Goal: Task Accomplishment & Management: Complete application form

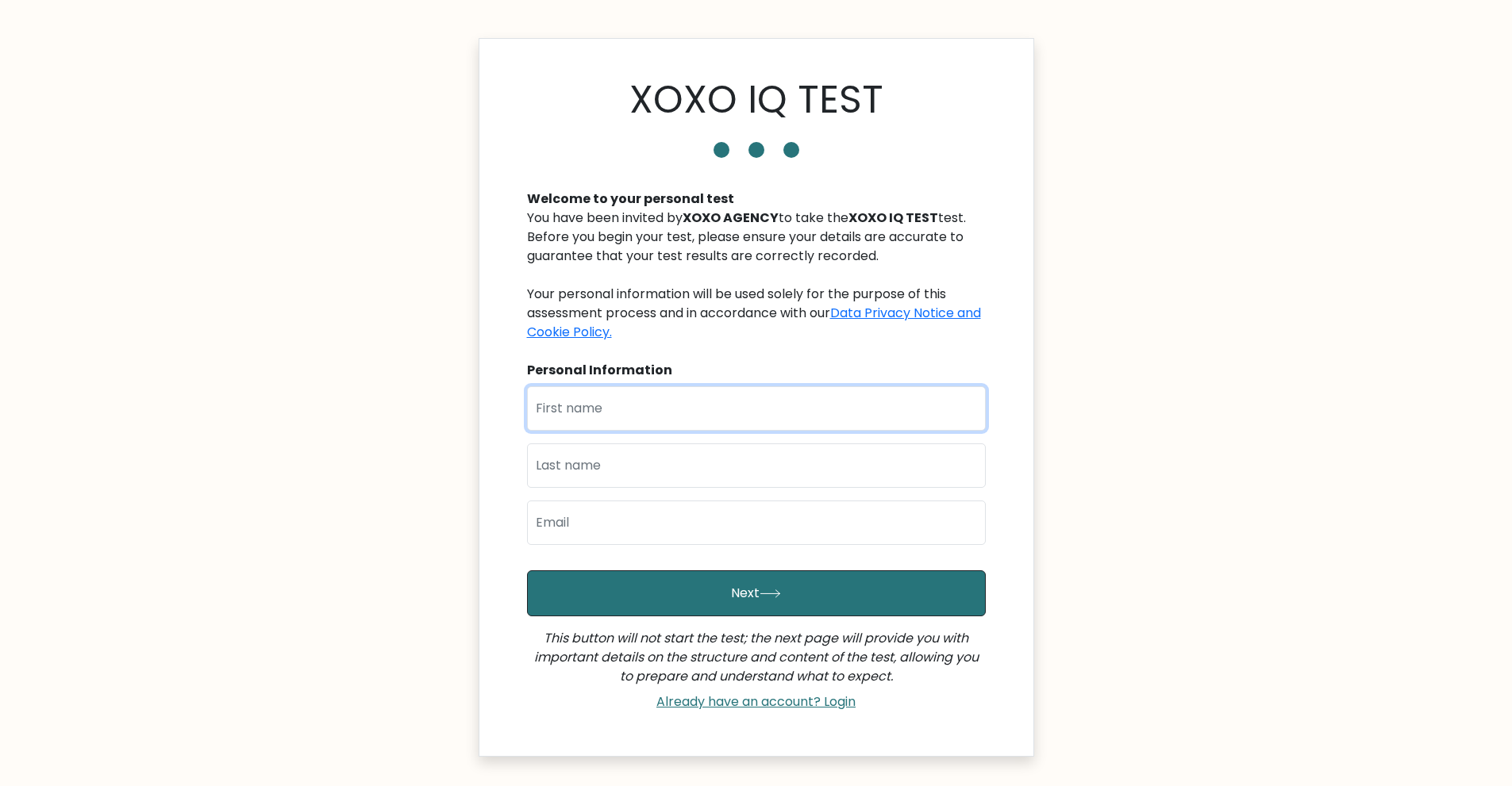
click at [641, 404] on input "text" at bounding box center [756, 408] width 459 height 44
type input "[PERSON_NAME] Dream"
drag, startPoint x: 650, startPoint y: 431, endPoint x: 604, endPoint y: 471, distance: 61.0
click at [604, 471] on input "text" at bounding box center [756, 465] width 459 height 44
type input "Gentiles"
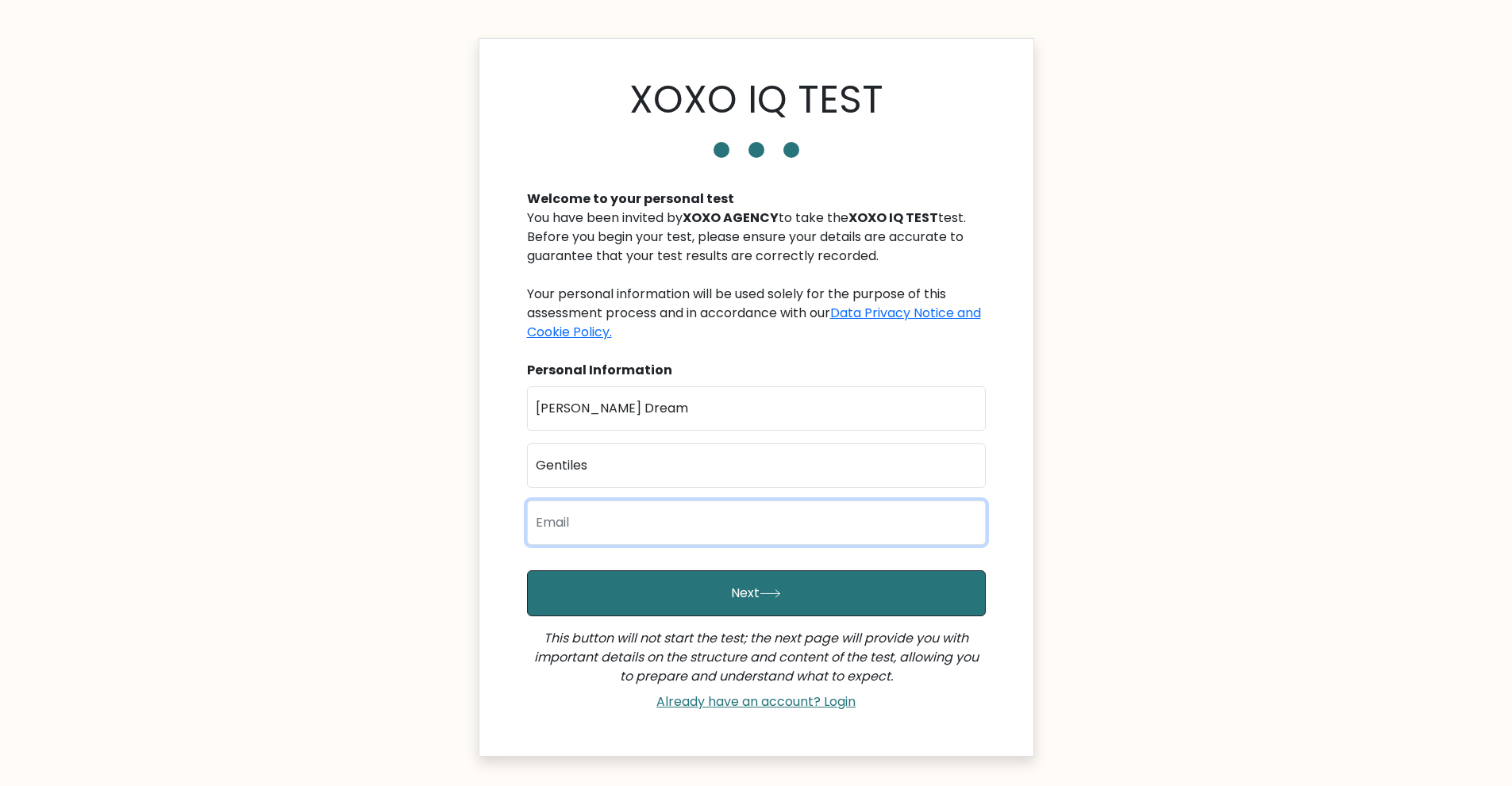
click at [595, 528] on input "email" at bounding box center [756, 522] width 459 height 44
type input "kirkgentiles02@gmail.com"
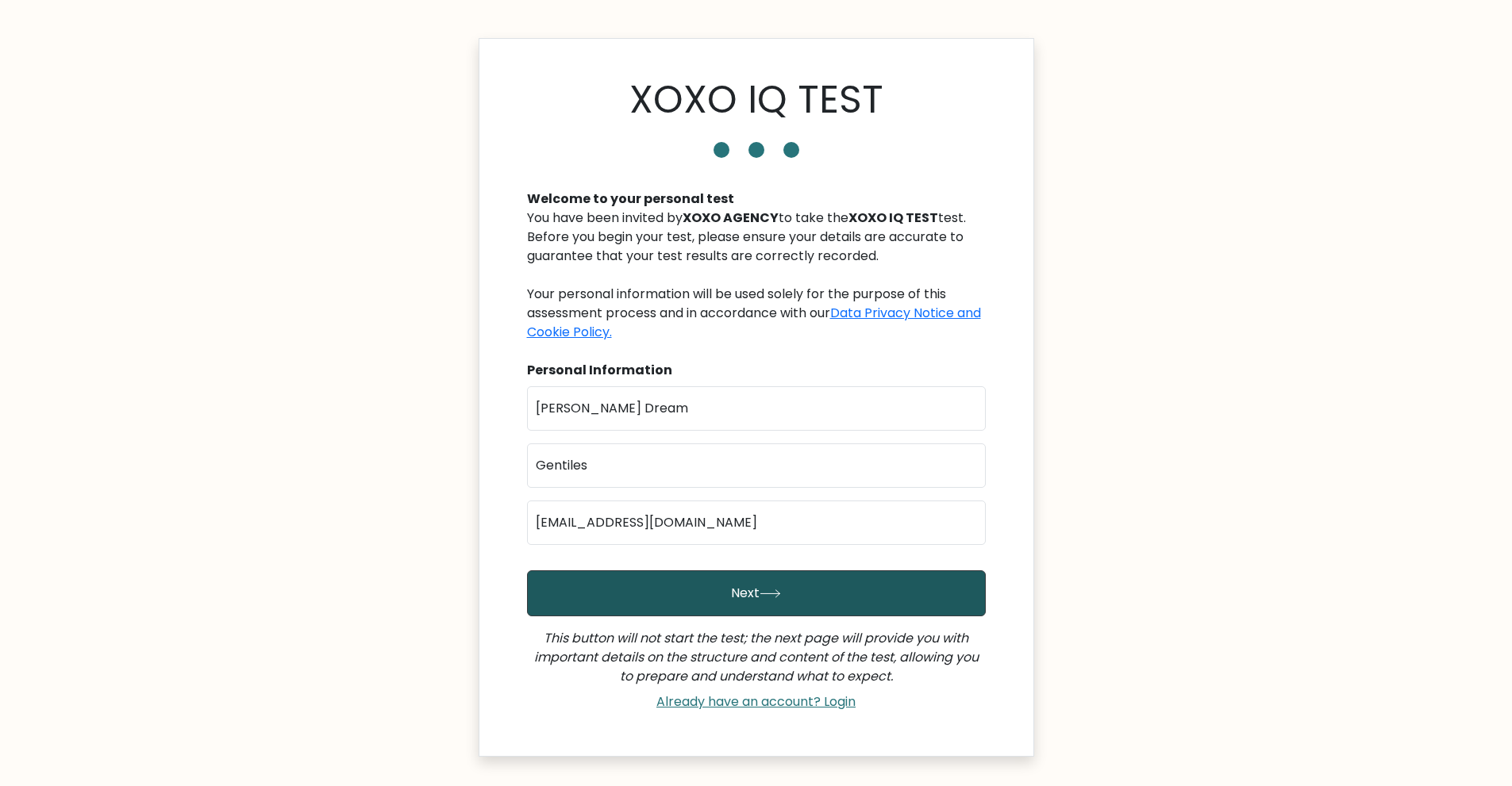
click at [773, 592] on icon "submit" at bounding box center [770, 594] width 21 height 9
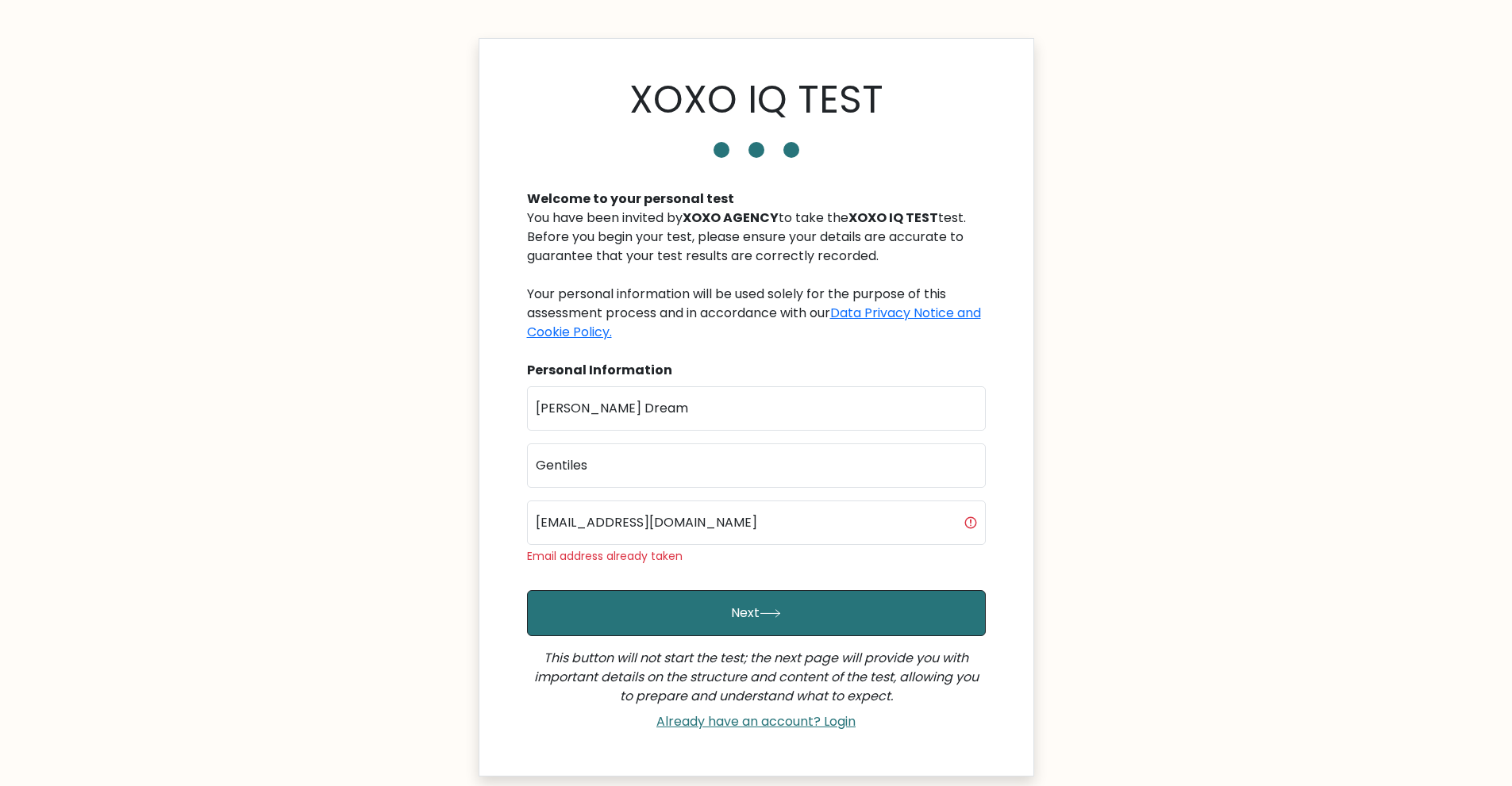
scroll to position [125, 0]
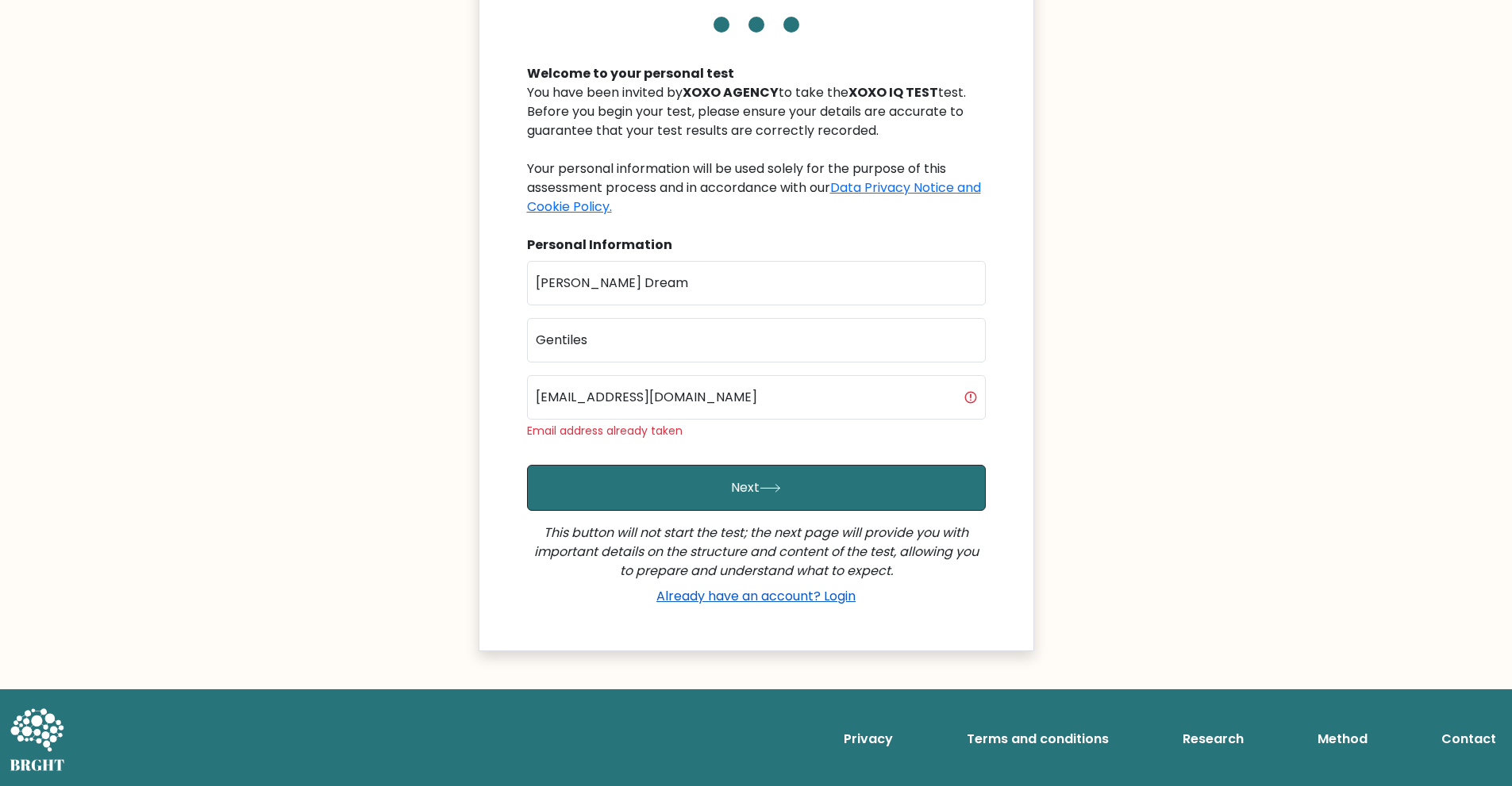
click at [793, 599] on link "Already have an account? Login" at bounding box center [756, 596] width 212 height 19
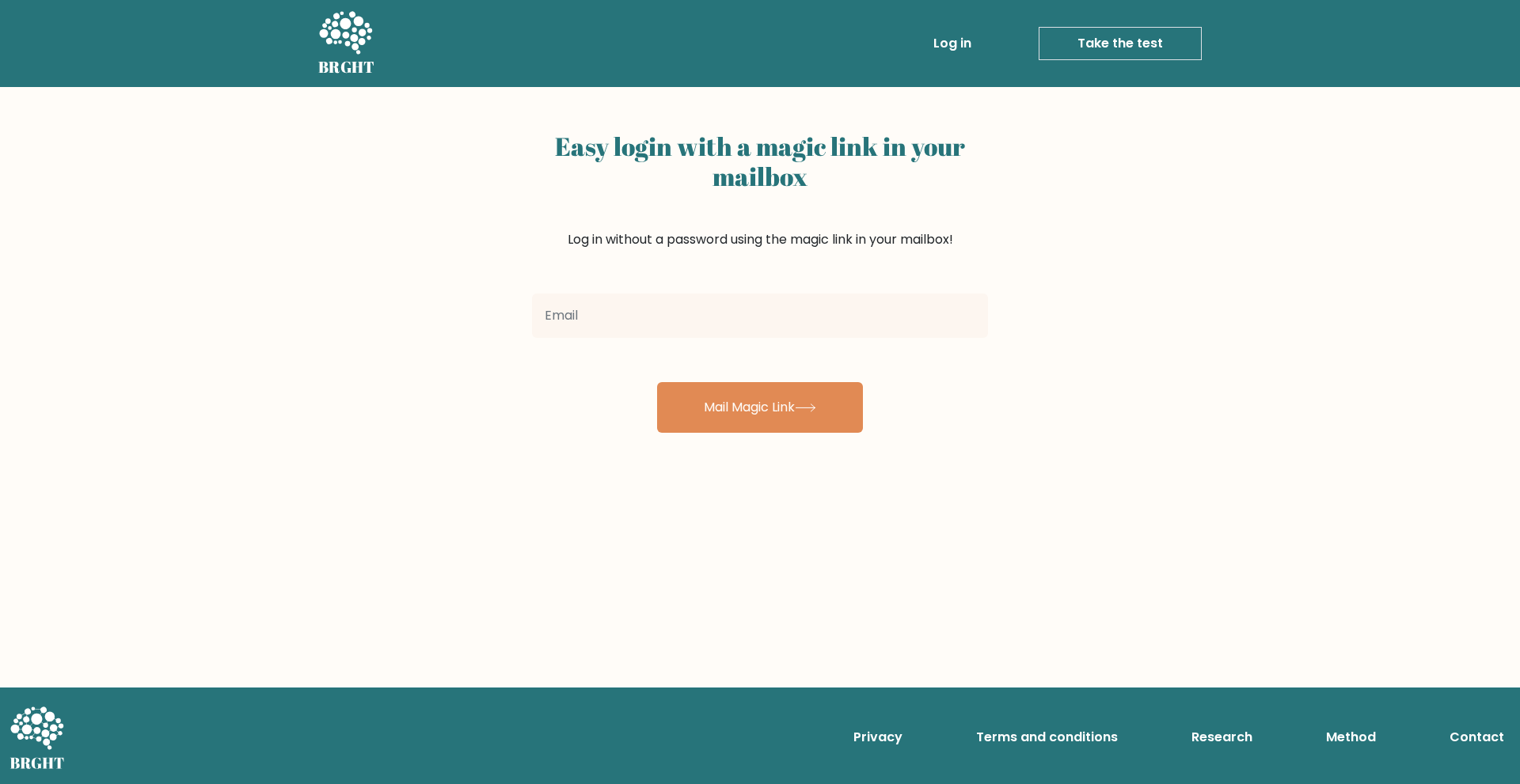
click at [718, 314] on input "email" at bounding box center [759, 315] width 456 height 44
type input "[EMAIL_ADDRESS][DOMAIN_NAME]"
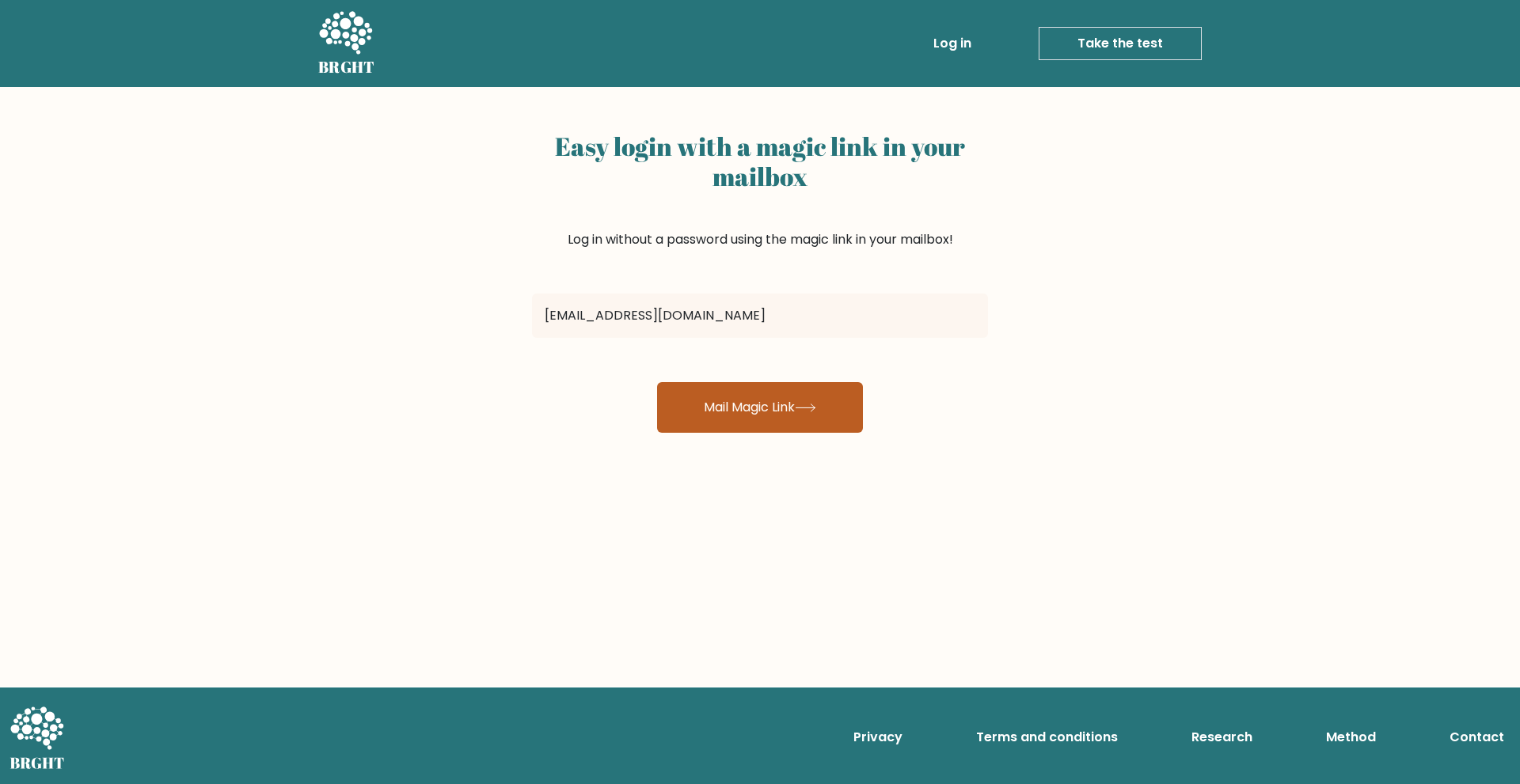
click at [712, 398] on button "Mail Magic Link" at bounding box center [759, 407] width 206 height 51
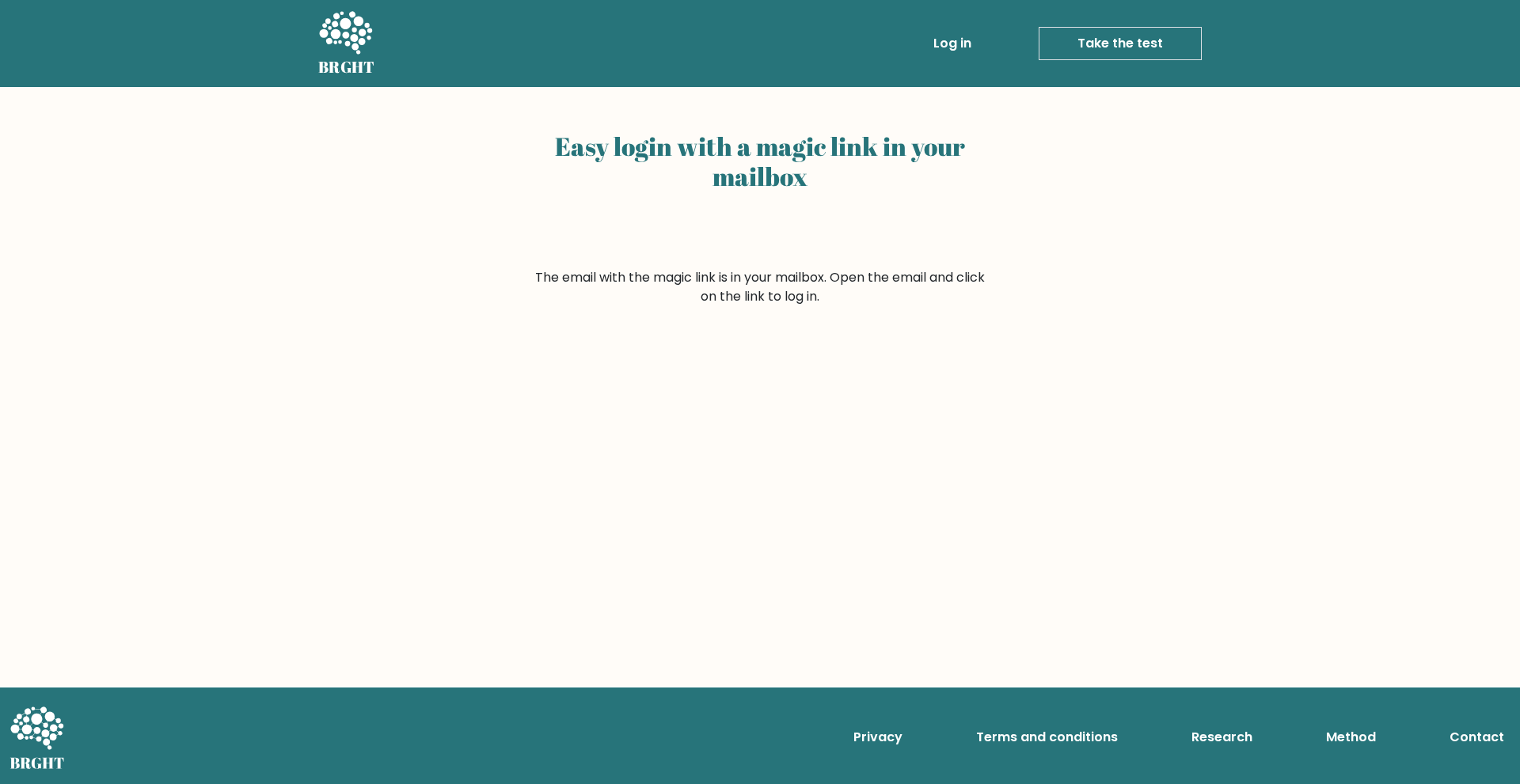
click at [955, 40] on link "Log in" at bounding box center [952, 43] width 51 height 31
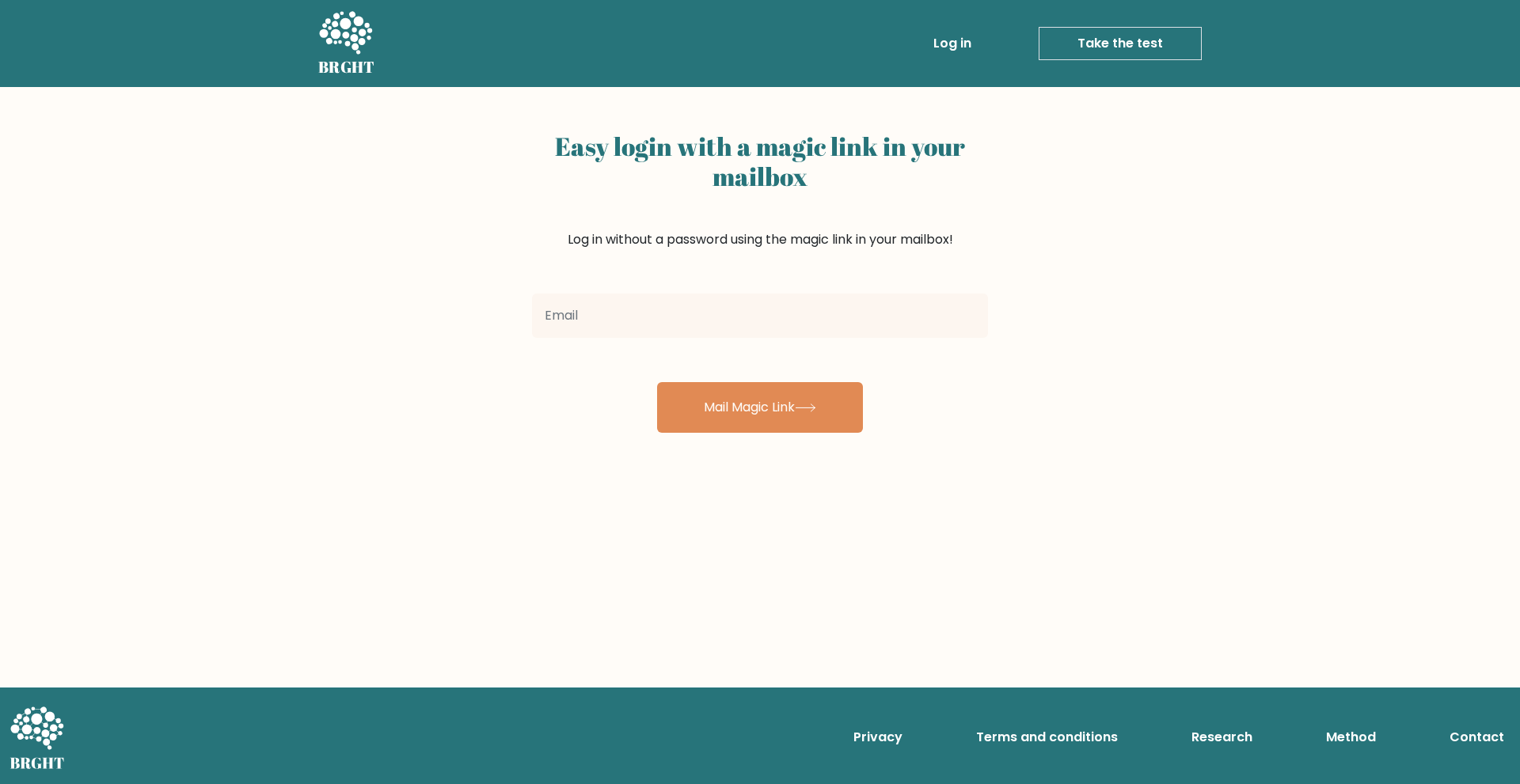
click at [705, 319] on input "email" at bounding box center [759, 315] width 456 height 44
type input "[EMAIL_ADDRESS][DOMAIN_NAME]"
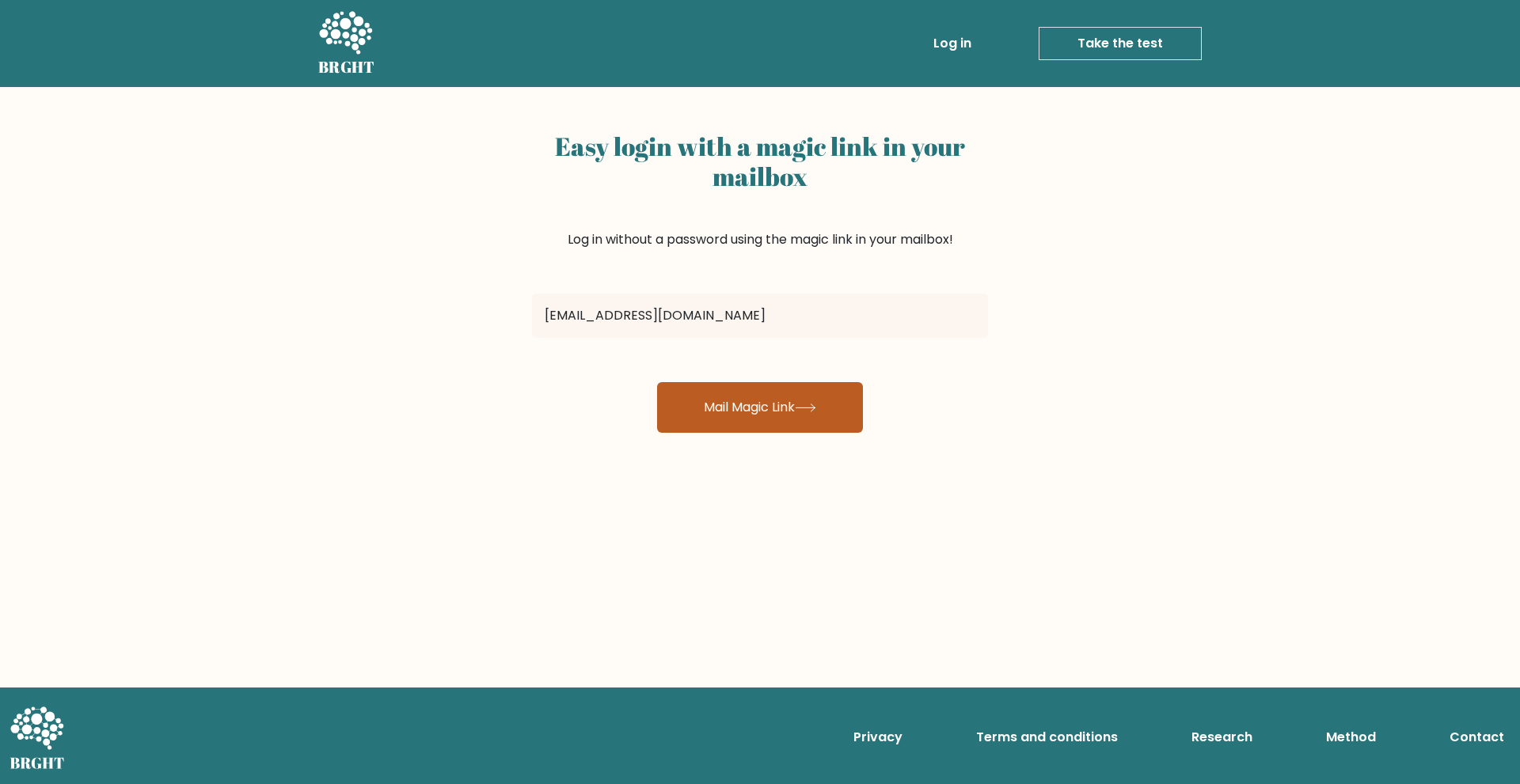
click at [784, 400] on button "Mail Magic Link" at bounding box center [759, 407] width 206 height 51
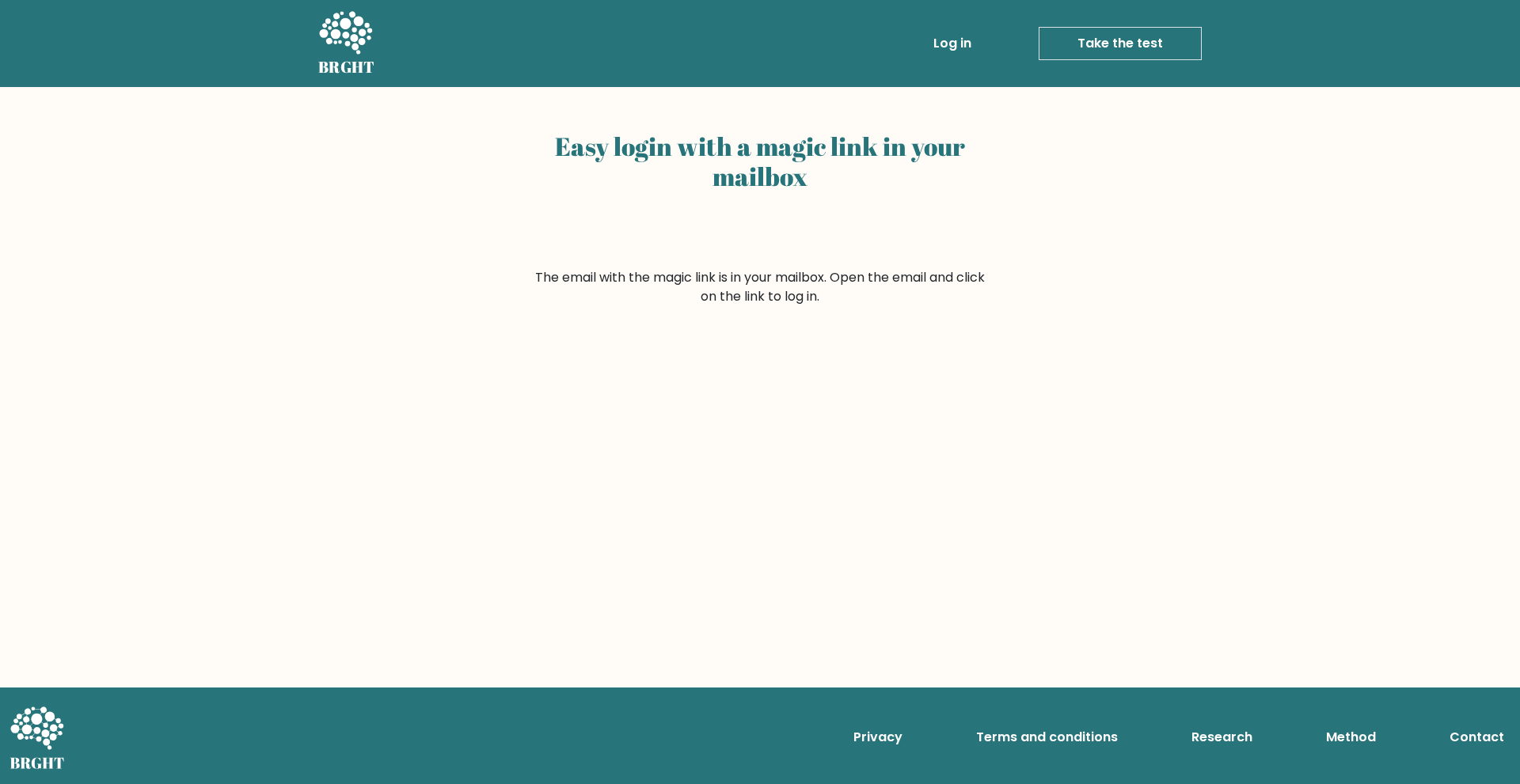
click at [1129, 58] on link "Take the test" at bounding box center [1120, 43] width 163 height 33
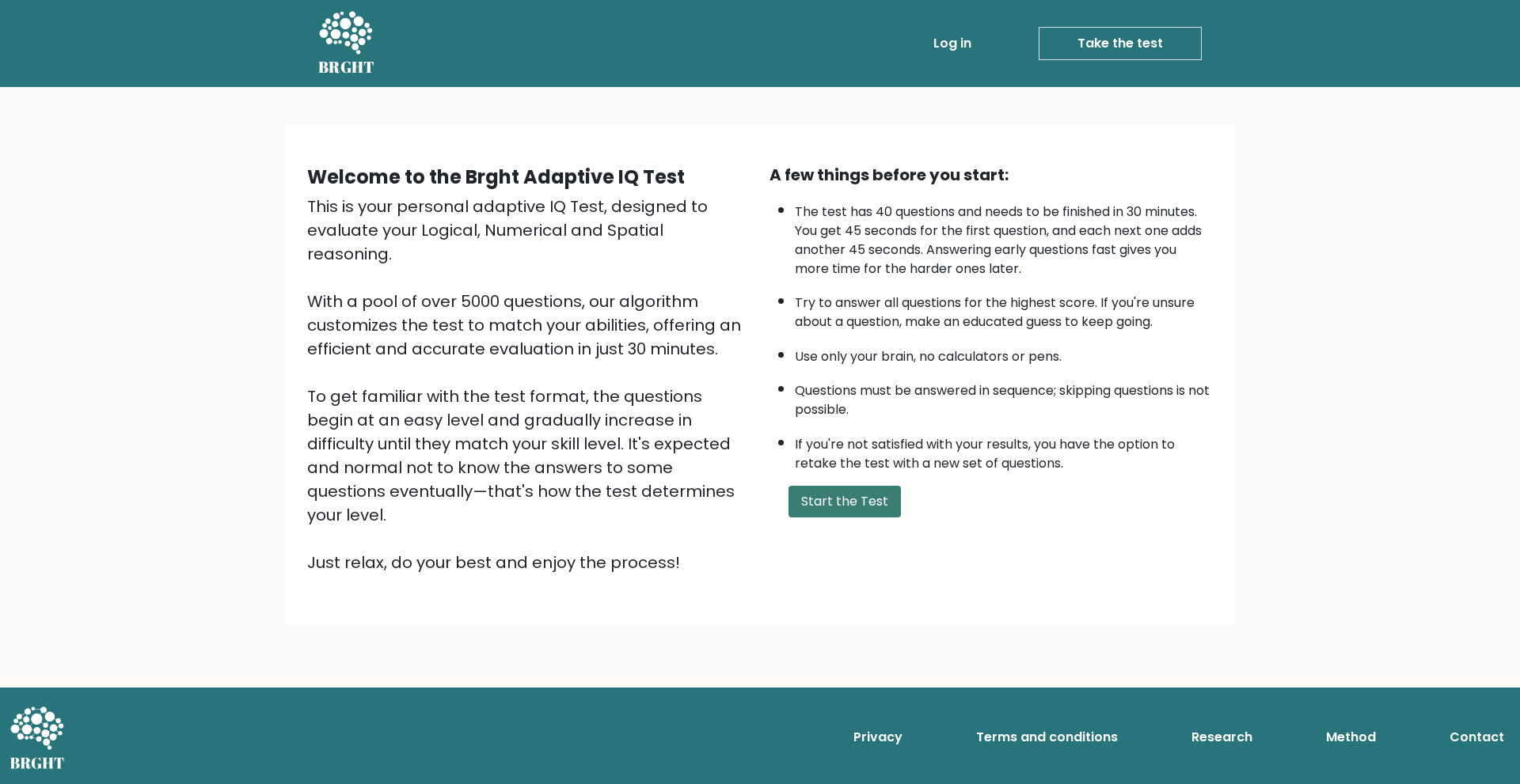
click at [846, 492] on button "Start the Test" at bounding box center [844, 501] width 112 height 31
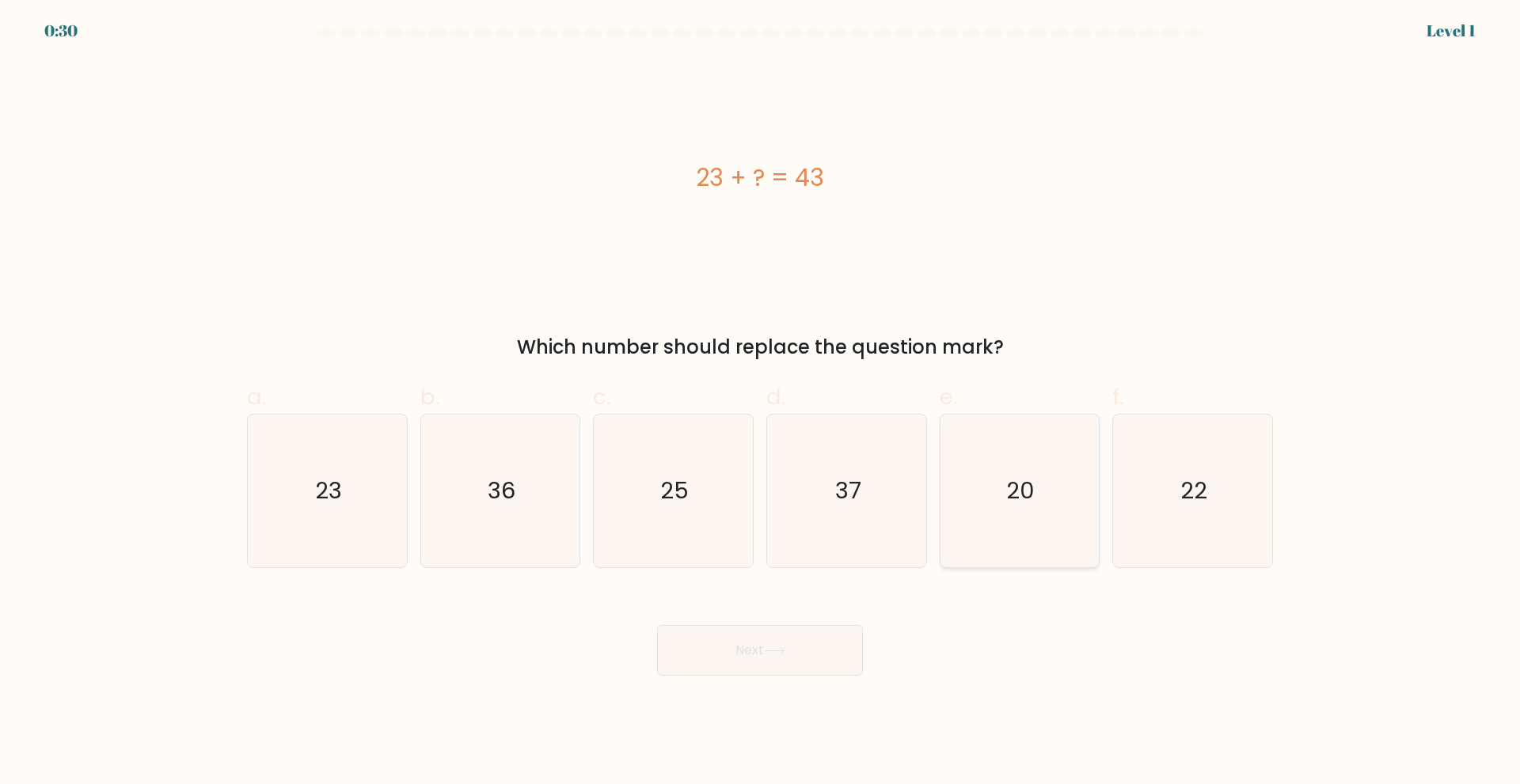
click at [990, 491] on icon "20" at bounding box center [1018, 490] width 152 height 152
click at [761, 402] on input "e. 20" at bounding box center [760, 398] width 1 height 10
radio input "true"
click at [792, 647] on button "Next" at bounding box center [759, 650] width 206 height 51
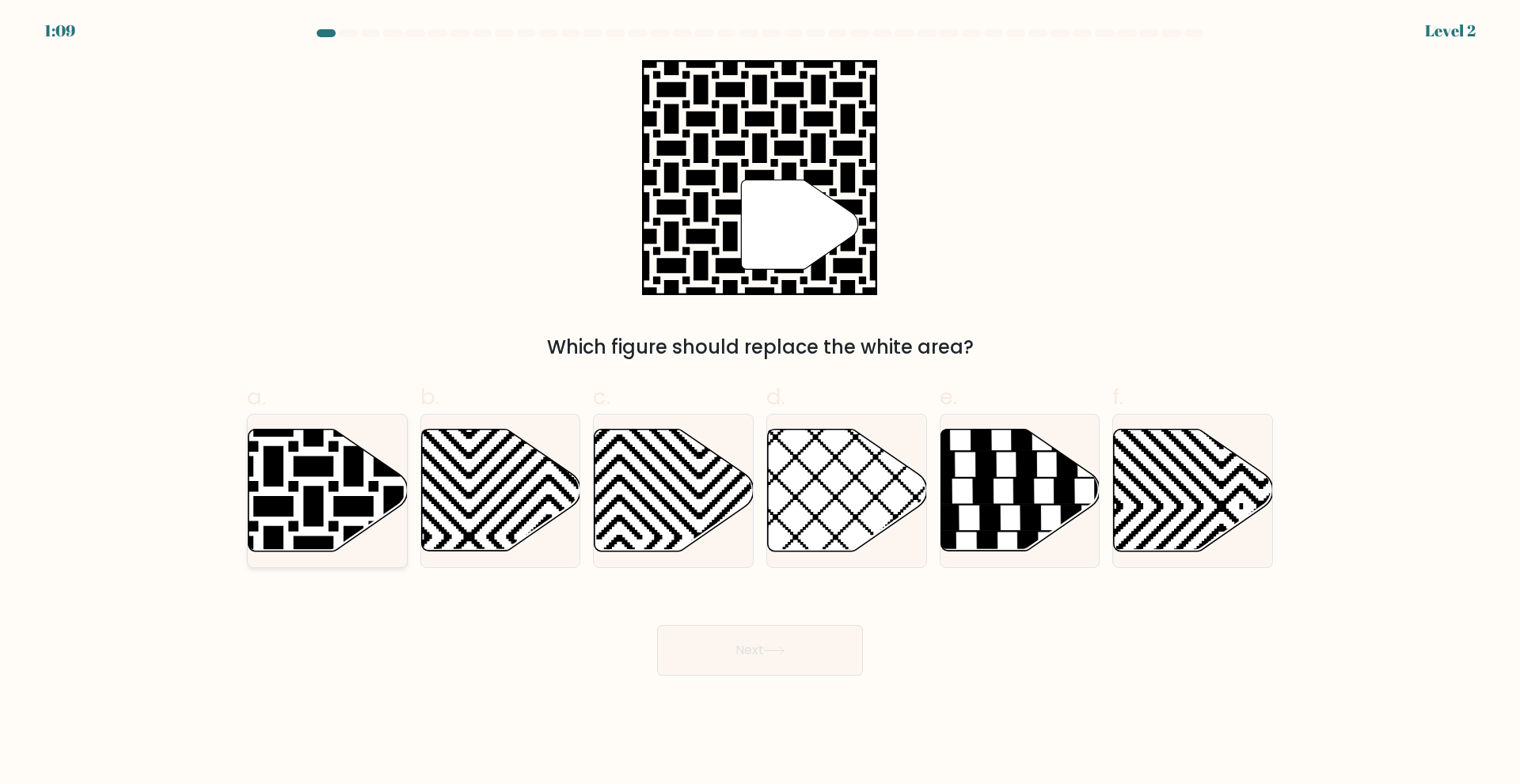
click at [312, 457] on icon at bounding box center [273, 426] width 320 height 320
click at [760, 402] on input "a." at bounding box center [760, 398] width 1 height 10
radio input "true"
click at [725, 648] on button "Next" at bounding box center [759, 650] width 206 height 51
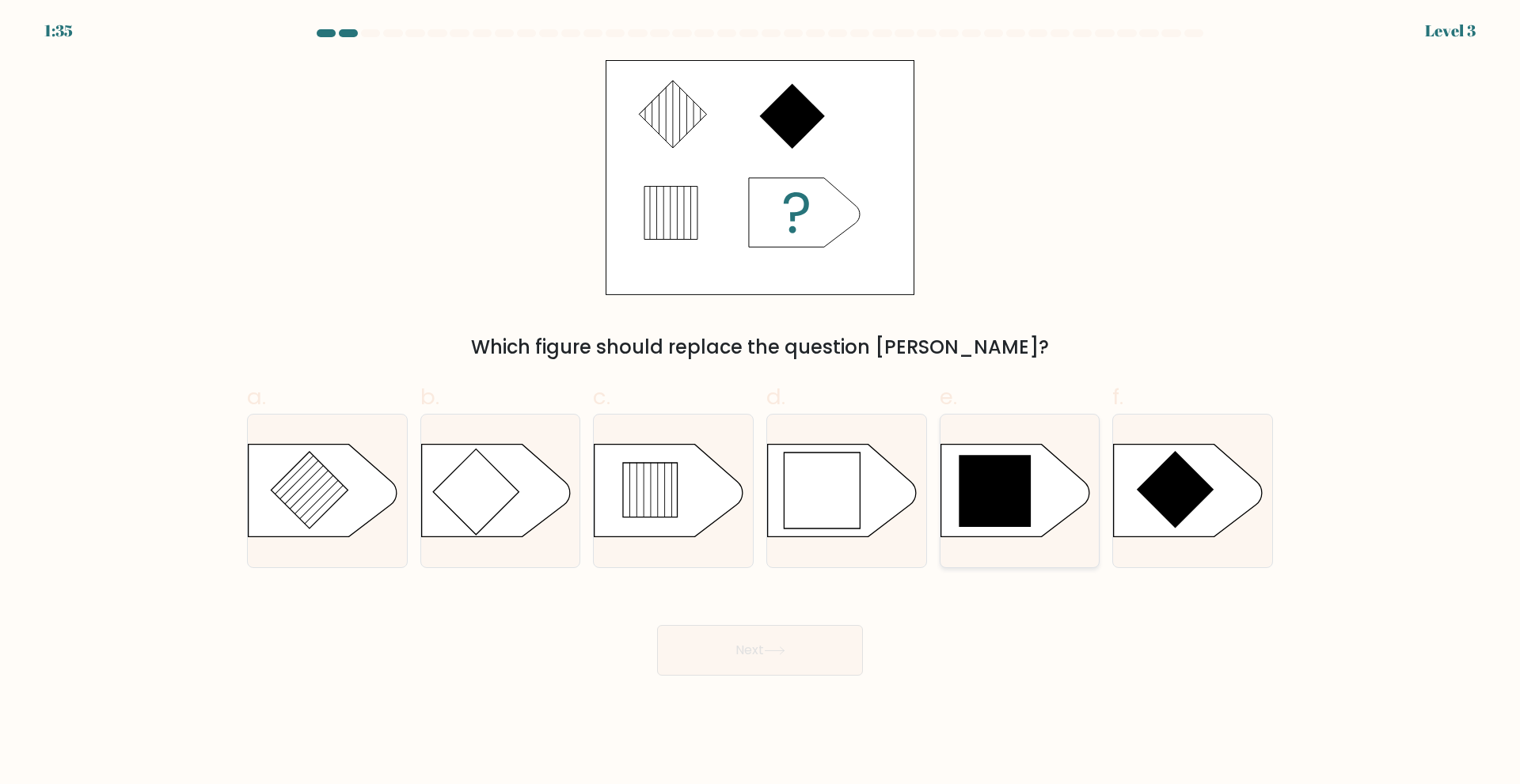
click at [994, 499] on icon at bounding box center [994, 490] width 72 height 72
click at [761, 402] on input "e." at bounding box center [760, 398] width 1 height 10
radio input "true"
click at [747, 641] on button "Next" at bounding box center [759, 650] width 206 height 51
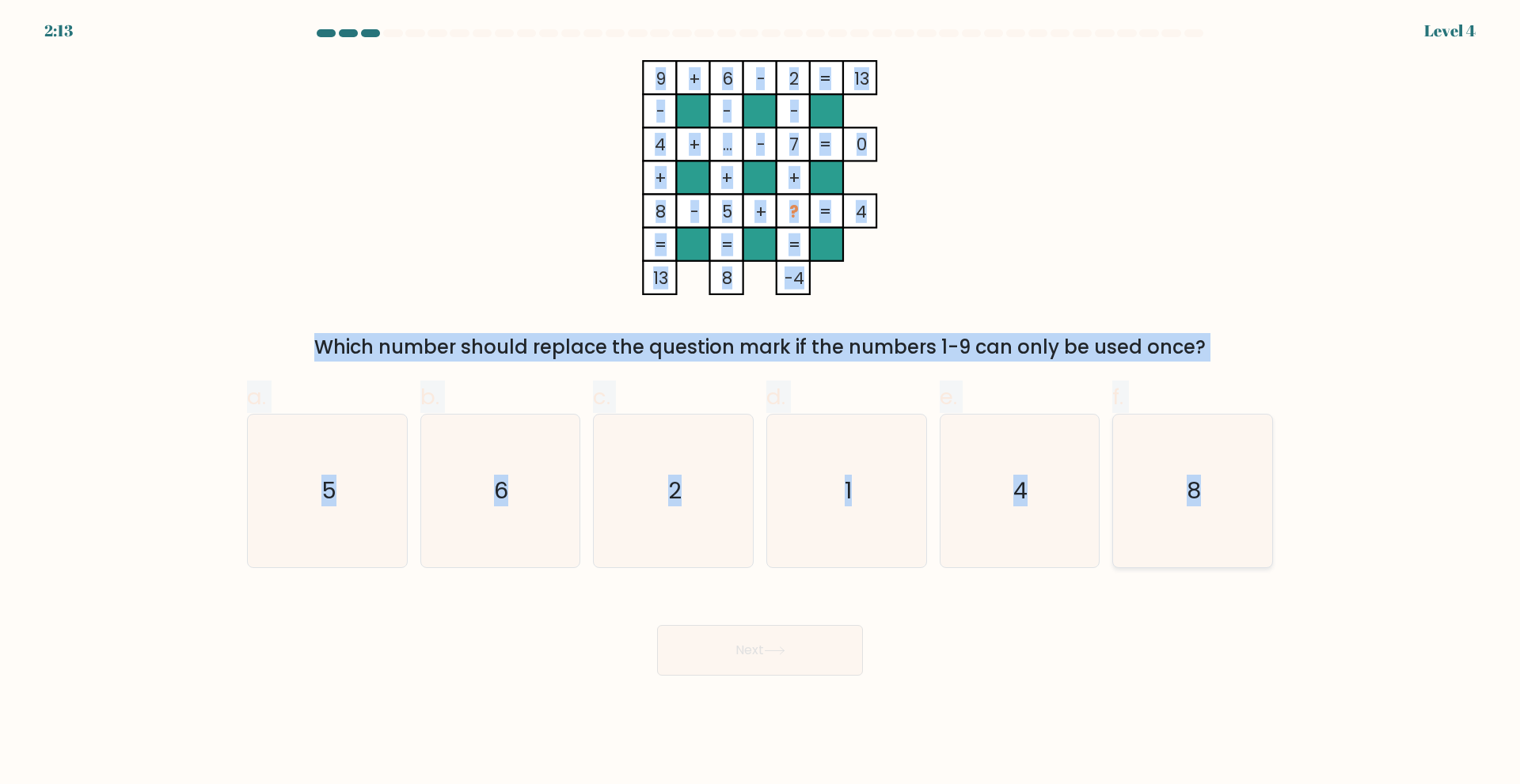
drag, startPoint x: 651, startPoint y: 76, endPoint x: 1244, endPoint y: 469, distance: 711.4
click at [1244, 469] on form at bounding box center [760, 352] width 1520 height 647
copy form "9 + 6 - 2 13 - - - 4 + ... - 7 0 + + + 8 - 5 + ? = 4 = = = = 13 8 -4 = Which nu…"
click at [1000, 193] on div "9 + 6 - 2 13 - - - 4 + ... - 7 0 + + + 8 - 5 + ? = 4 = = = = 13 8 -4 = Which nu…" at bounding box center [759, 211] width 1045 height 302
click at [986, 231] on icon "9 + 6 - 2 13 - - - 4 + ... - 7 0 + + + 8 - 5 + ? = 4 = = = = 13 8 -4 =" at bounding box center [760, 177] width 475 height 235
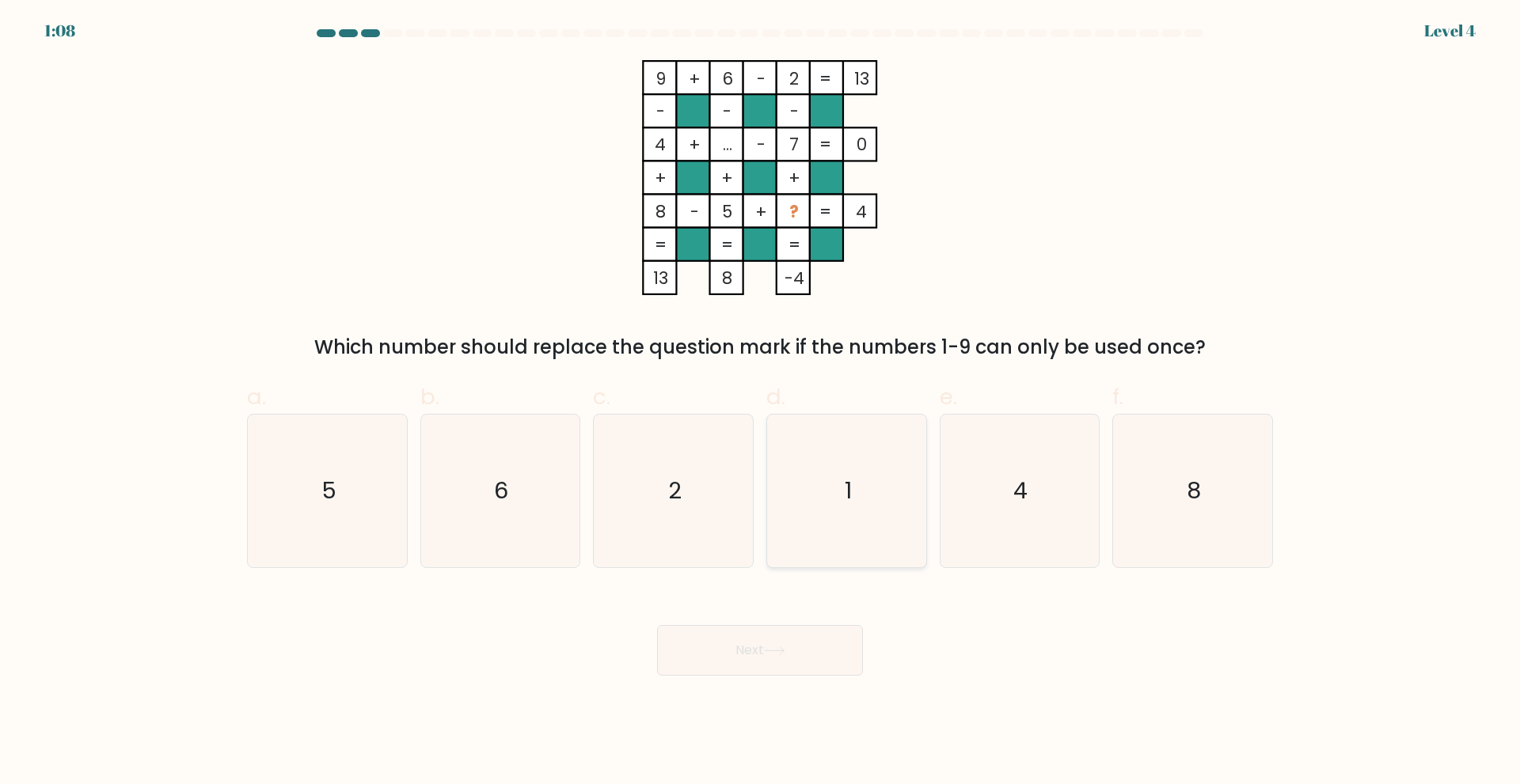
click at [834, 487] on icon "1" at bounding box center [846, 490] width 152 height 152
click at [761, 402] on input "d. 1" at bounding box center [760, 398] width 1 height 10
radio input "true"
click at [730, 648] on button "Next" at bounding box center [759, 650] width 206 height 51
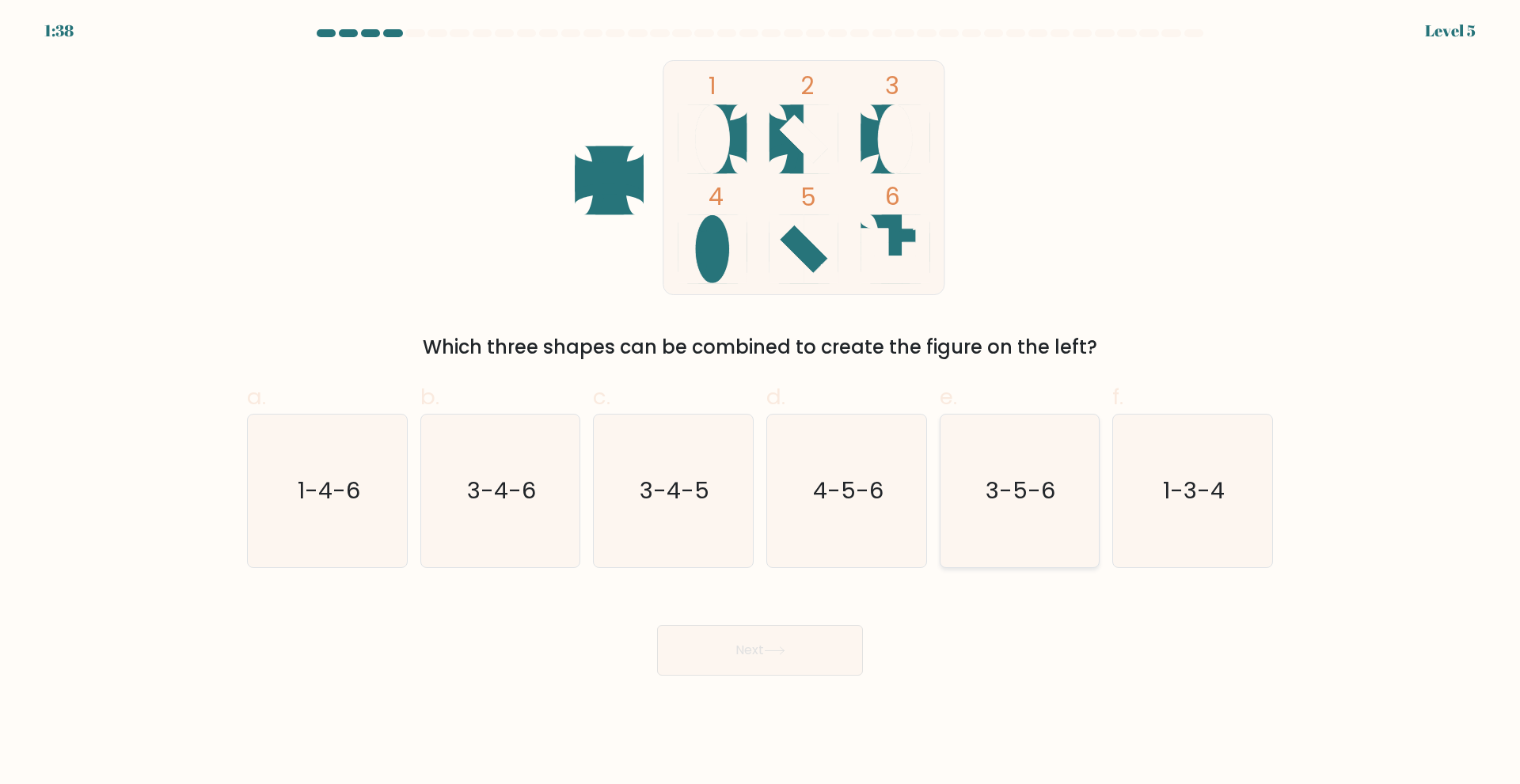
drag, startPoint x: 1181, startPoint y: 477, endPoint x: 1094, endPoint y: 500, distance: 90.0
click at [1182, 477] on text "1-3-4" at bounding box center [1194, 490] width 62 height 31
click at [761, 402] on input "f. 1-3-4" at bounding box center [760, 398] width 1 height 10
radio input "true"
click at [755, 650] on button "Next" at bounding box center [759, 650] width 206 height 51
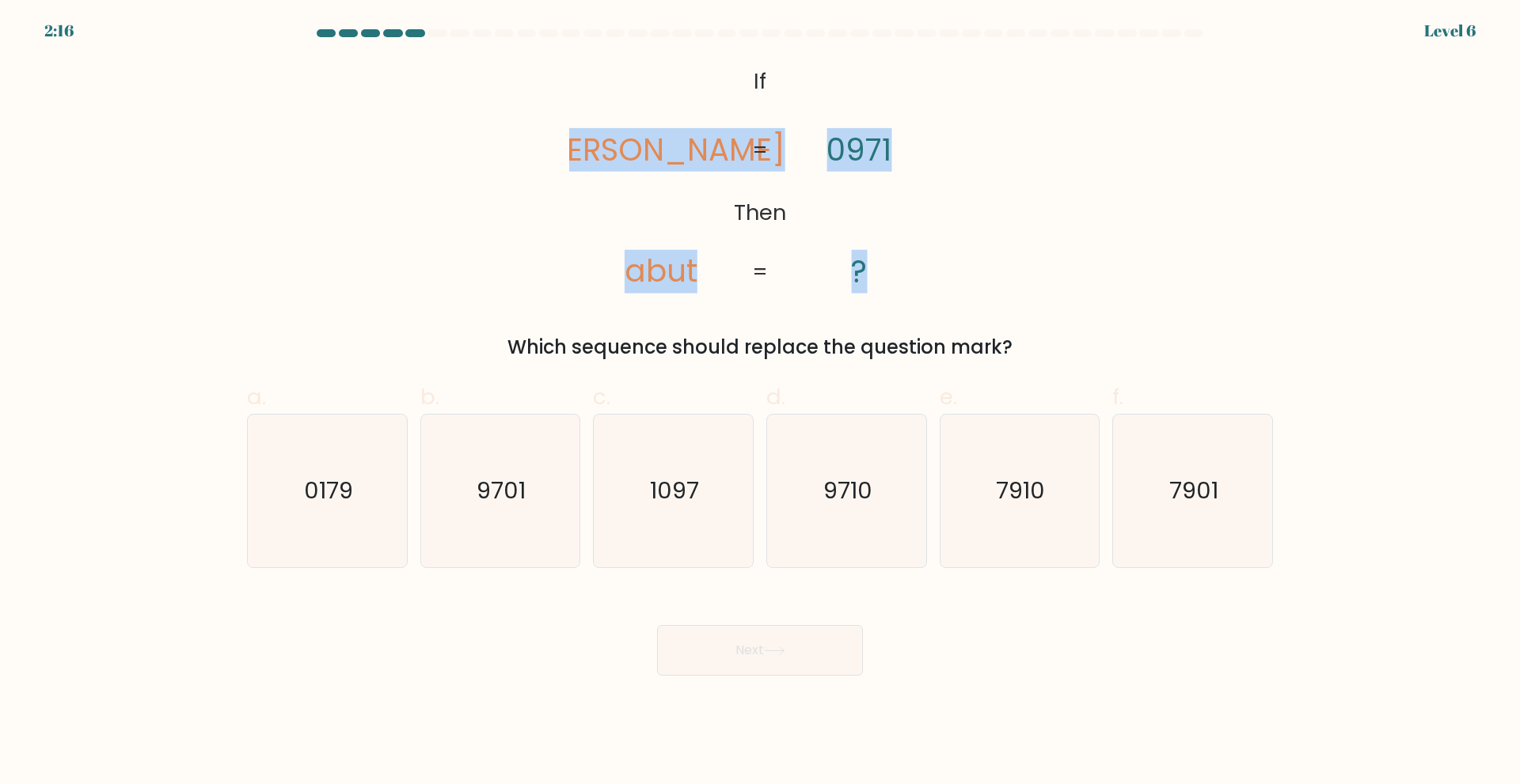
drag, startPoint x: 618, startPoint y: 91, endPoint x: 877, endPoint y: 268, distance: 313.7
click at [877, 268] on icon "@import url('https://fonts.googleapis.com/css?family=Abril+Fatface:400,100,100i…" at bounding box center [760, 177] width 382 height 235
click at [823, 181] on icon "@import url('https://fonts.googleapis.com/css?family=Abril+Fatface:400,100,100i…" at bounding box center [760, 177] width 382 height 235
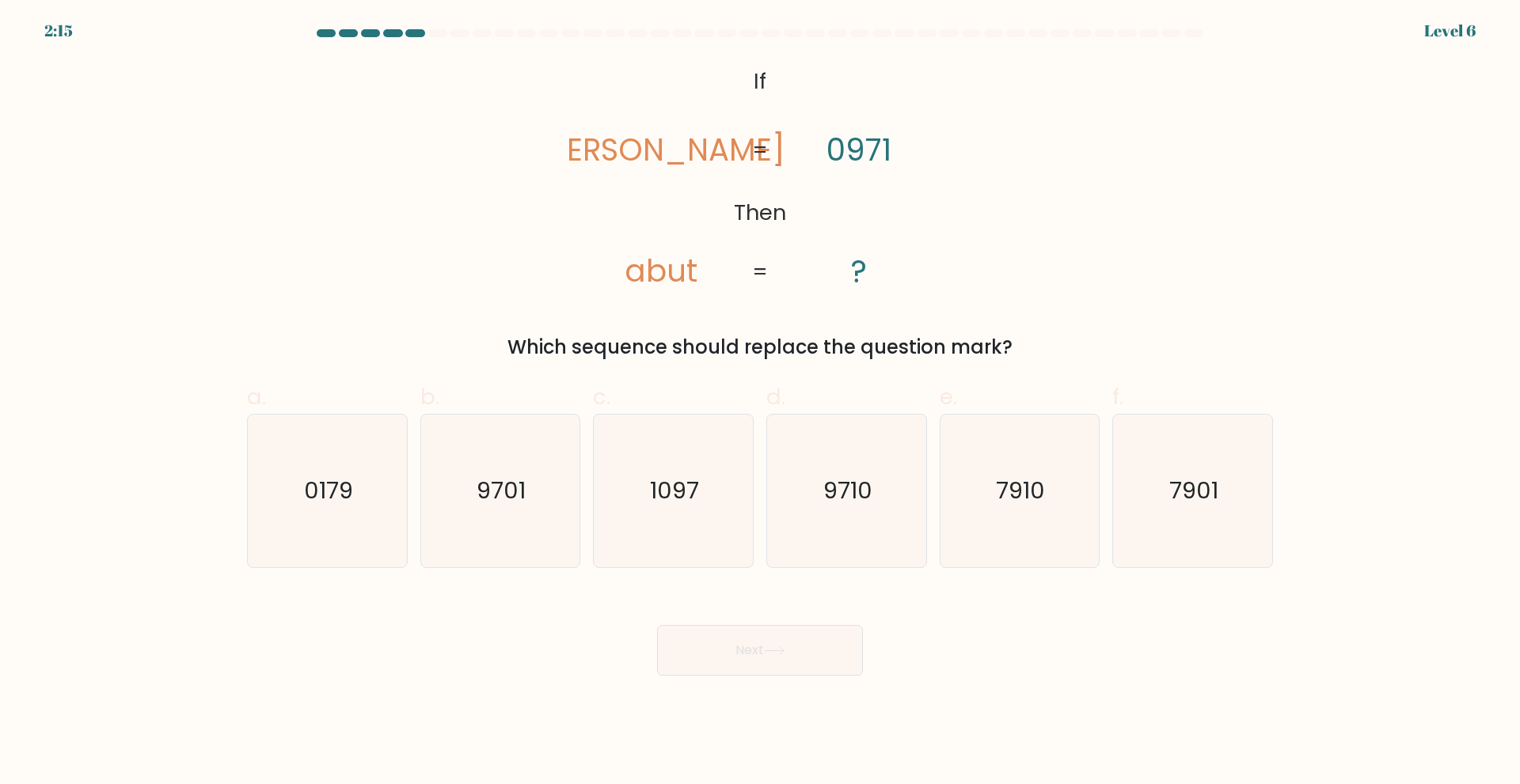
click at [725, 80] on icon "@import url('https://fonts.googleapis.com/css?family=Abril+Fatface:400,100,100i…" at bounding box center [760, 177] width 382 height 235
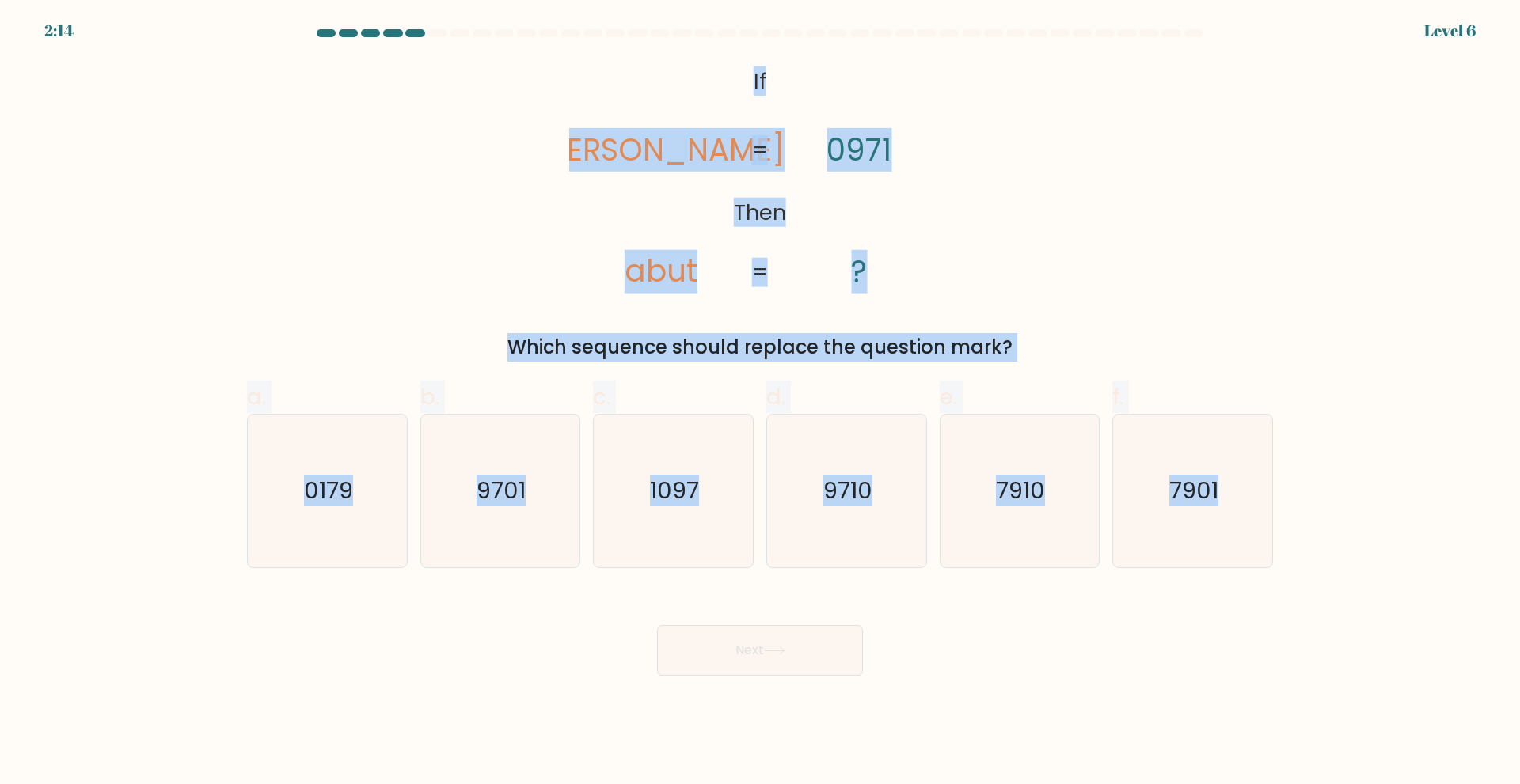
drag, startPoint x: 739, startPoint y: 72, endPoint x: 1277, endPoint y: 488, distance: 680.1
click at [1273, 488] on form "If ?" at bounding box center [760, 352] width 1520 height 647
copy form "If Then tabu abut 0971 ? = = Which sequence should replace the question mark? a…"
click at [985, 191] on div "@import url('https://fonts.googleapis.com/css?family=Abril+Fatface:400,100,100i…" at bounding box center [759, 211] width 1045 height 302
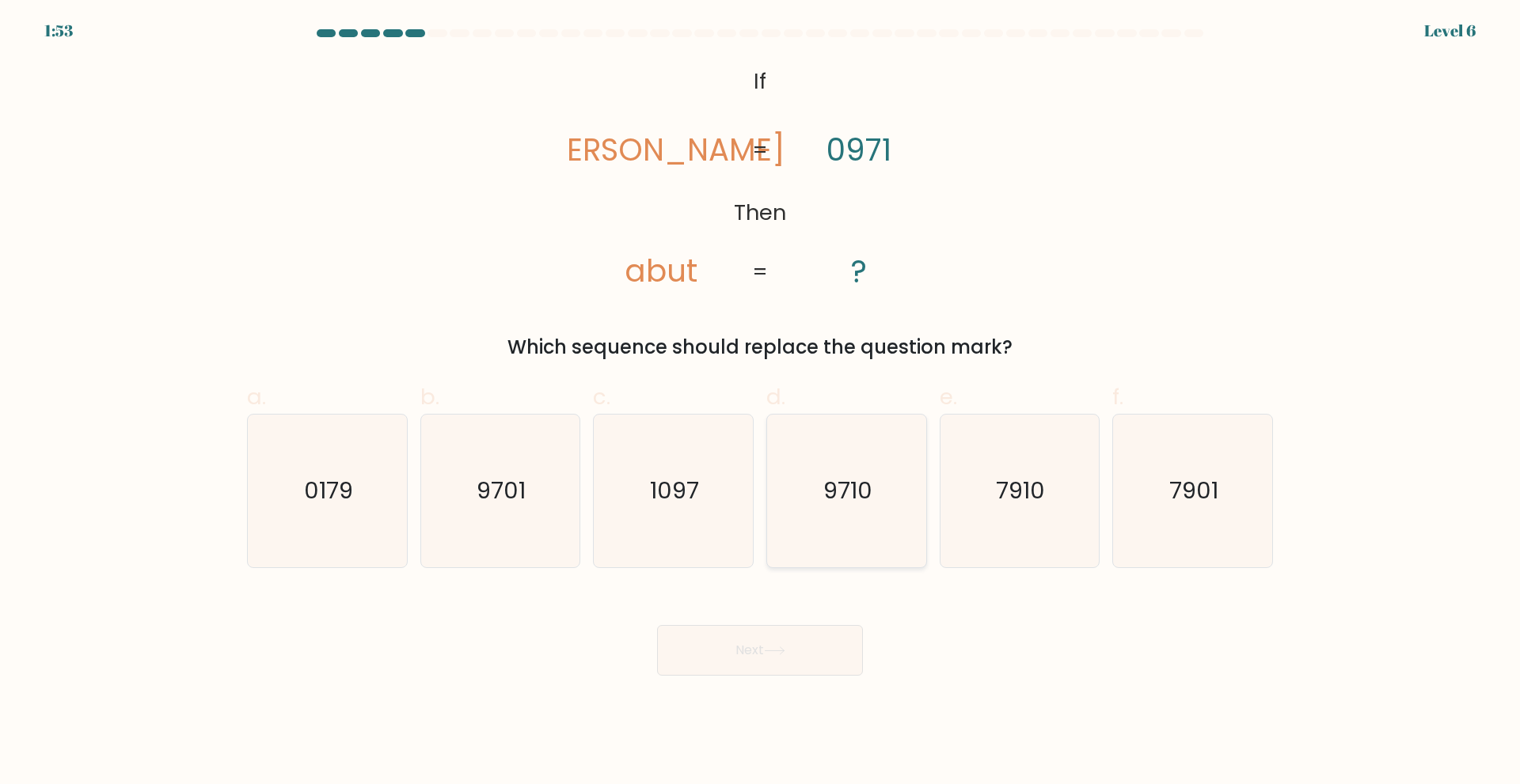
click at [855, 478] on text "9710" at bounding box center [847, 490] width 49 height 31
click at [761, 402] on input "d. 9710" at bounding box center [760, 398] width 1 height 10
radio input "true"
click at [793, 641] on button "Next" at bounding box center [759, 650] width 206 height 51
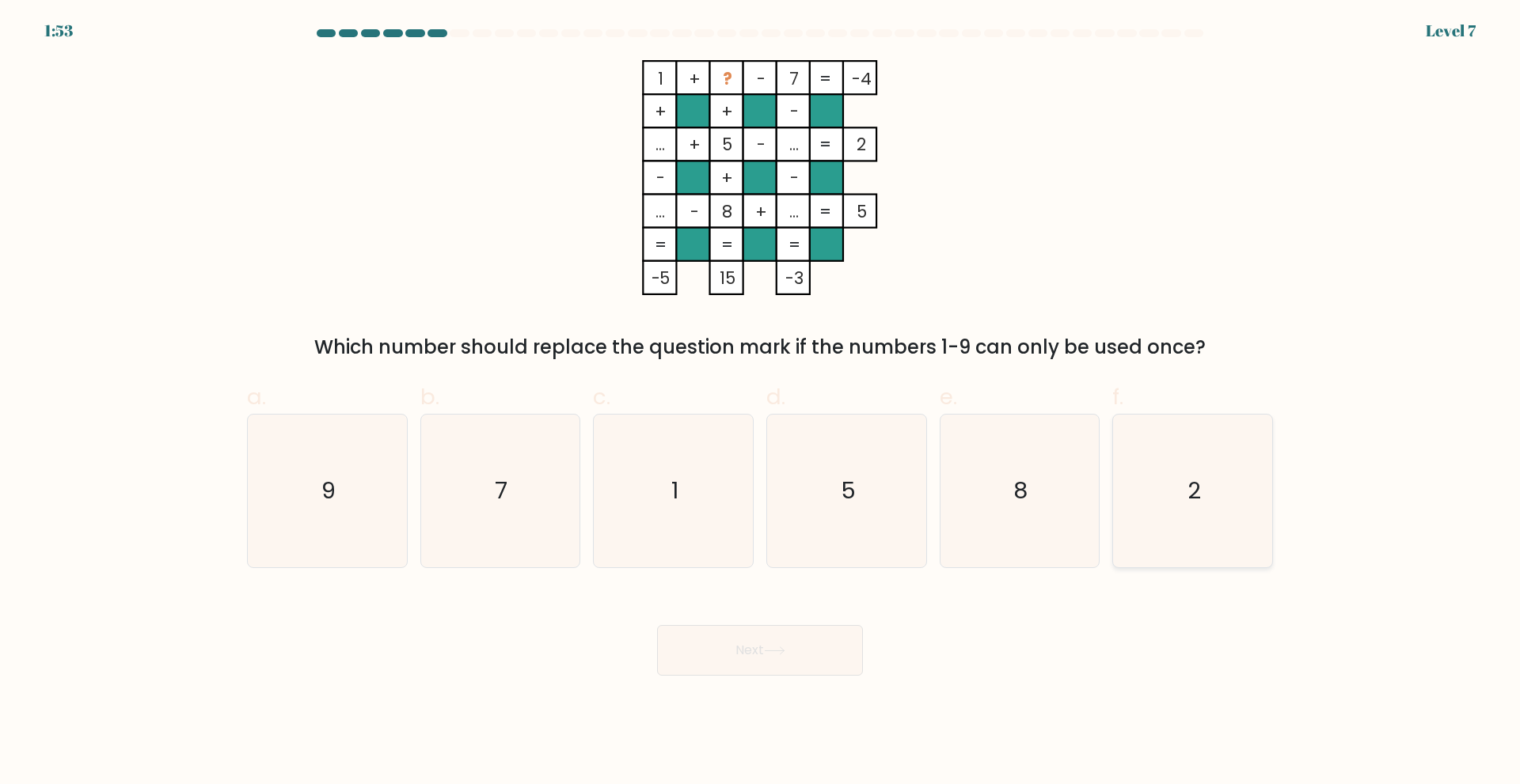
click at [1175, 499] on icon "2" at bounding box center [1192, 490] width 152 height 152
click at [761, 402] on input "f. 2" at bounding box center [760, 398] width 1 height 10
radio input "true"
click at [699, 649] on button "Next" at bounding box center [759, 650] width 206 height 51
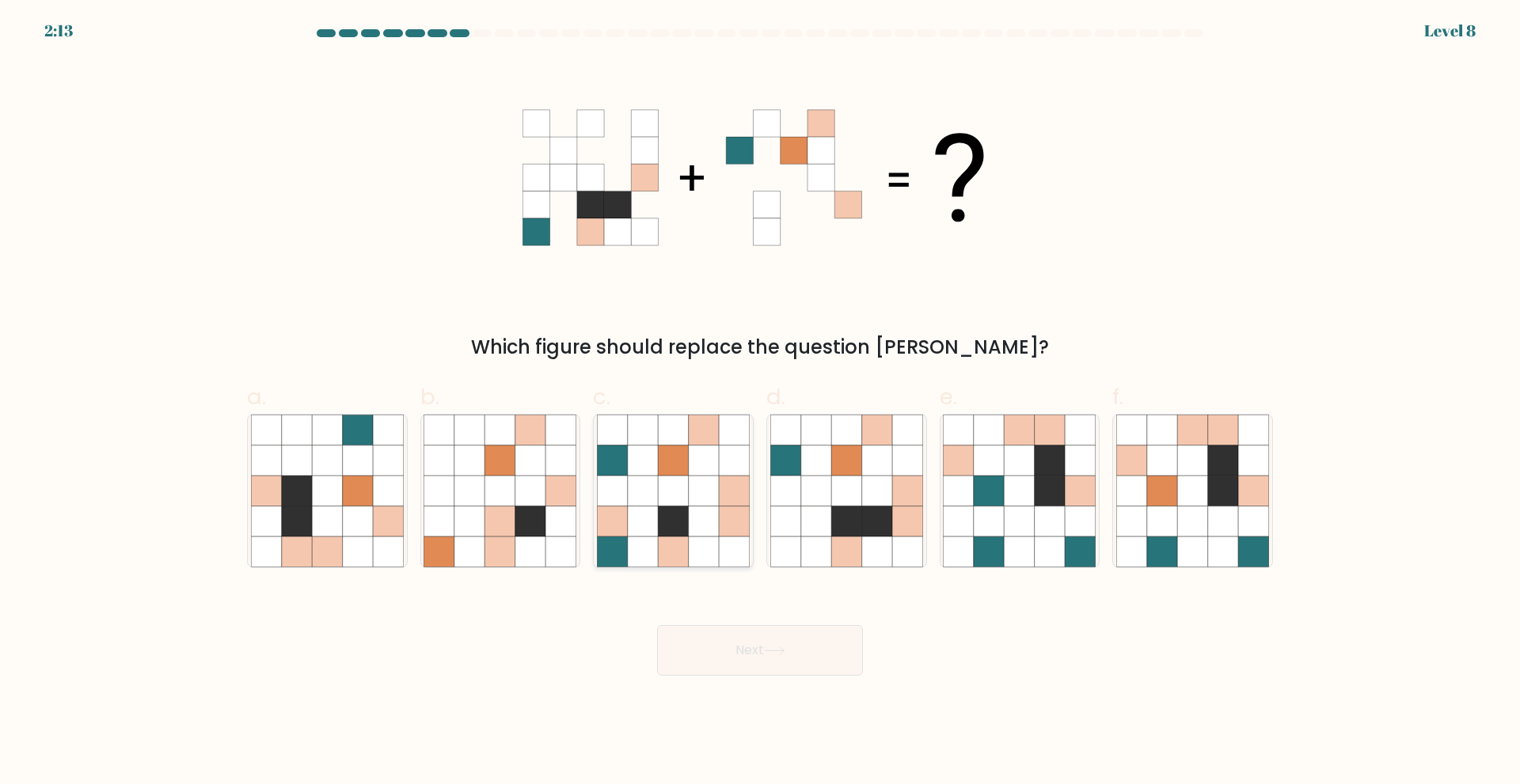
drag, startPoint x: 666, startPoint y: 469, endPoint x: 676, endPoint y: 494, distance: 26.9
click at [665, 469] on icon at bounding box center [672, 459] width 30 height 30
click at [760, 402] on input "c." at bounding box center [760, 398] width 1 height 10
radio input "true"
click at [723, 648] on button "Next" at bounding box center [759, 650] width 206 height 51
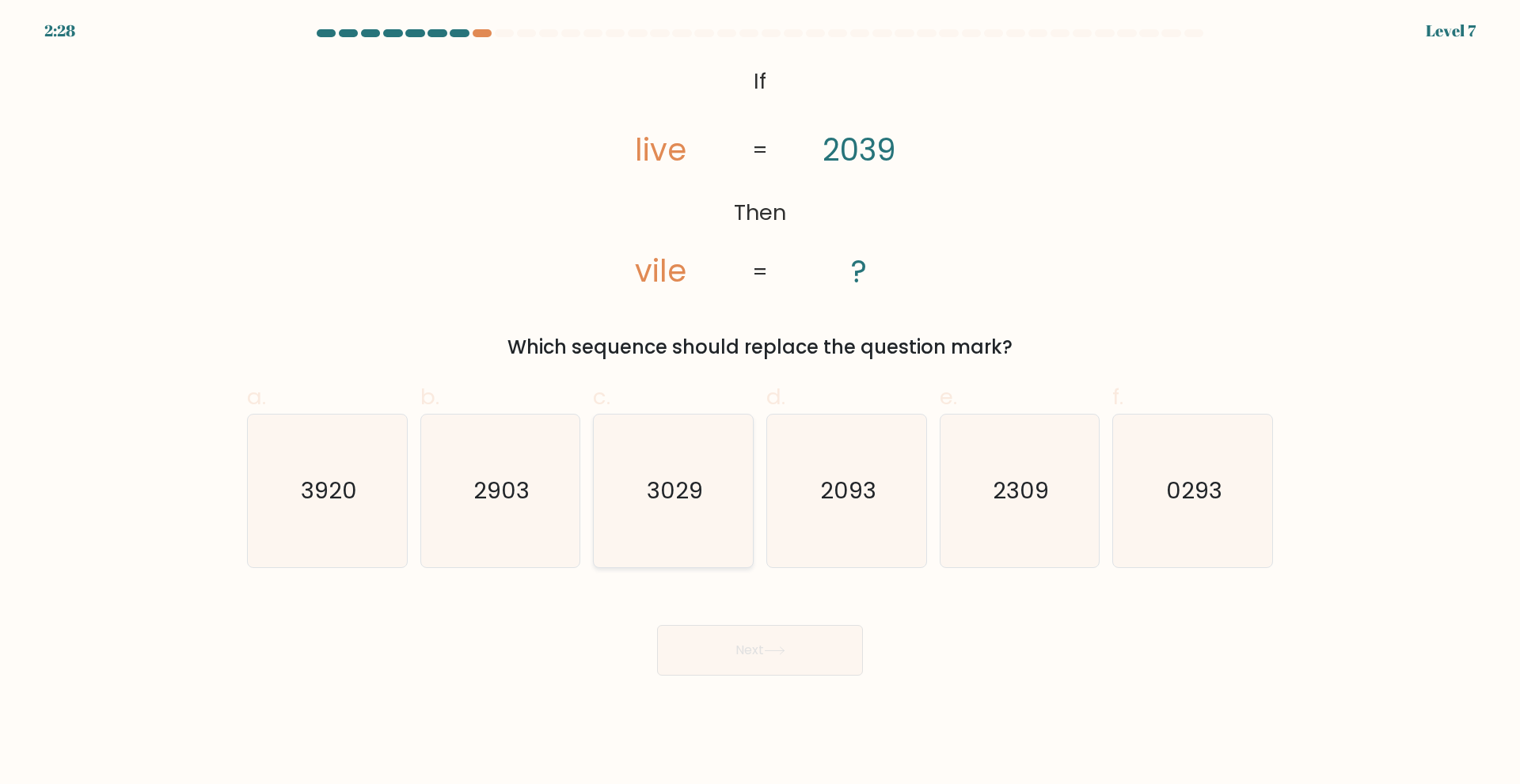
click at [658, 532] on icon "3029" at bounding box center [673, 490] width 152 height 152
click at [760, 402] on input "c. 3029" at bounding box center [760, 398] width 1 height 10
radio input "true"
click at [712, 666] on button "Next" at bounding box center [759, 650] width 206 height 51
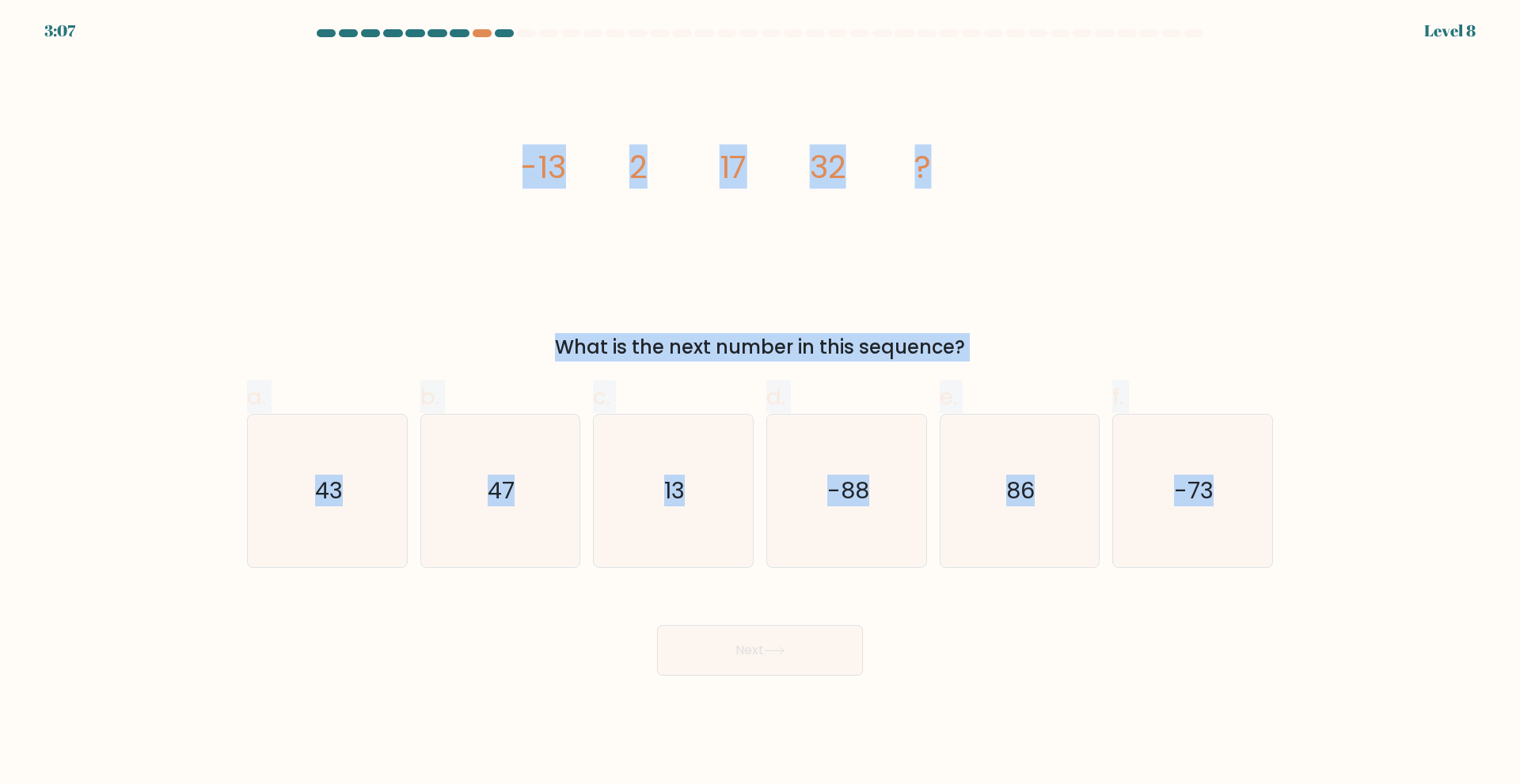
drag, startPoint x: 1288, startPoint y: 578, endPoint x: 450, endPoint y: 209, distance: 915.6
click at [450, 209] on form at bounding box center [760, 352] width 1520 height 647
copy form "-13 2 17 32 ? What is the next number in this sequence? a. 43 b. 47 c. 13 d. -8…"
click at [1277, 302] on div "image/svg+xml -13 2 17 32 ? What is the next number in this sequence?" at bounding box center [759, 211] width 1045 height 302
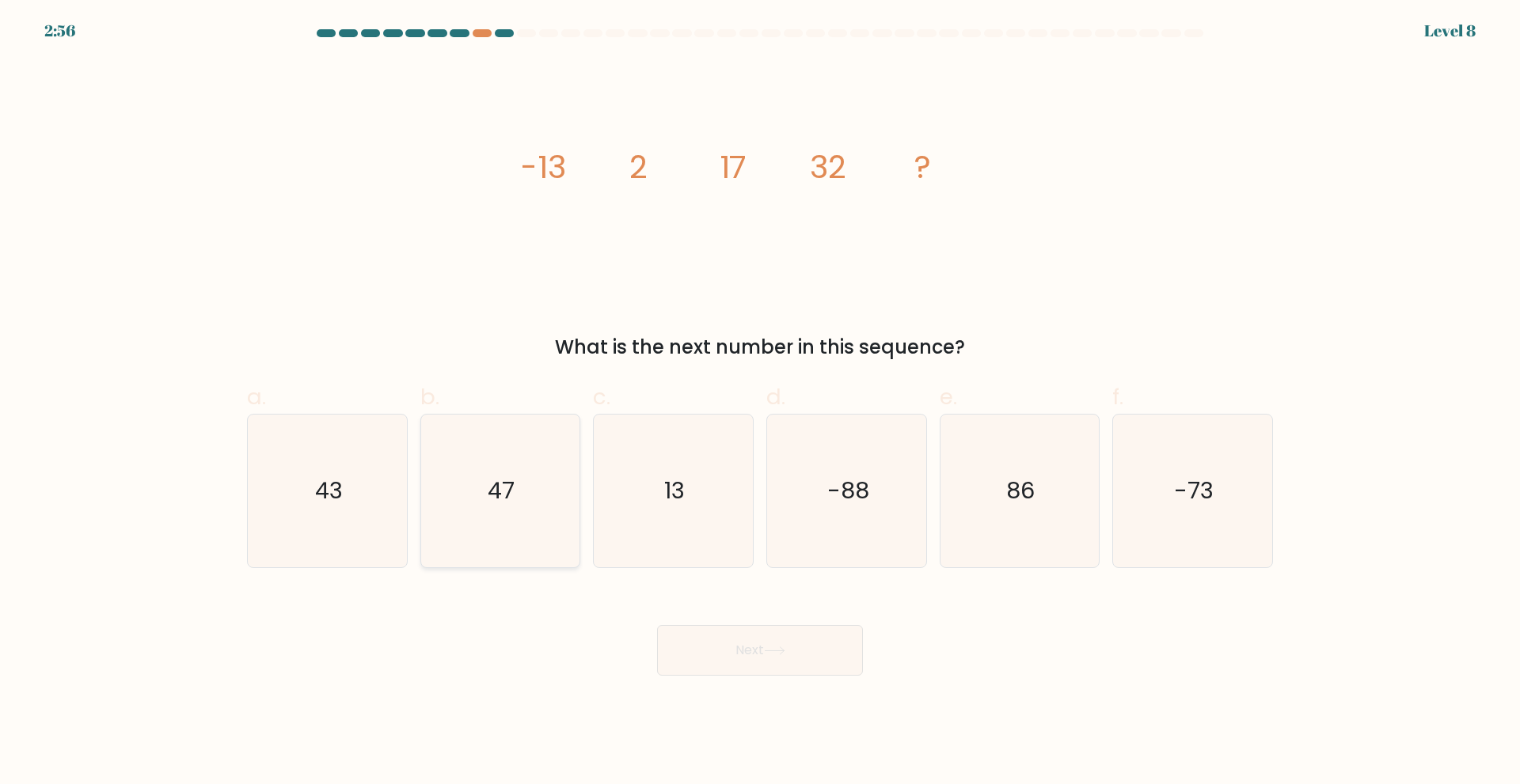
click at [470, 490] on icon "47" at bounding box center [499, 490] width 152 height 152
click at [760, 402] on input "b. 47" at bounding box center [760, 398] width 1 height 10
radio input "true"
click at [779, 636] on button "Next" at bounding box center [759, 650] width 206 height 51
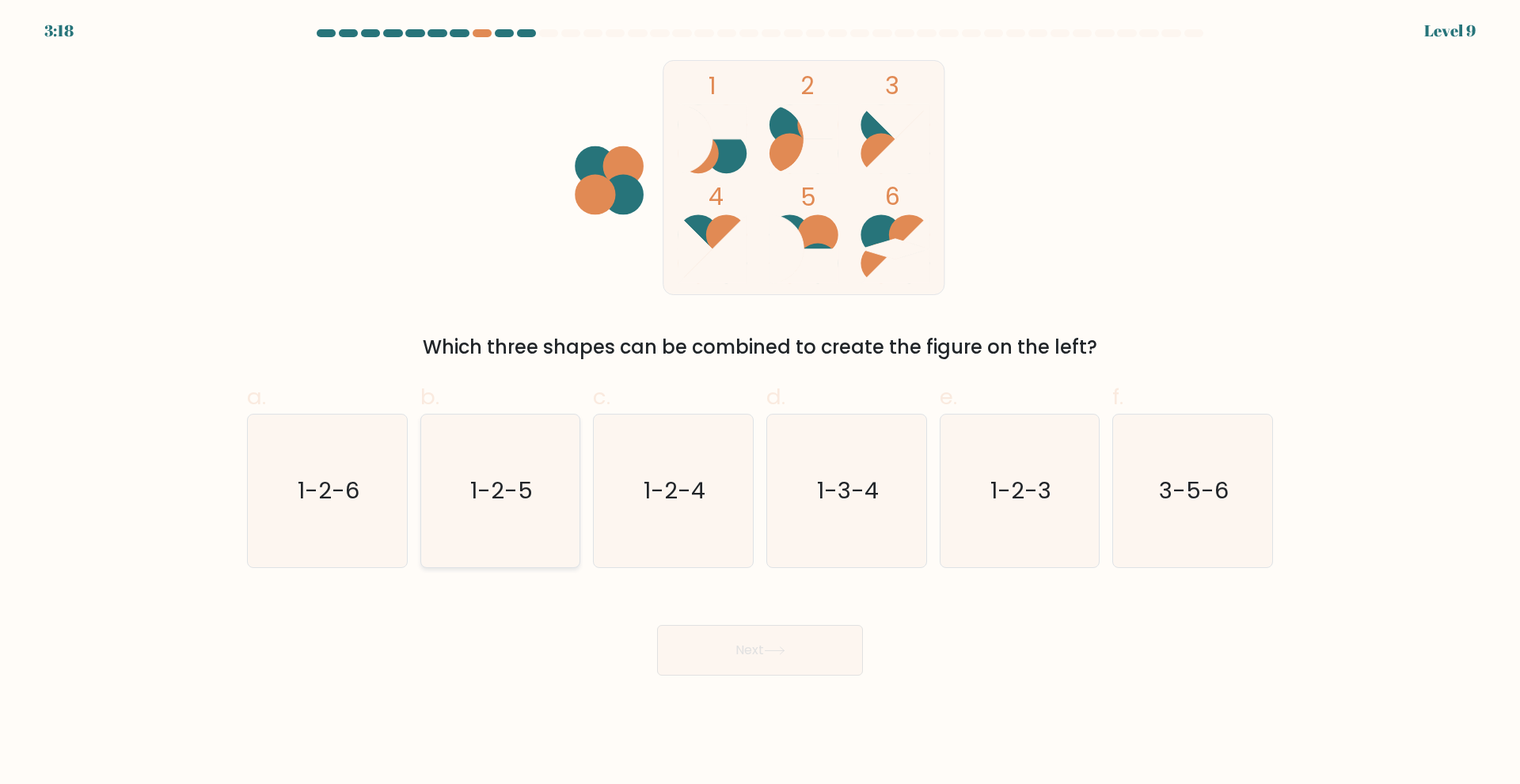
click at [502, 457] on icon "1-2-5" at bounding box center [499, 490] width 152 height 152
click at [760, 402] on input "b. 1-2-5" at bounding box center [760, 398] width 1 height 10
radio input "true"
click at [737, 665] on button "Next" at bounding box center [759, 650] width 206 height 51
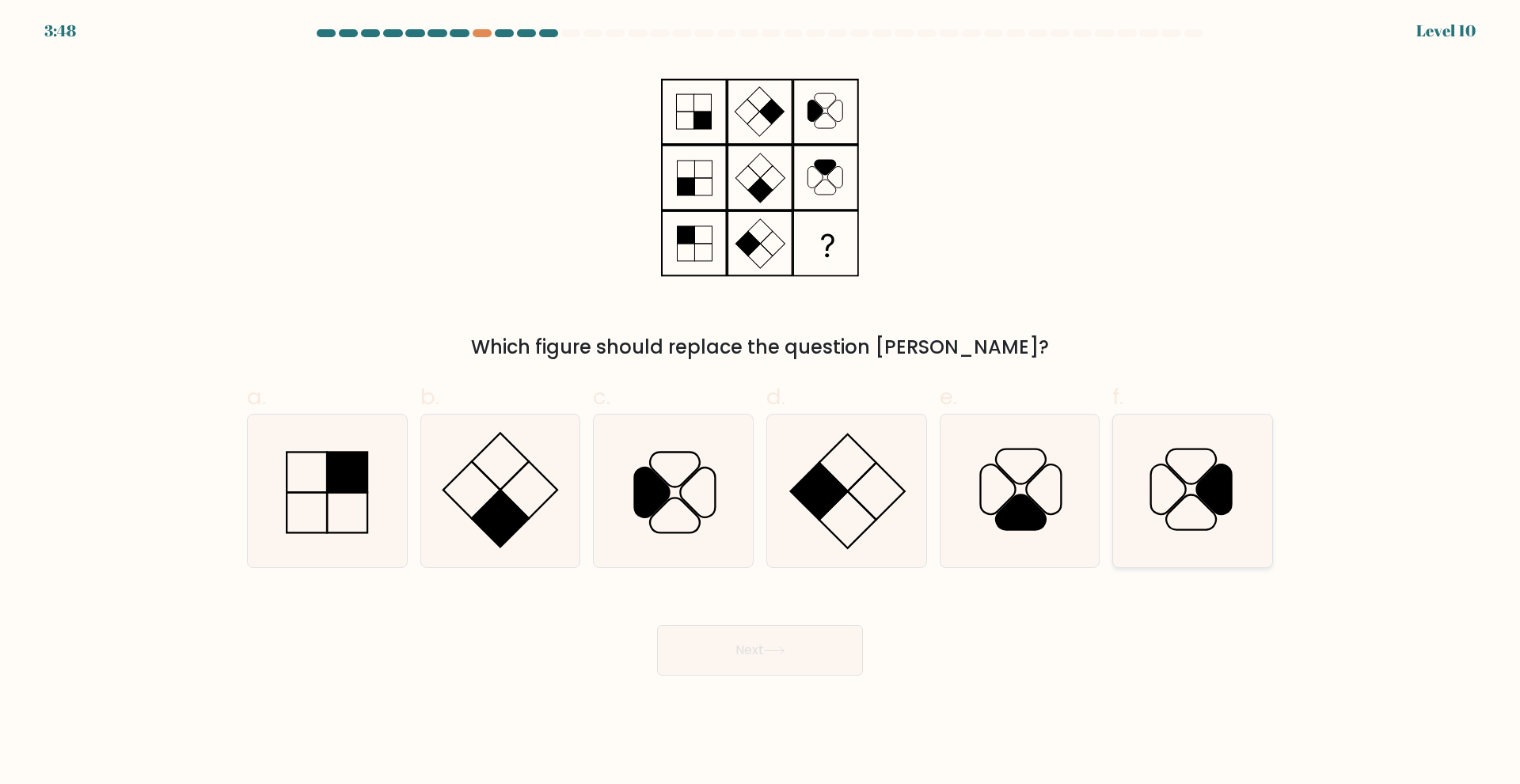
click at [1188, 497] on icon at bounding box center [1192, 490] width 152 height 152
click at [761, 402] on input "f." at bounding box center [760, 398] width 1 height 10
radio input "true"
click at [829, 634] on button "Next" at bounding box center [759, 650] width 206 height 51
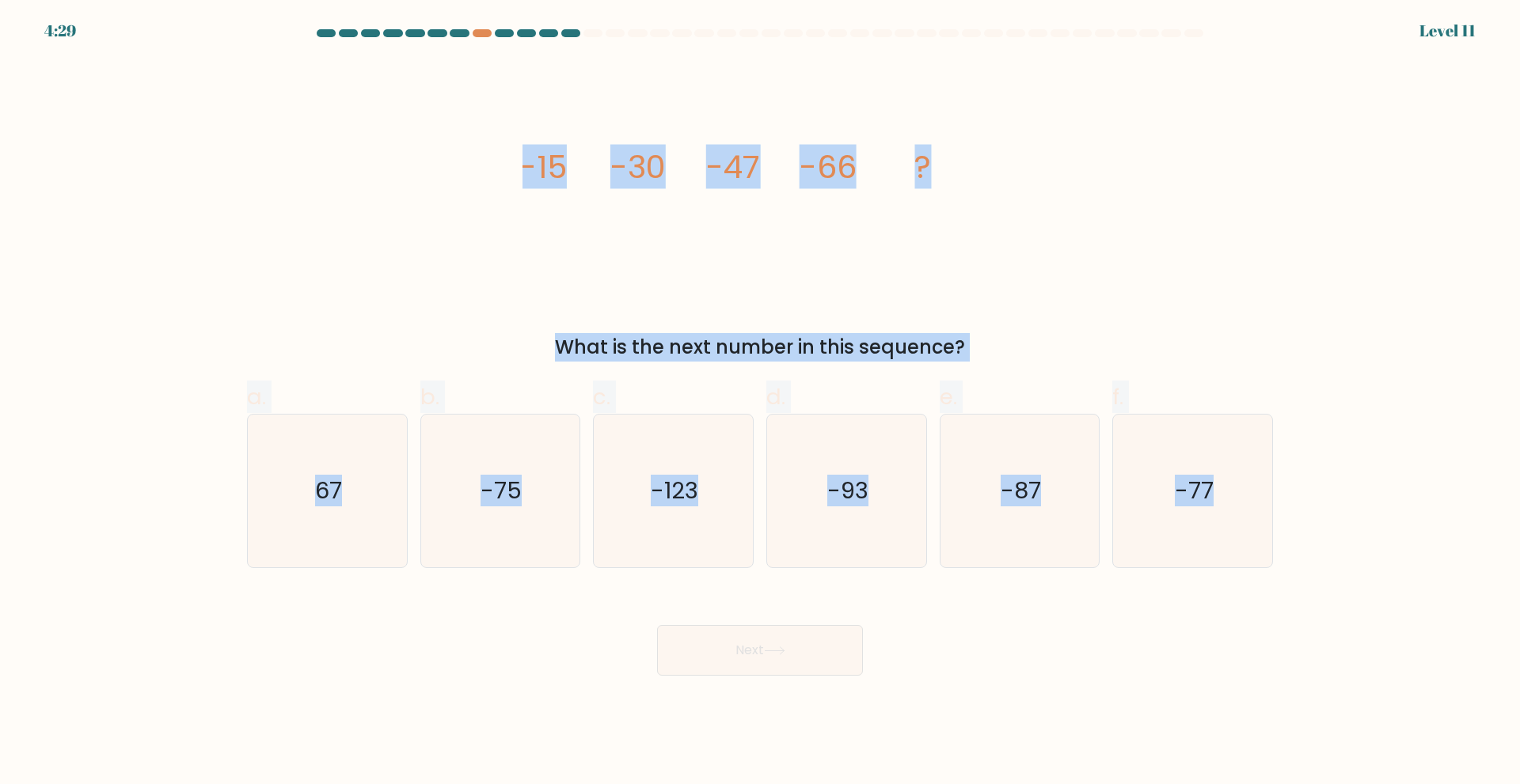
drag, startPoint x: 464, startPoint y: 159, endPoint x: 1377, endPoint y: 606, distance: 1016.6
click at [1377, 606] on form at bounding box center [760, 352] width 1520 height 647
copy form "-15 -30 -47 -66 ? What is the next number in this sequence? a. 67 b. -75 c. -12…"
click at [1190, 339] on div "What is the next number in this sequence?" at bounding box center [760, 347] width 1007 height 28
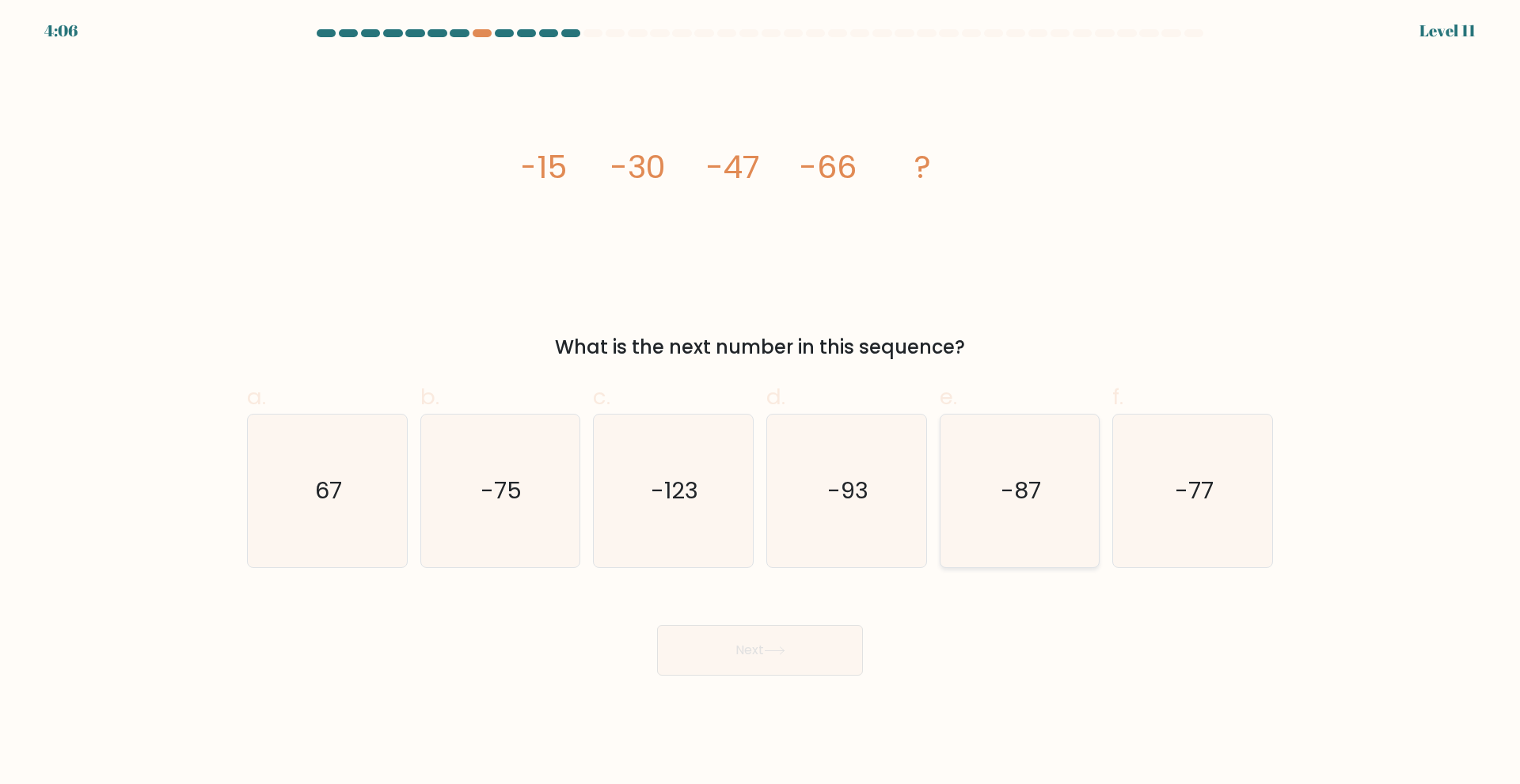
click at [1067, 492] on icon "-87" at bounding box center [1018, 490] width 152 height 152
click at [761, 402] on input "e. -87" at bounding box center [760, 398] width 1 height 10
radio input "true"
click at [771, 642] on button "Next" at bounding box center [759, 650] width 206 height 51
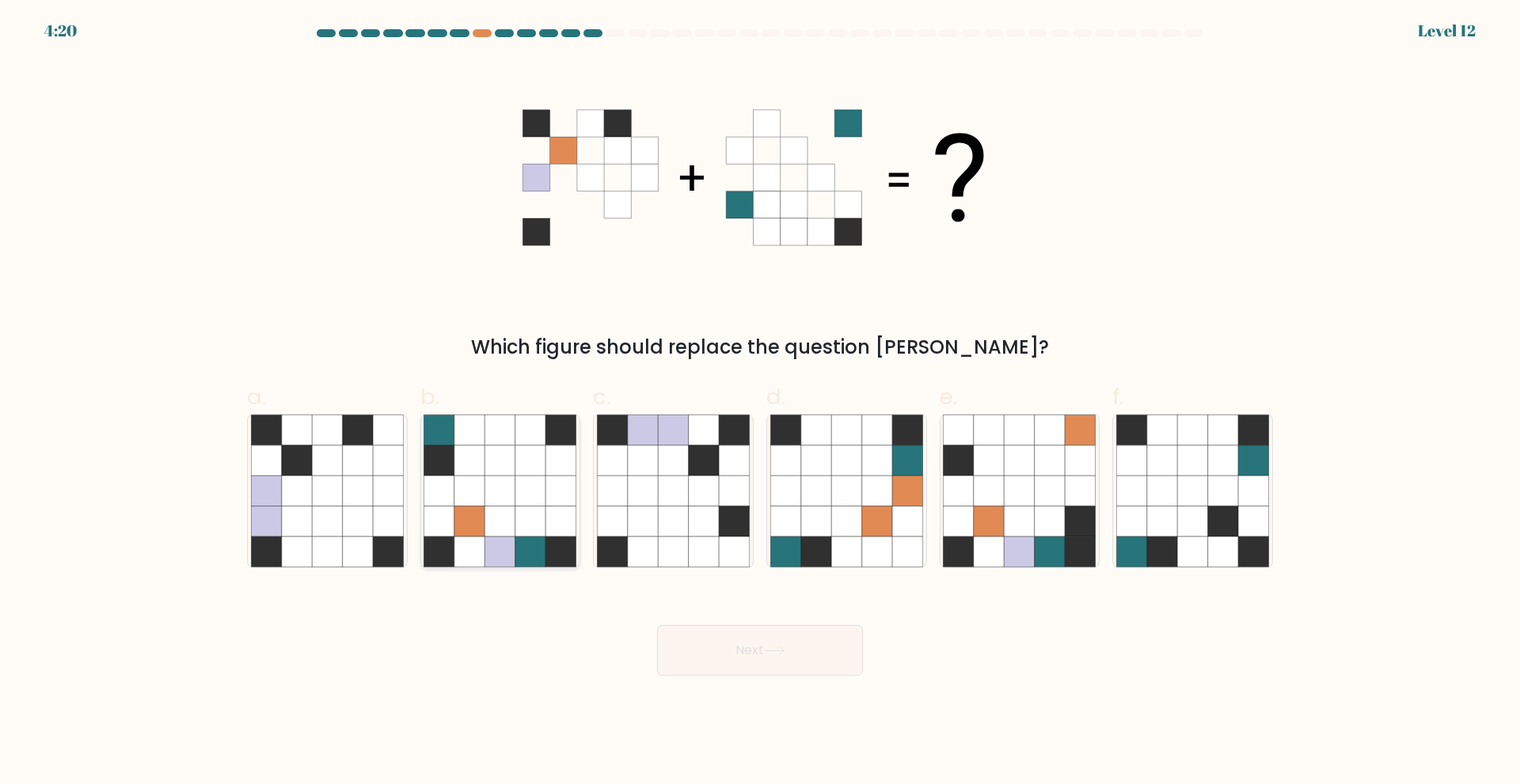
click at [474, 465] on icon at bounding box center [469, 459] width 30 height 30
click at [760, 402] on input "b." at bounding box center [760, 398] width 1 height 10
radio input "true"
click at [720, 646] on button "Next" at bounding box center [759, 650] width 206 height 51
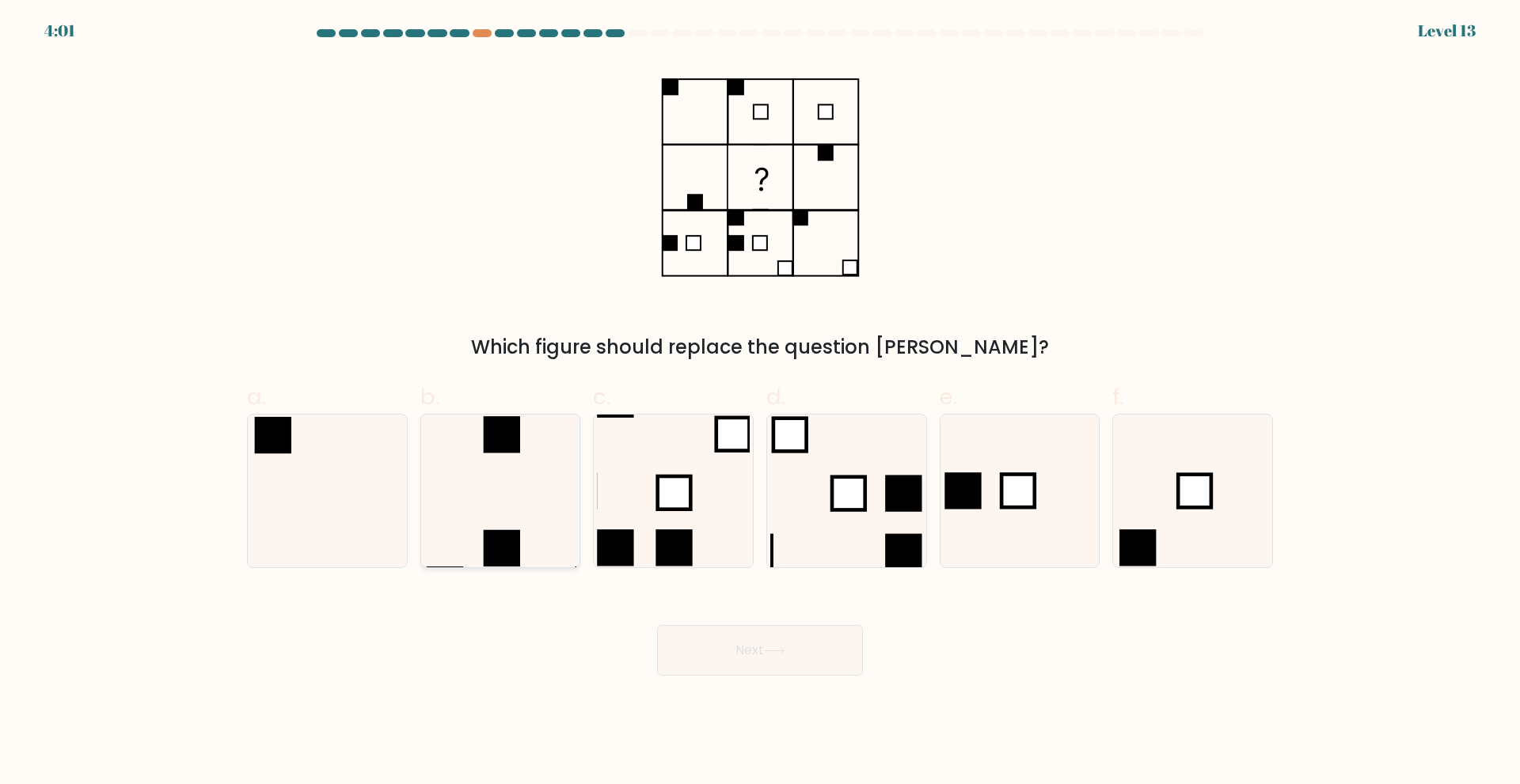
click at [521, 469] on icon at bounding box center [499, 490] width 152 height 152
click at [760, 402] on input "b." at bounding box center [760, 398] width 1 height 10
radio input "true"
click at [745, 640] on button "Next" at bounding box center [759, 650] width 206 height 51
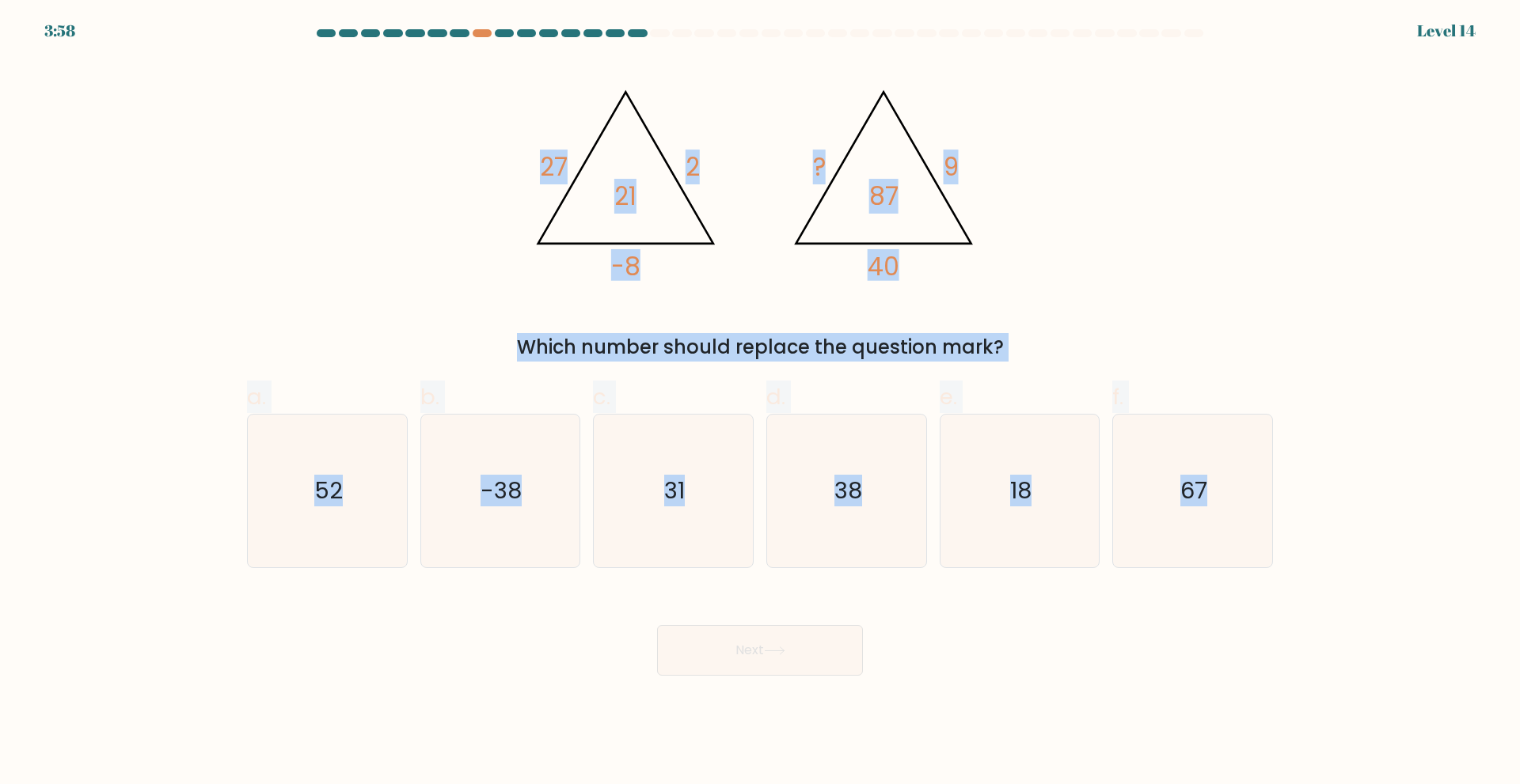
drag, startPoint x: 457, startPoint y: 138, endPoint x: 1390, endPoint y: 525, distance: 1010.1
click at [1390, 525] on form at bounding box center [760, 352] width 1520 height 647
copy form "27 2 -8 21 @import url('https://fonts.googleapis.com/css?family=Abril+Fatface:4…"
click at [1256, 258] on div "@import url('https://fonts.googleapis.com/css?family=Abril+Fatface:400,100,100i…" at bounding box center [759, 211] width 1045 height 302
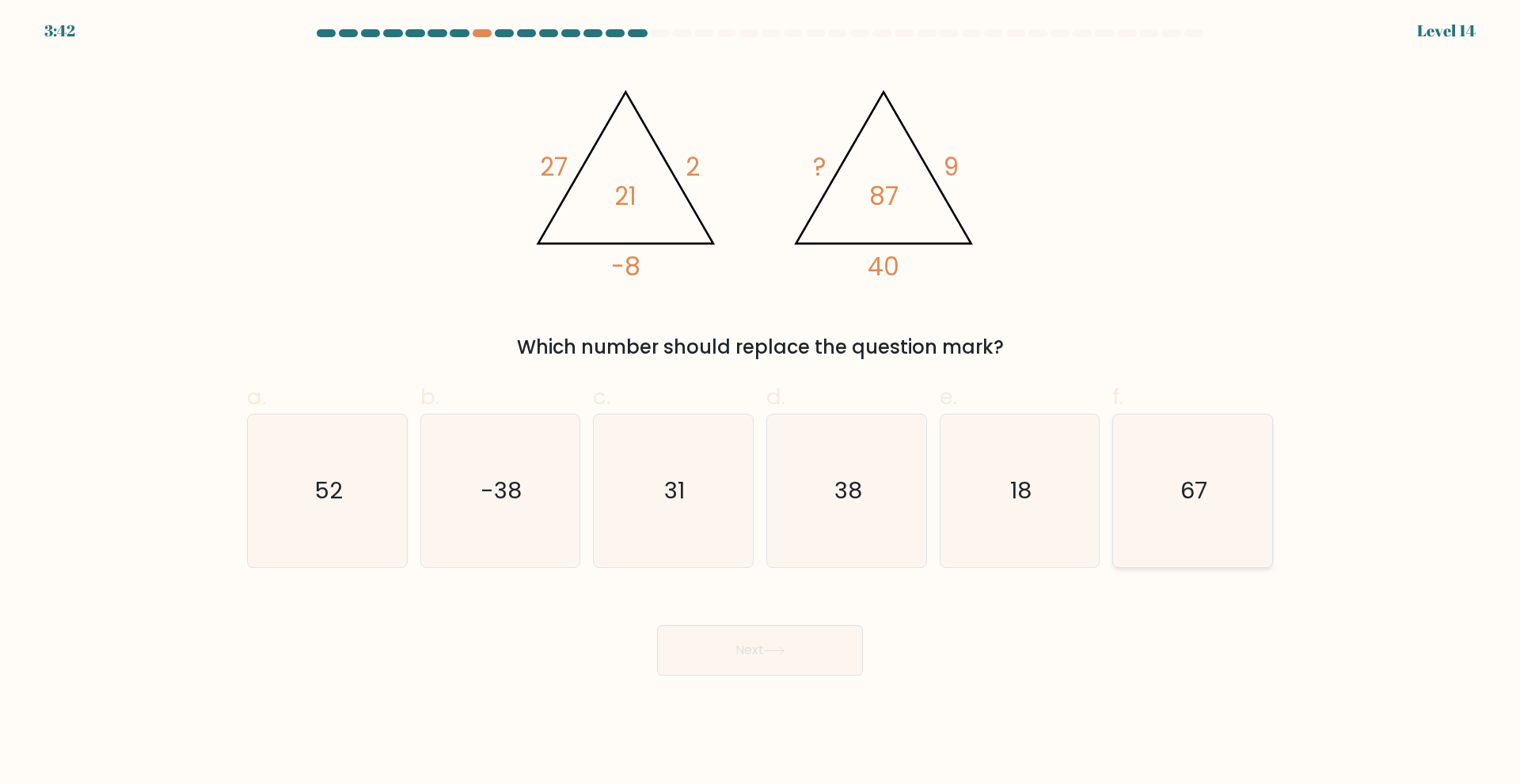
click at [1237, 523] on icon "67" at bounding box center [1192, 490] width 152 height 152
click at [761, 402] on input "f. 67" at bounding box center [760, 398] width 1 height 10
radio input "true"
click at [767, 646] on button "Next" at bounding box center [759, 650] width 206 height 51
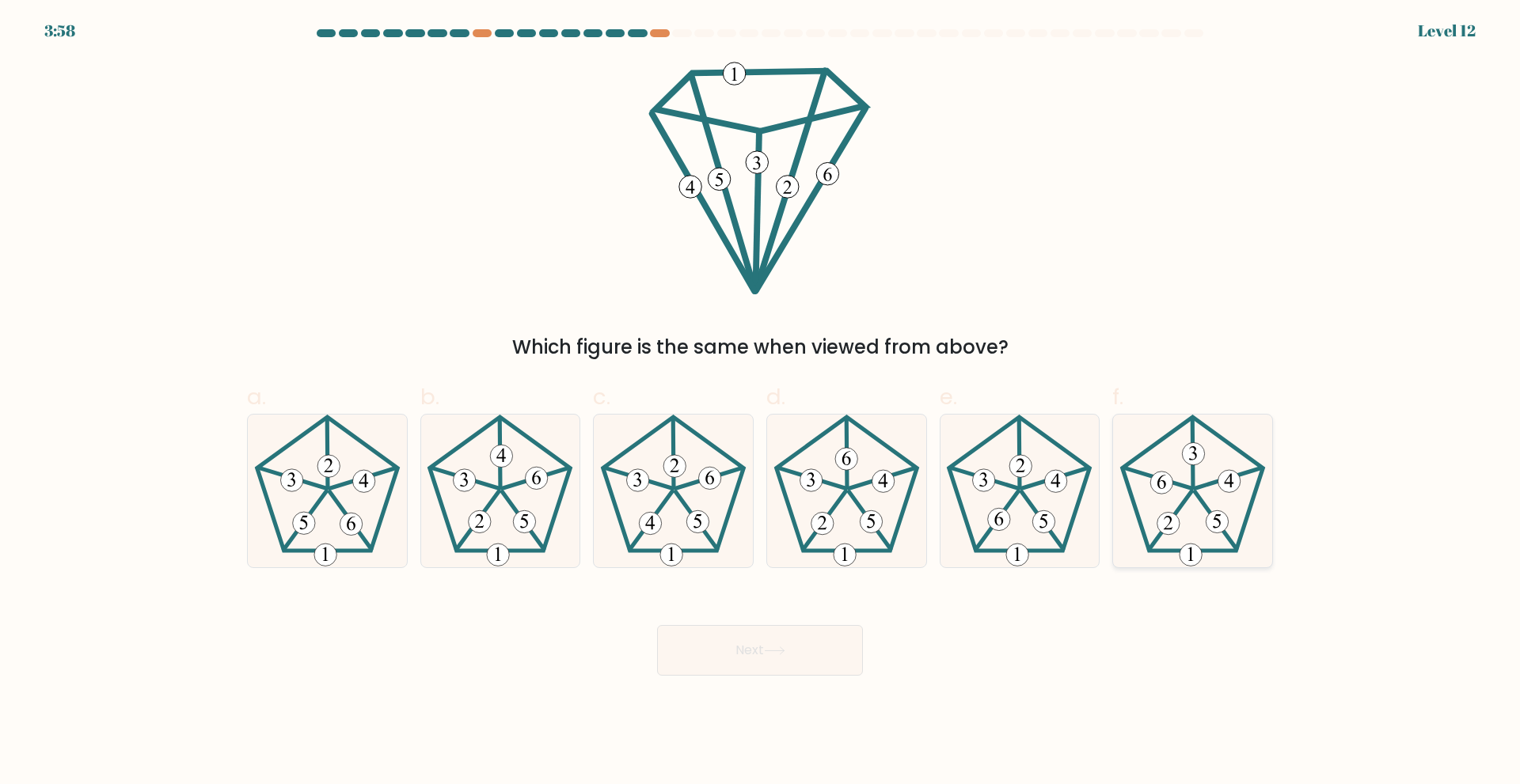
click at [1188, 494] on 350 at bounding box center [1171, 520] width 43 height 58
click at [761, 402] on input "f." at bounding box center [760, 398] width 1 height 10
radio input "true"
click at [730, 637] on button "Next" at bounding box center [759, 650] width 206 height 51
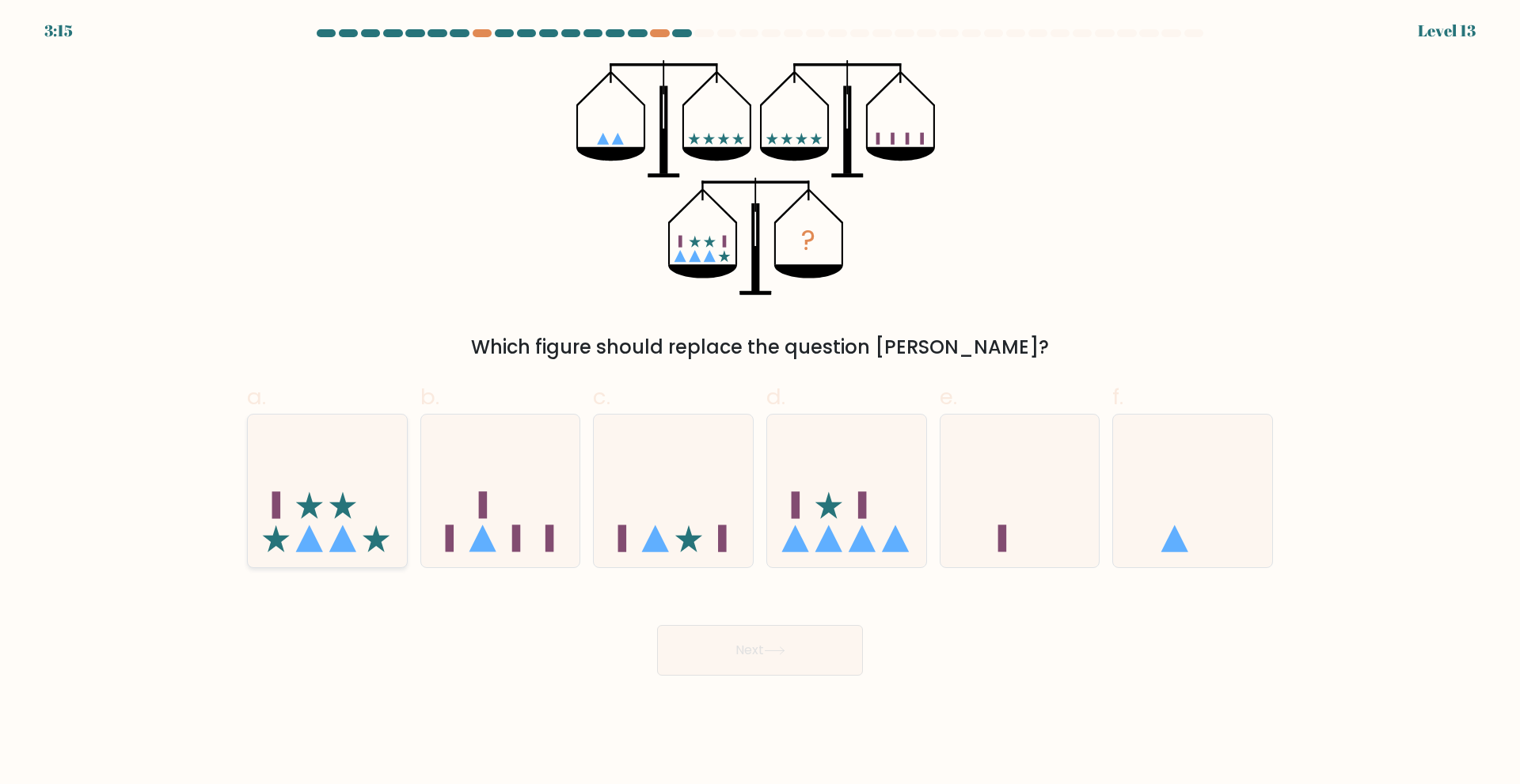
click at [361, 545] on icon at bounding box center [327, 490] width 159 height 131
click at [760, 402] on input "a." at bounding box center [760, 398] width 1 height 10
radio input "true"
click at [807, 658] on button "Next" at bounding box center [759, 650] width 206 height 51
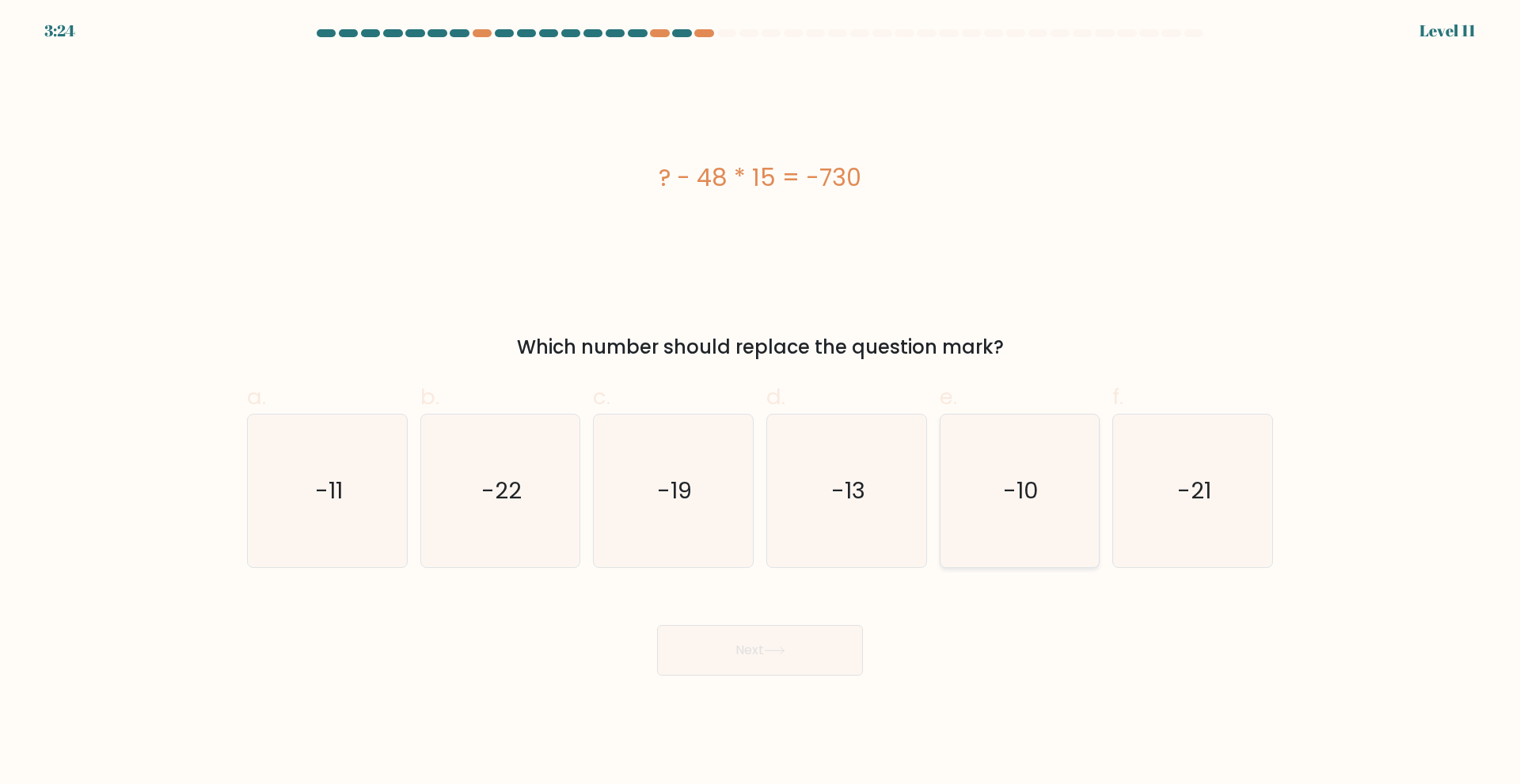
click at [1036, 492] on text "-10" at bounding box center [1021, 490] width 35 height 31
click at [761, 402] on input "e. -10" at bounding box center [760, 398] width 1 height 10
radio input "true"
click at [775, 650] on icon at bounding box center [775, 651] width 19 height 7
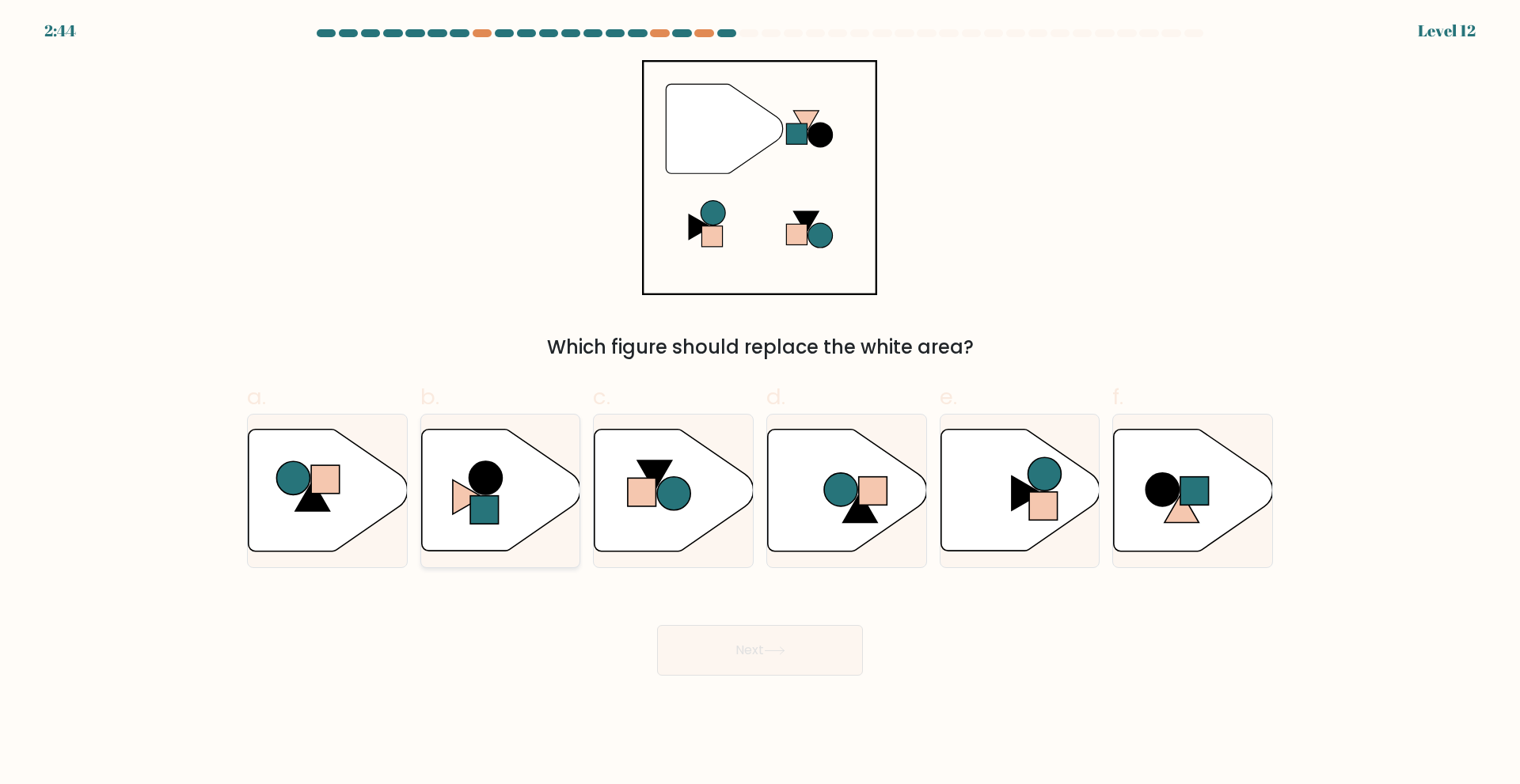
click at [491, 534] on icon at bounding box center [500, 490] width 159 height 122
click at [760, 402] on input "b." at bounding box center [760, 398] width 1 height 10
radio input "true"
click at [723, 654] on button "Next" at bounding box center [759, 650] width 206 height 51
click at [694, 644] on button "Next" at bounding box center [759, 650] width 206 height 51
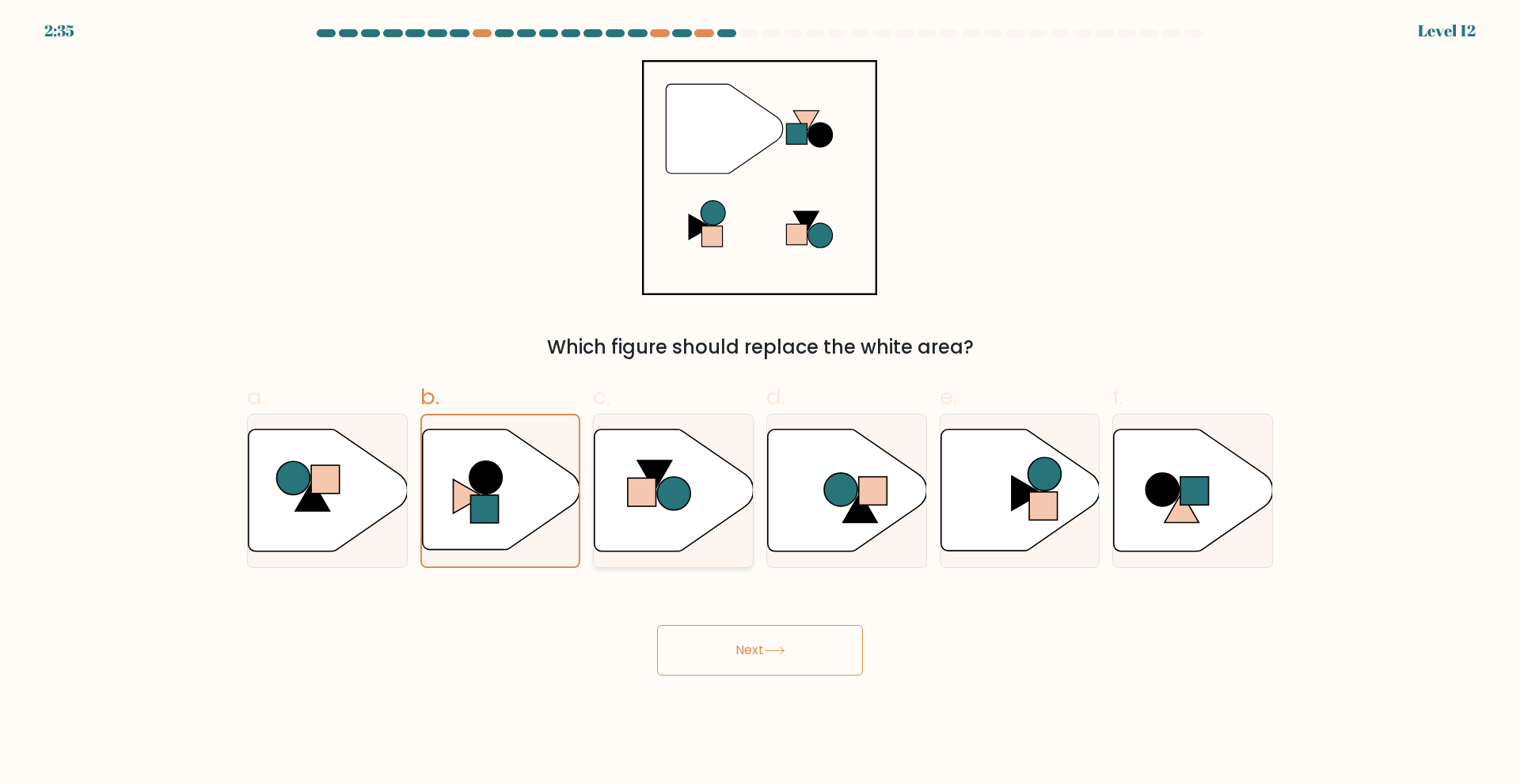
click at [632, 483] on rect at bounding box center [641, 492] width 28 height 28
click at [760, 402] on input "c." at bounding box center [760, 398] width 1 height 10
radio input "true"
click at [566, 482] on icon at bounding box center [500, 490] width 159 height 122
click at [760, 402] on input "b." at bounding box center [760, 398] width 1 height 10
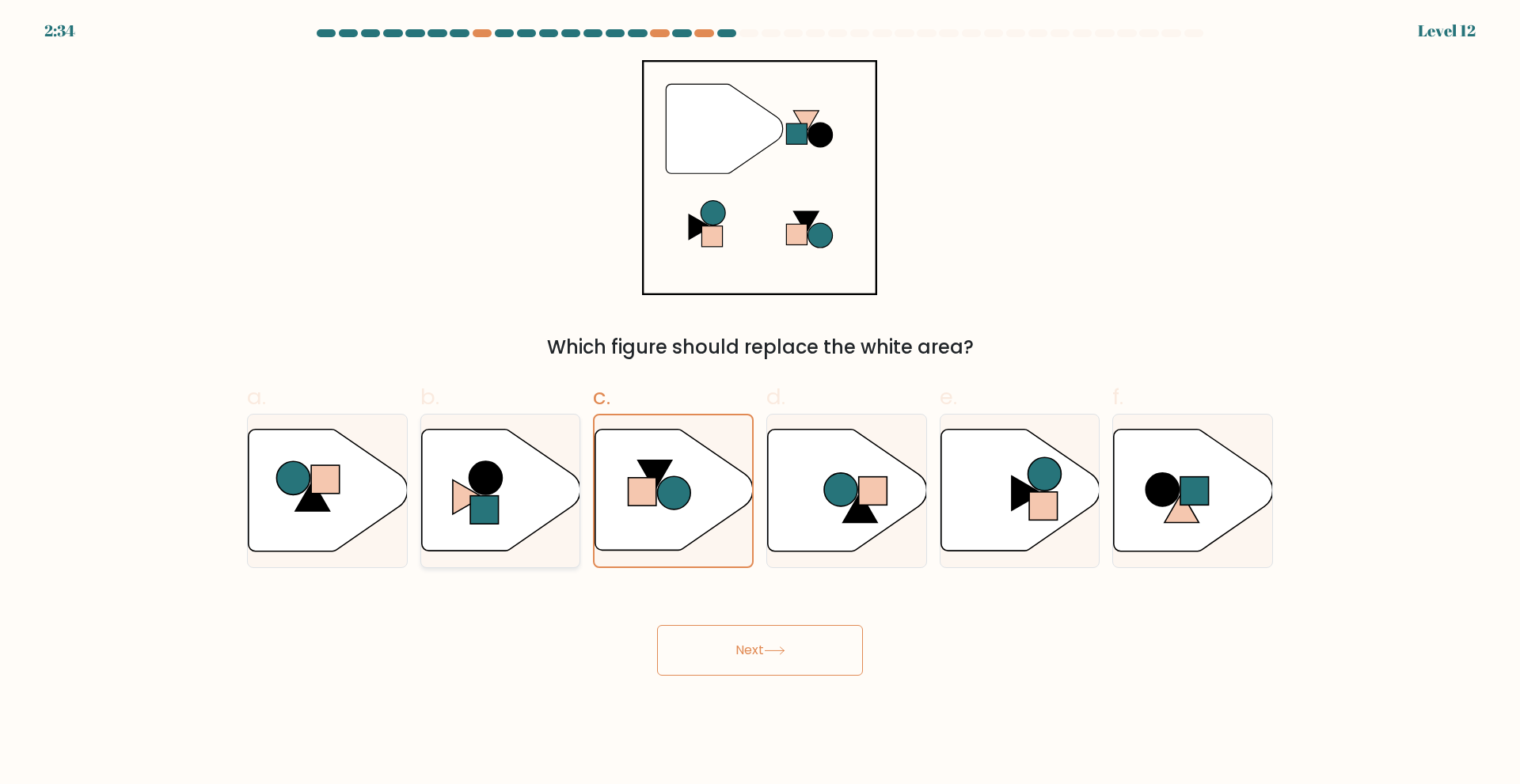
radio input "true"
click at [804, 640] on button "Next" at bounding box center [759, 650] width 206 height 51
click at [736, 648] on button "Next" at bounding box center [759, 650] width 206 height 51
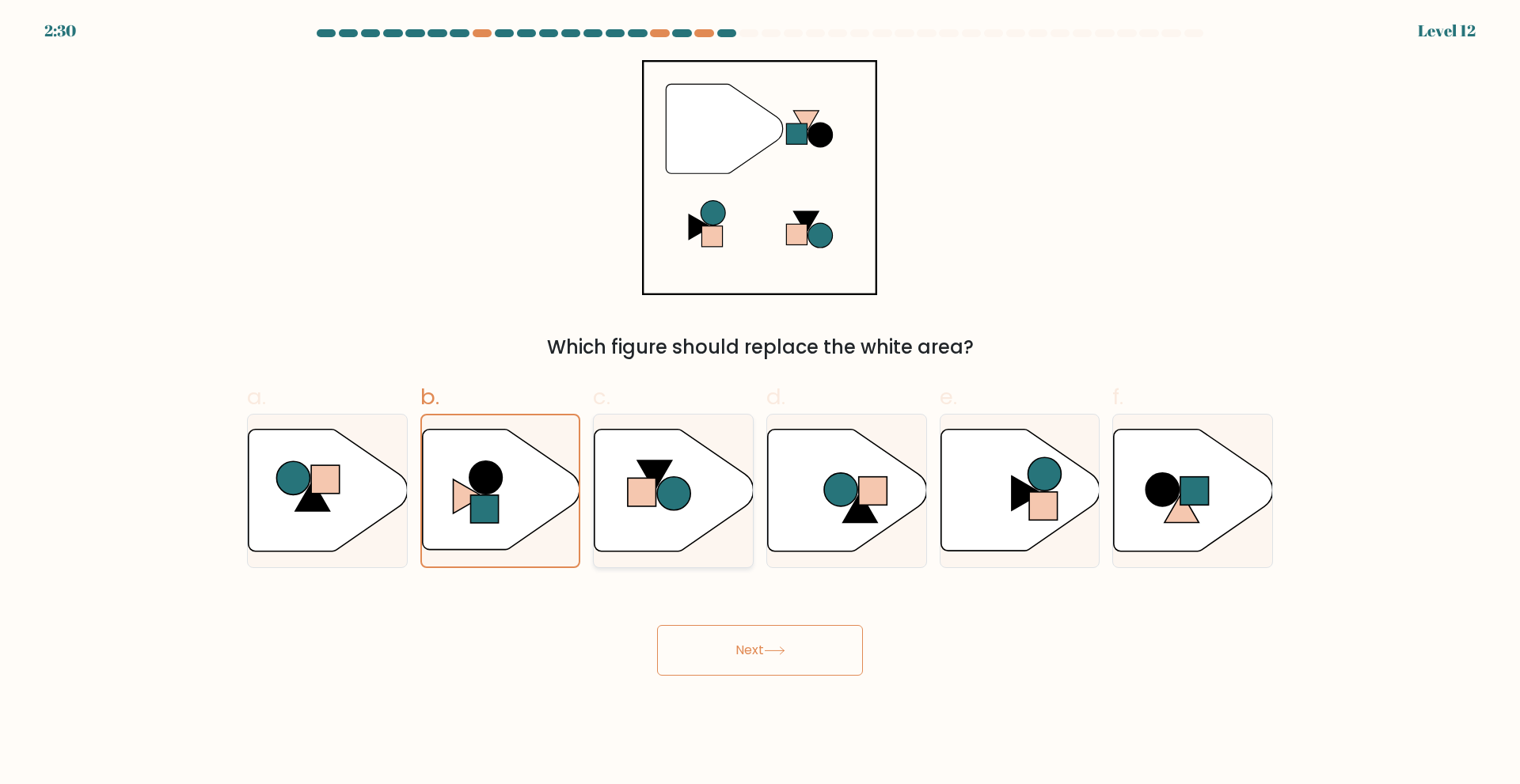
click at [687, 482] on circle at bounding box center [673, 493] width 33 height 33
click at [760, 402] on input "c." at bounding box center [760, 398] width 1 height 10
radio input "true"
click at [765, 648] on button "Next" at bounding box center [759, 650] width 206 height 51
click at [842, 478] on circle at bounding box center [840, 489] width 33 height 33
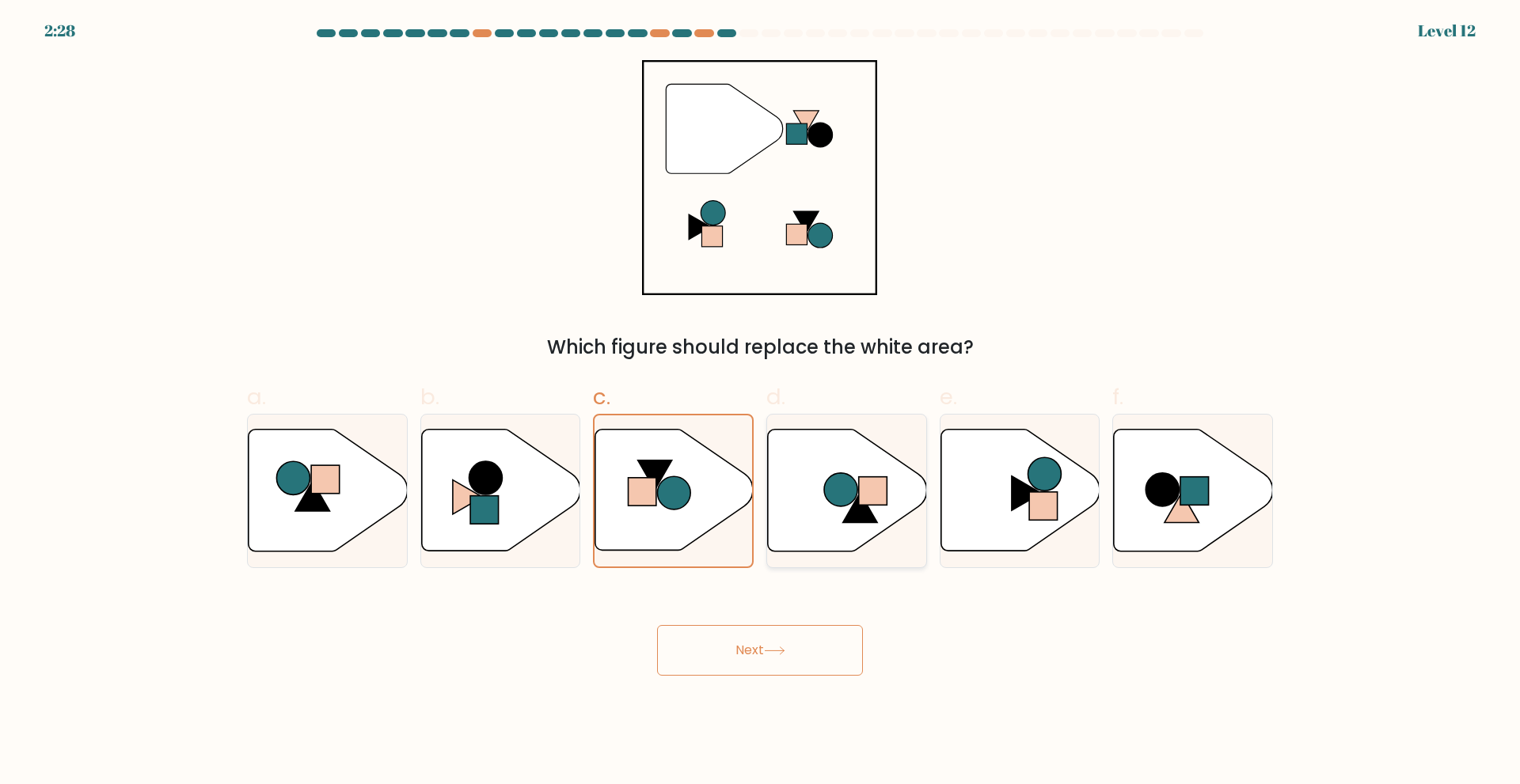
click at [761, 402] on input "d." at bounding box center [760, 398] width 1 height 10
radio input "true"
click at [761, 658] on button "Next" at bounding box center [759, 650] width 206 height 51
click at [1040, 474] on circle at bounding box center [1043, 473] width 33 height 33
click at [761, 402] on input "e." at bounding box center [760, 398] width 1 height 10
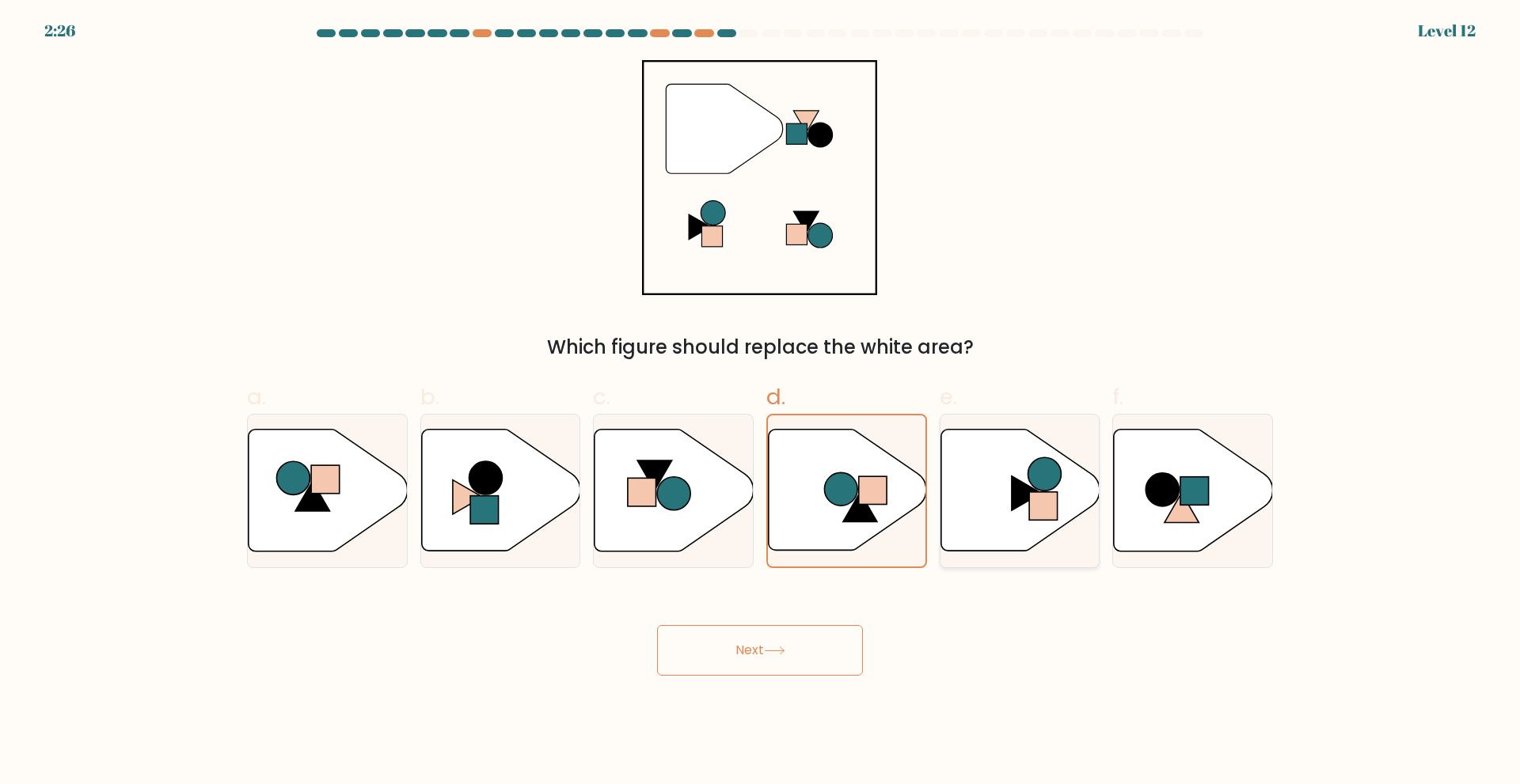
radio input "true"
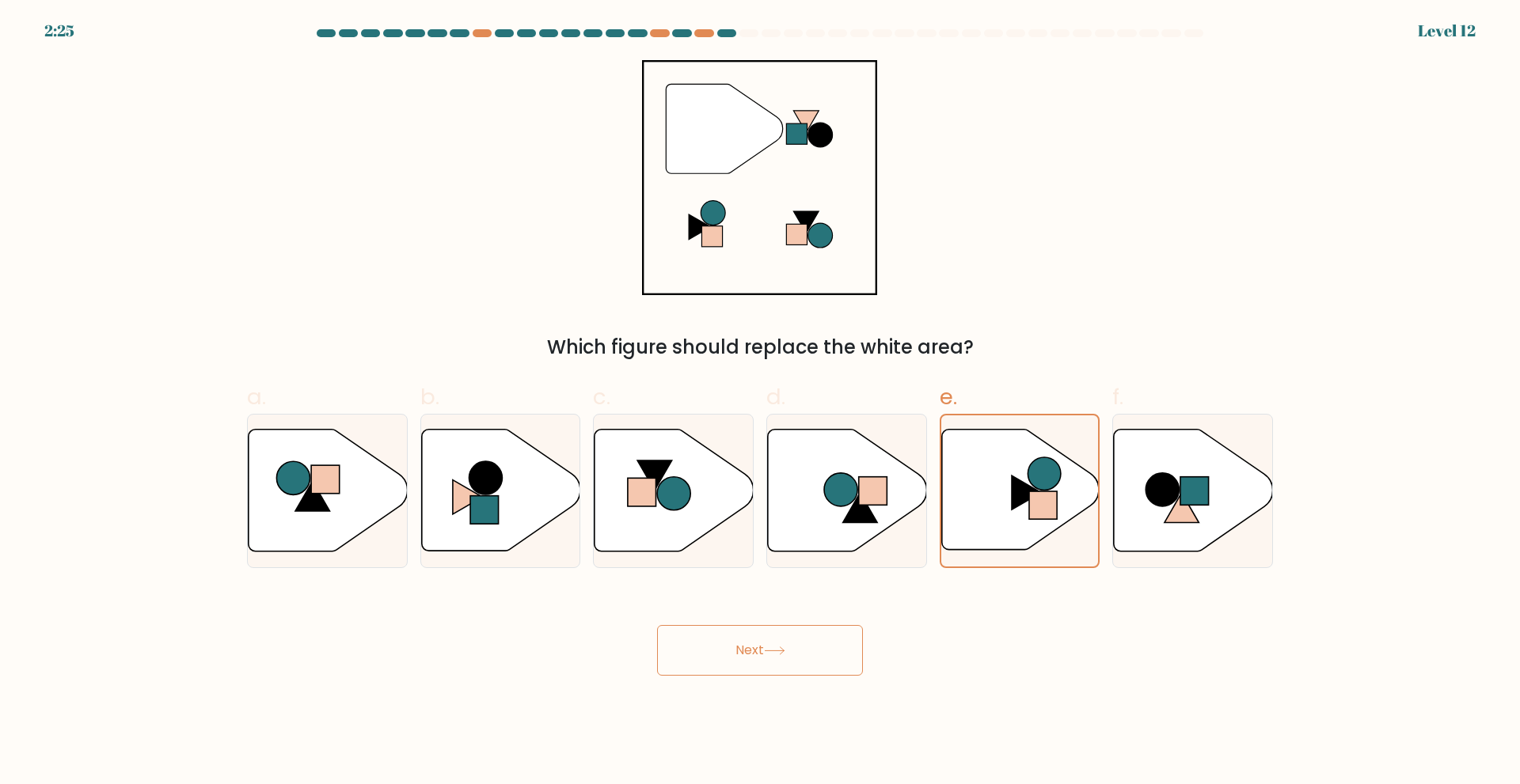
click at [801, 649] on button "Next" at bounding box center [759, 650] width 206 height 51
click at [1183, 482] on rect at bounding box center [1194, 490] width 28 height 28
click at [761, 402] on input "f." at bounding box center [760, 398] width 1 height 10
radio input "true"
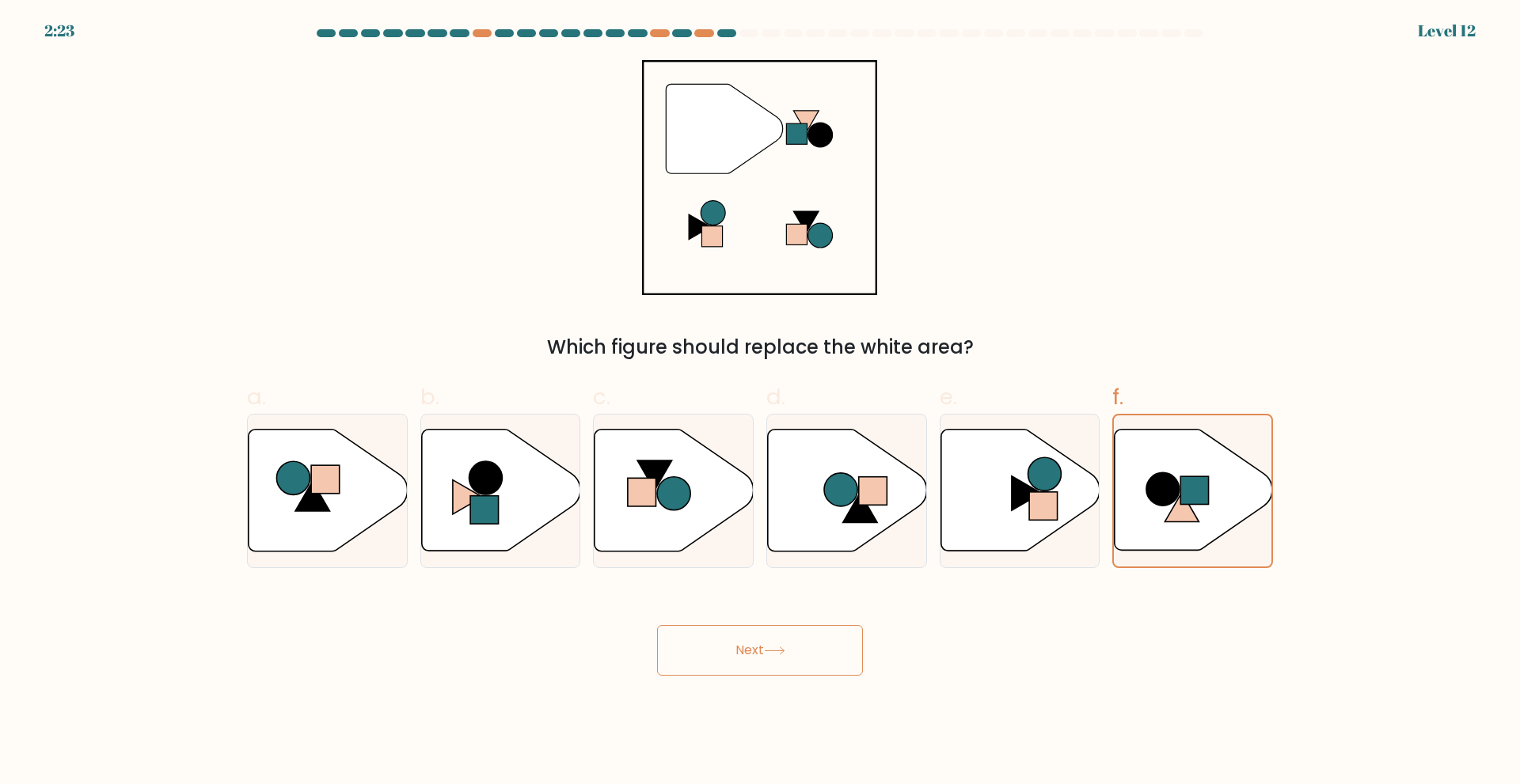
click at [806, 651] on button "Next" at bounding box center [759, 650] width 206 height 51
click at [368, 493] on icon at bounding box center [328, 490] width 159 height 122
click at [760, 402] on input "a." at bounding box center [760, 398] width 1 height 10
radio input "true"
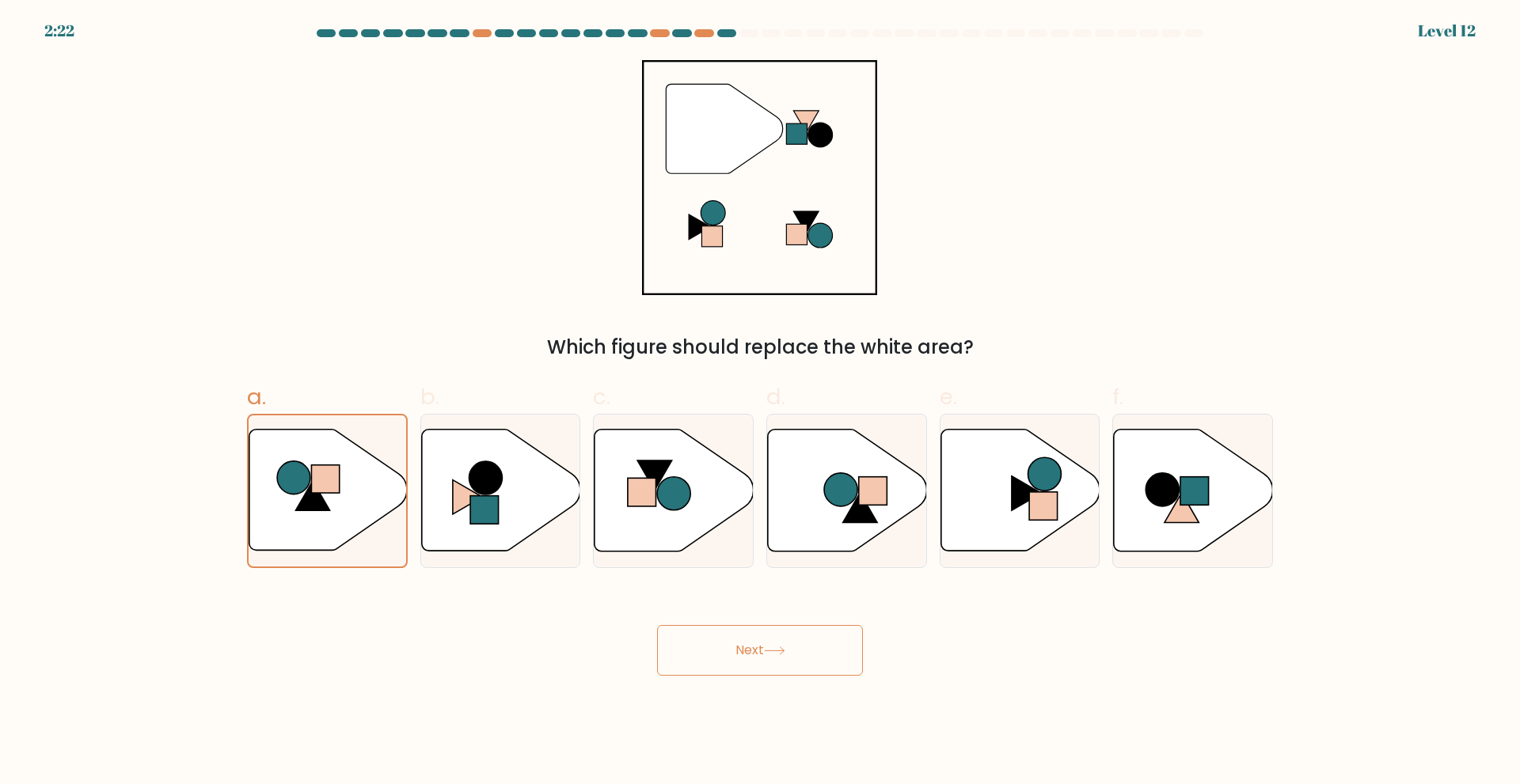
click at [695, 636] on button "Next" at bounding box center [759, 650] width 206 height 51
click at [928, 604] on div "Next" at bounding box center [759, 632] width 1045 height 89
click at [753, 642] on button "Next" at bounding box center [759, 650] width 206 height 51
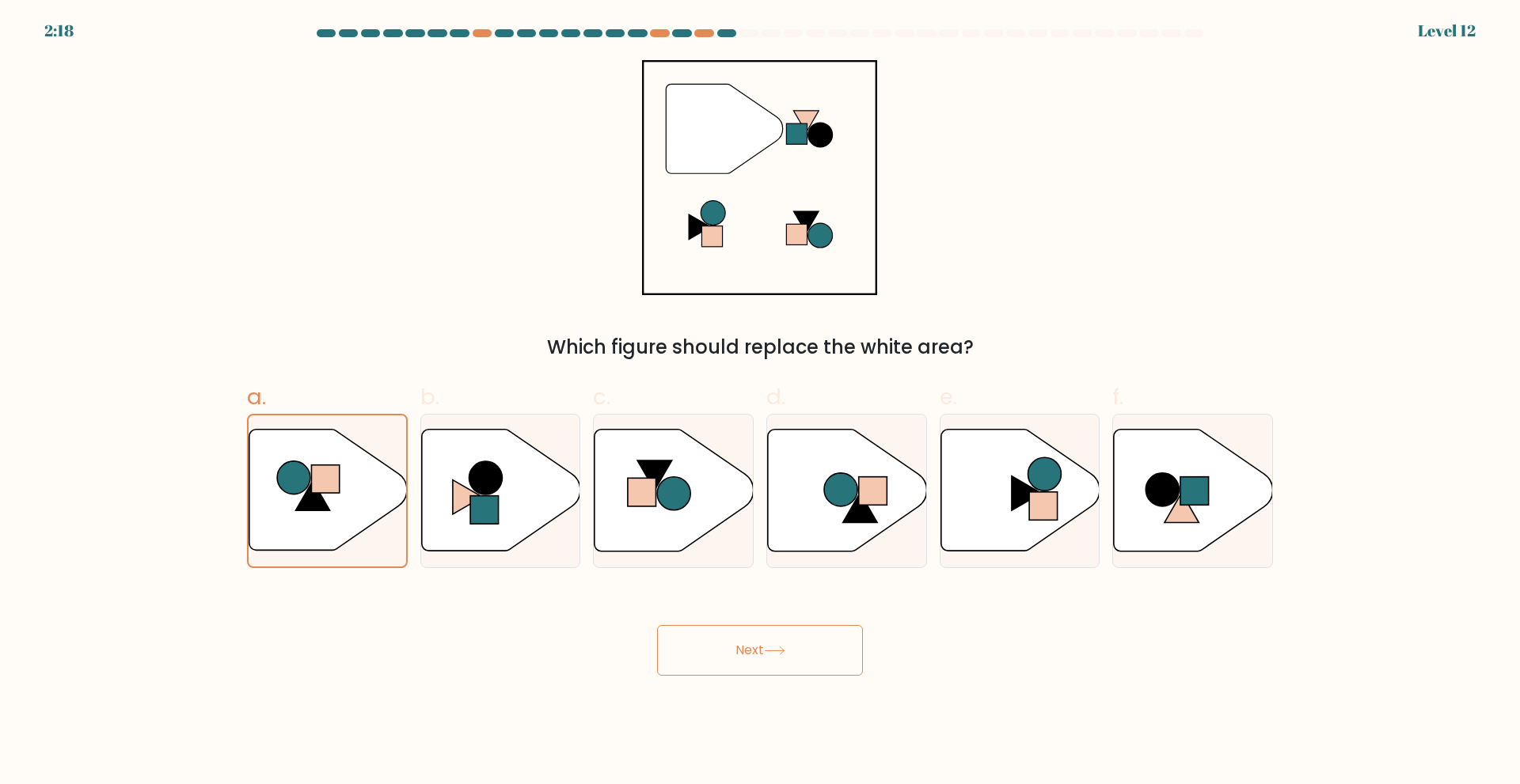
click at [753, 642] on button "Next" at bounding box center [759, 650] width 206 height 51
click at [697, 486] on icon at bounding box center [674, 490] width 159 height 122
click at [760, 402] on input "c." at bounding box center [760, 398] width 1 height 10
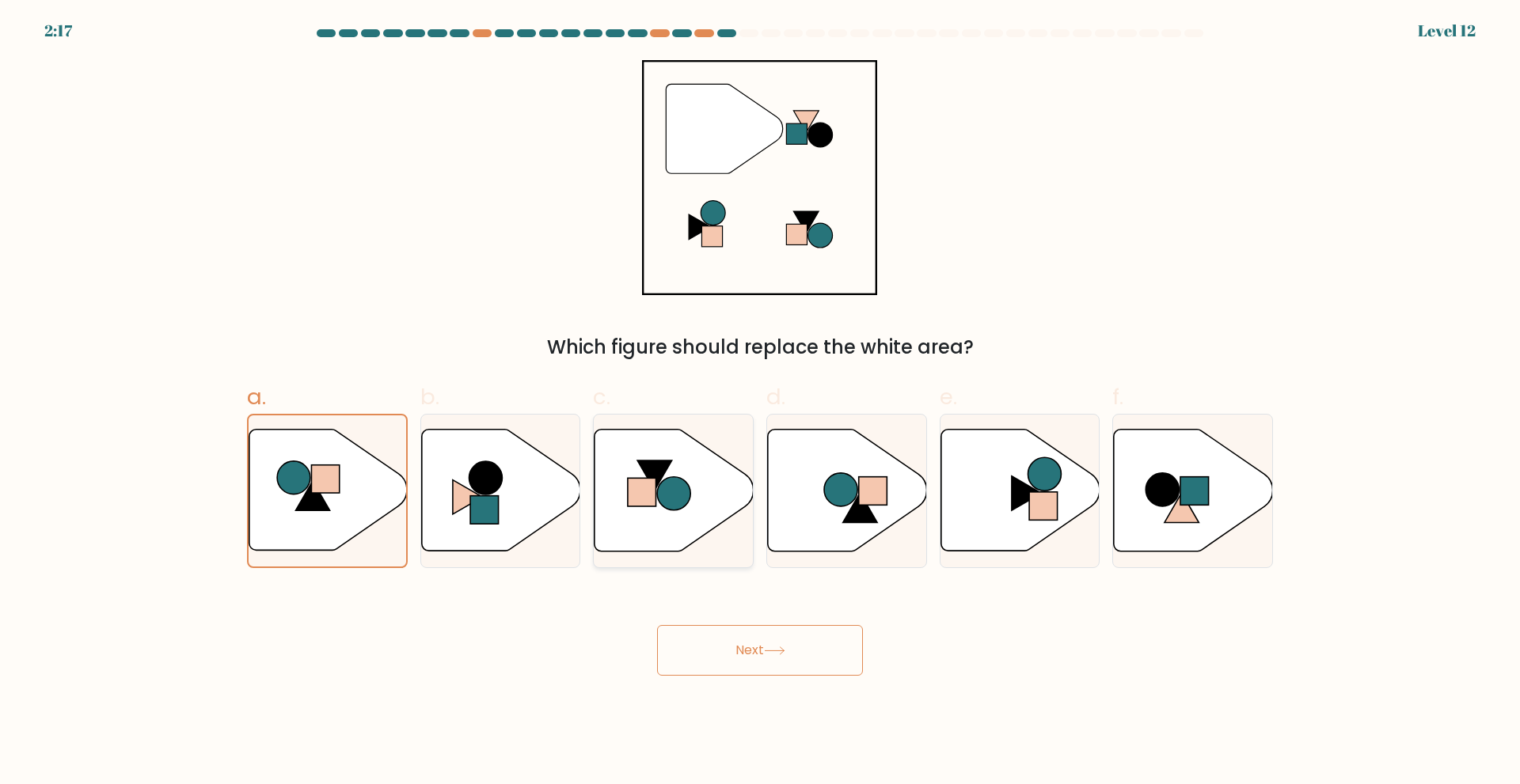
radio input "true"
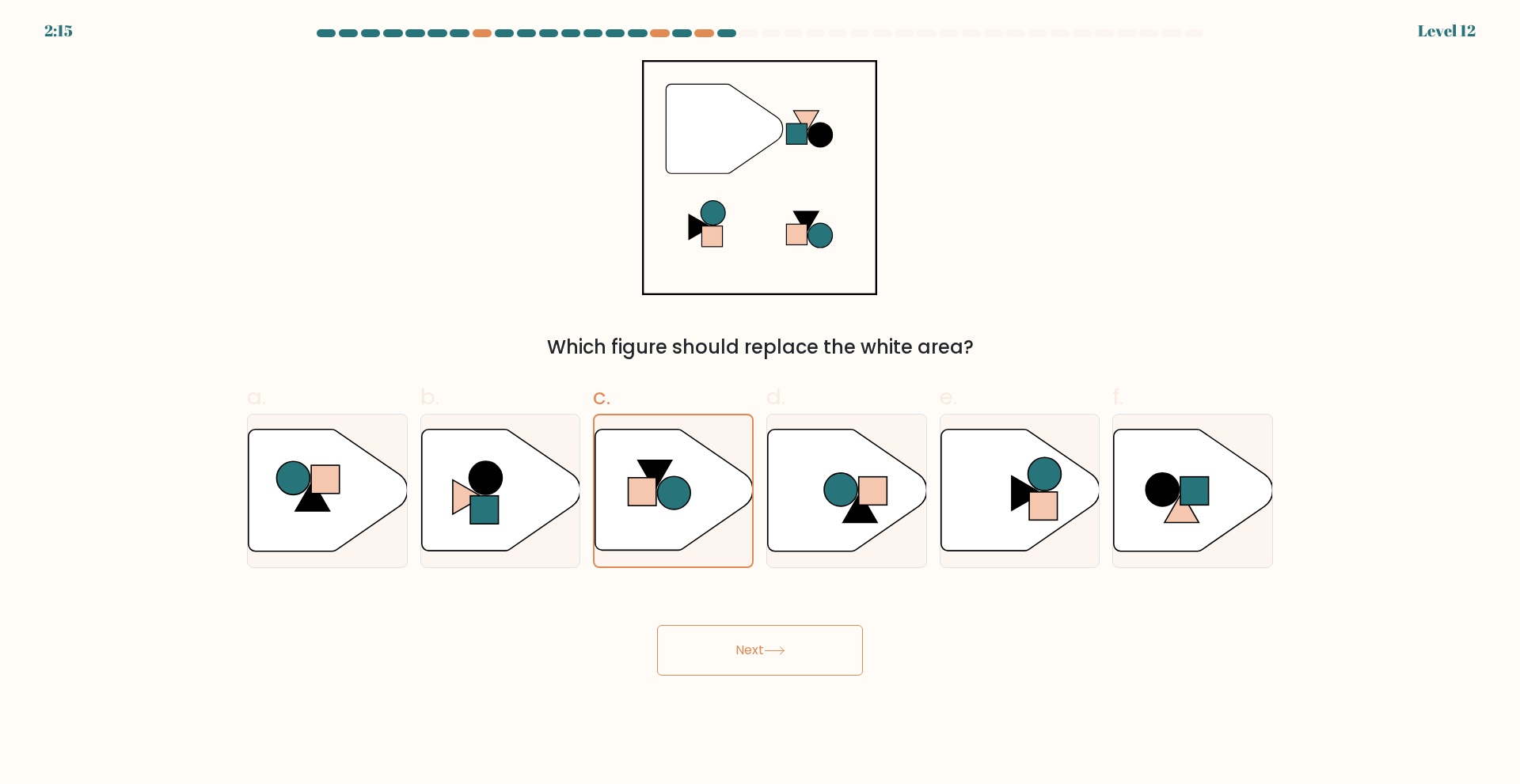
click at [717, 129] on icon at bounding box center [725, 128] width 117 height 90
click at [720, 174] on icon """ at bounding box center [759, 177] width 235 height 235
click at [770, 644] on button "Next" at bounding box center [759, 650] width 206 height 51
click at [825, 500] on icon at bounding box center [847, 490] width 159 height 122
click at [761, 402] on input "d." at bounding box center [760, 398] width 1 height 10
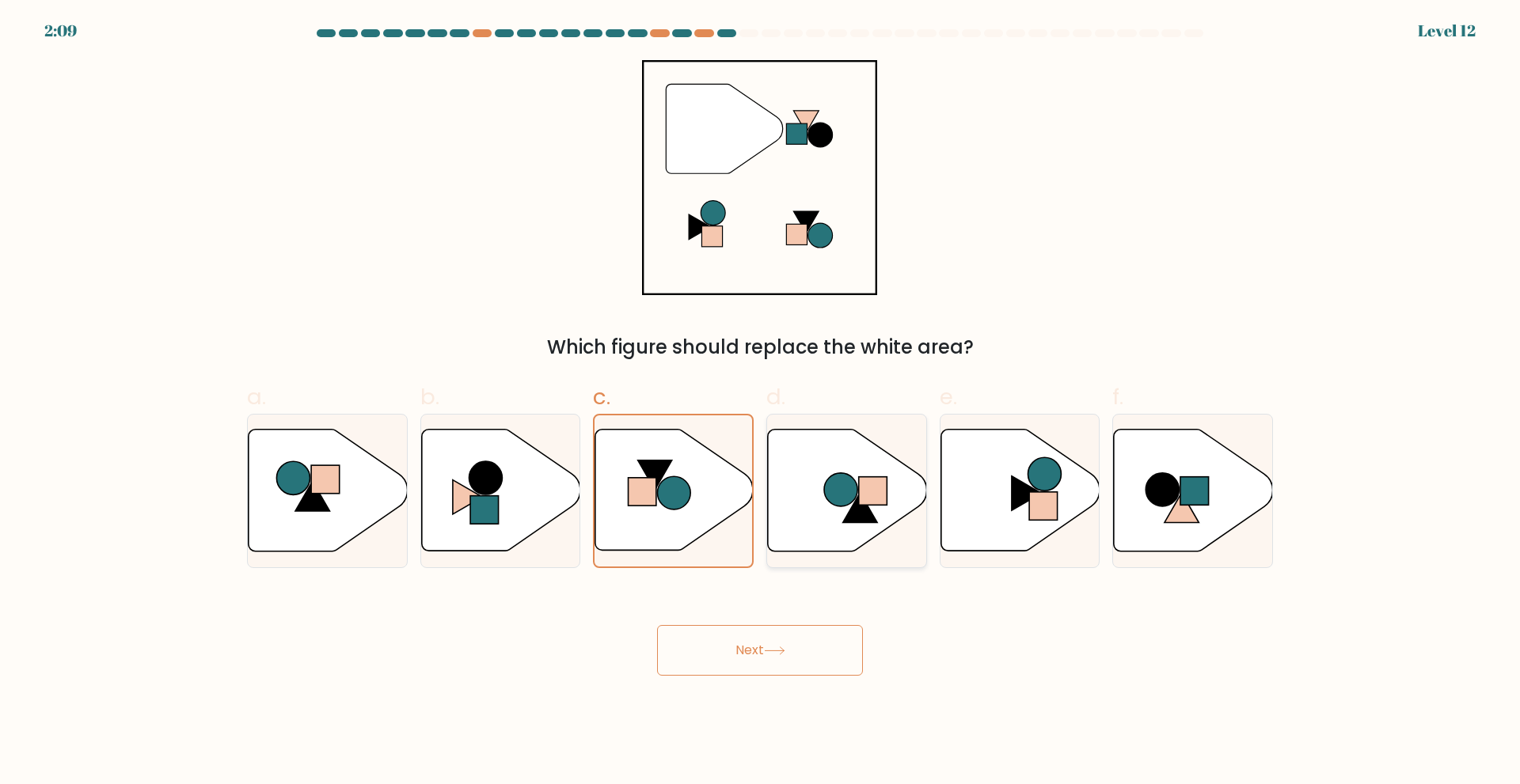
radio input "true"
click at [788, 660] on button "Next" at bounding box center [759, 650] width 206 height 51
click at [793, 659] on button "Next" at bounding box center [759, 650] width 206 height 51
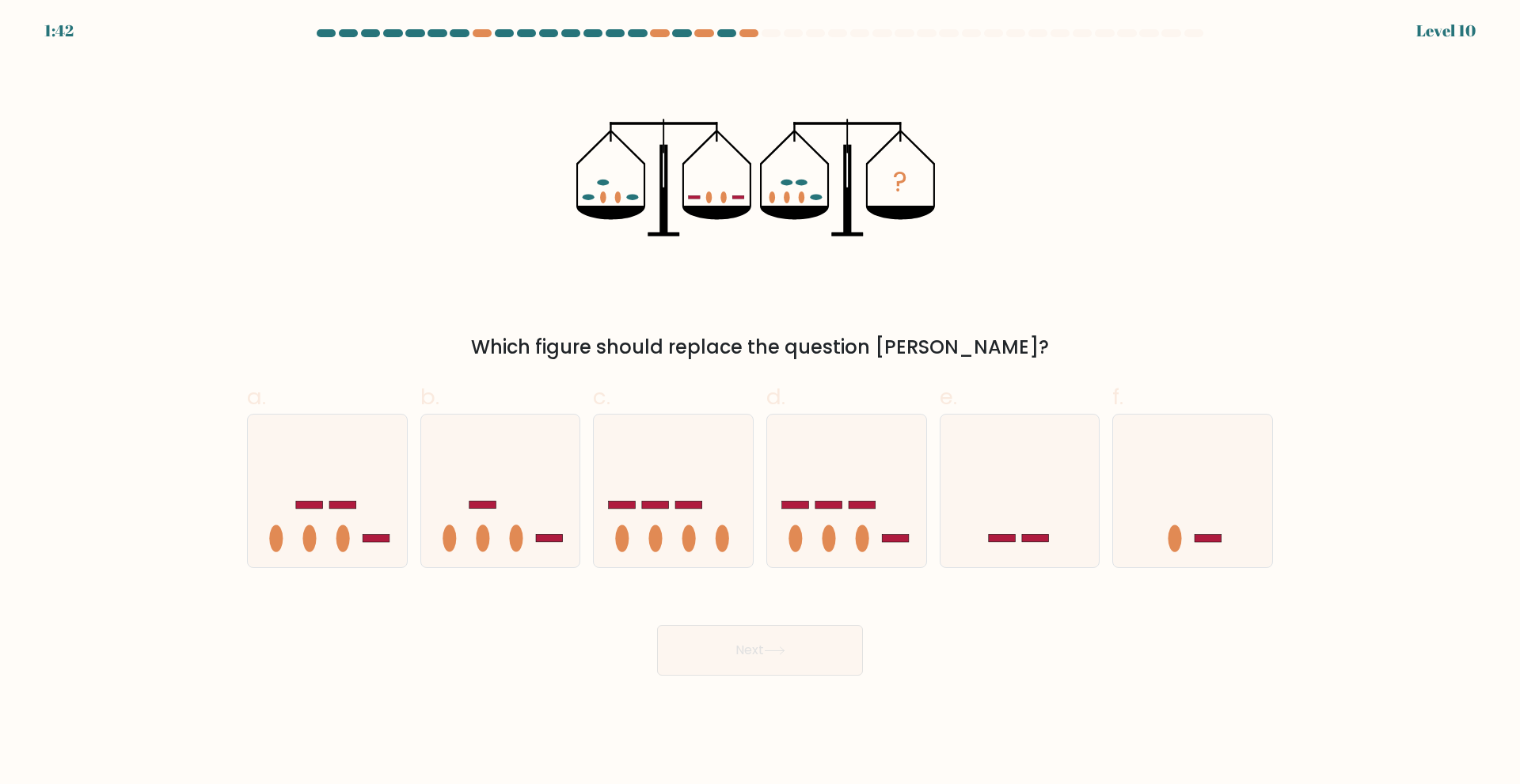
click at [754, 636] on button "Next" at bounding box center [759, 650] width 206 height 51
click at [1046, 331] on div "? Which figure should replace the question mark?" at bounding box center [759, 211] width 1045 height 302
click at [532, 457] on icon at bounding box center [500, 490] width 159 height 131
click at [760, 402] on input "b." at bounding box center [760, 398] width 1 height 10
radio input "true"
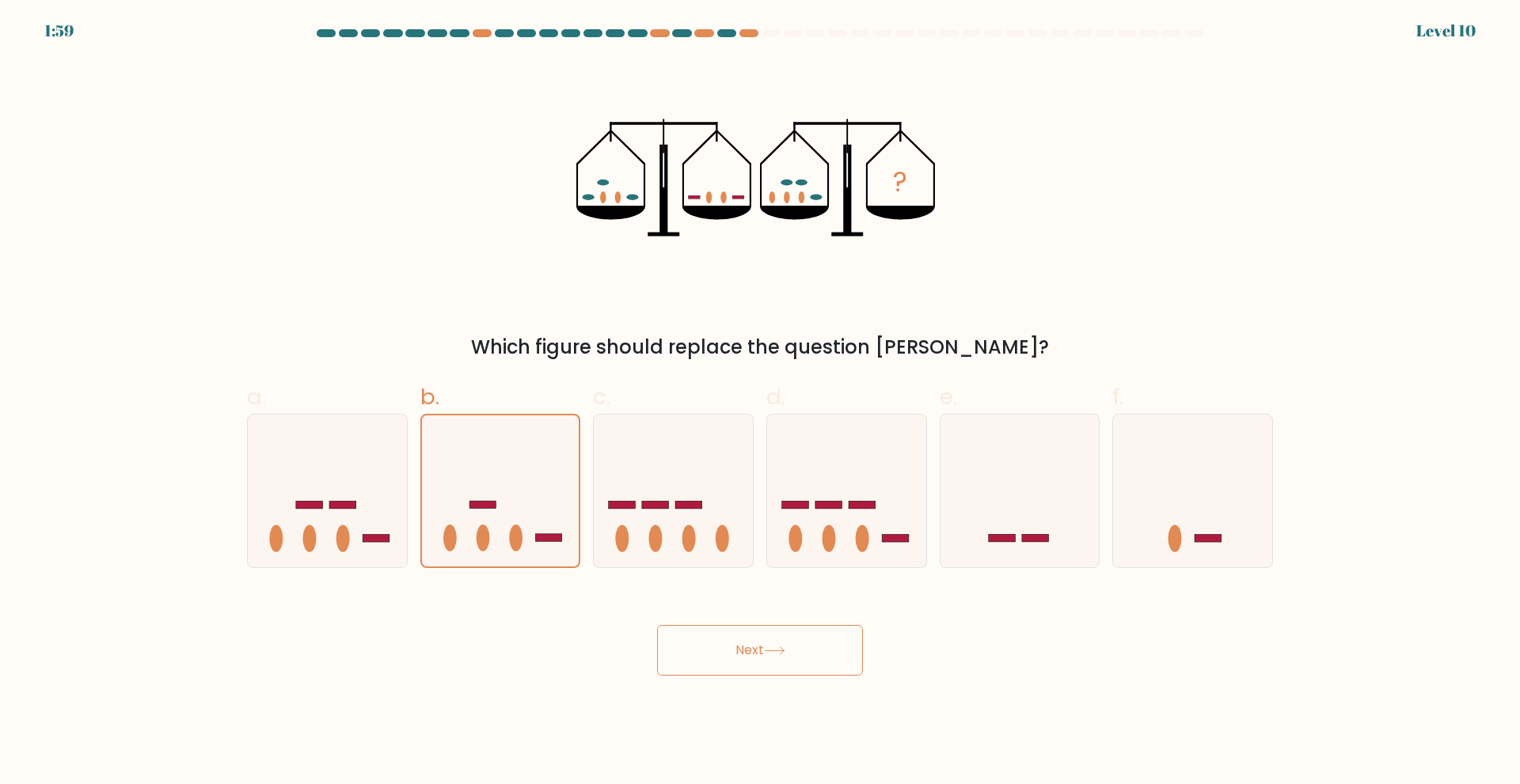
click at [766, 651] on button "Next" at bounding box center [759, 650] width 206 height 51
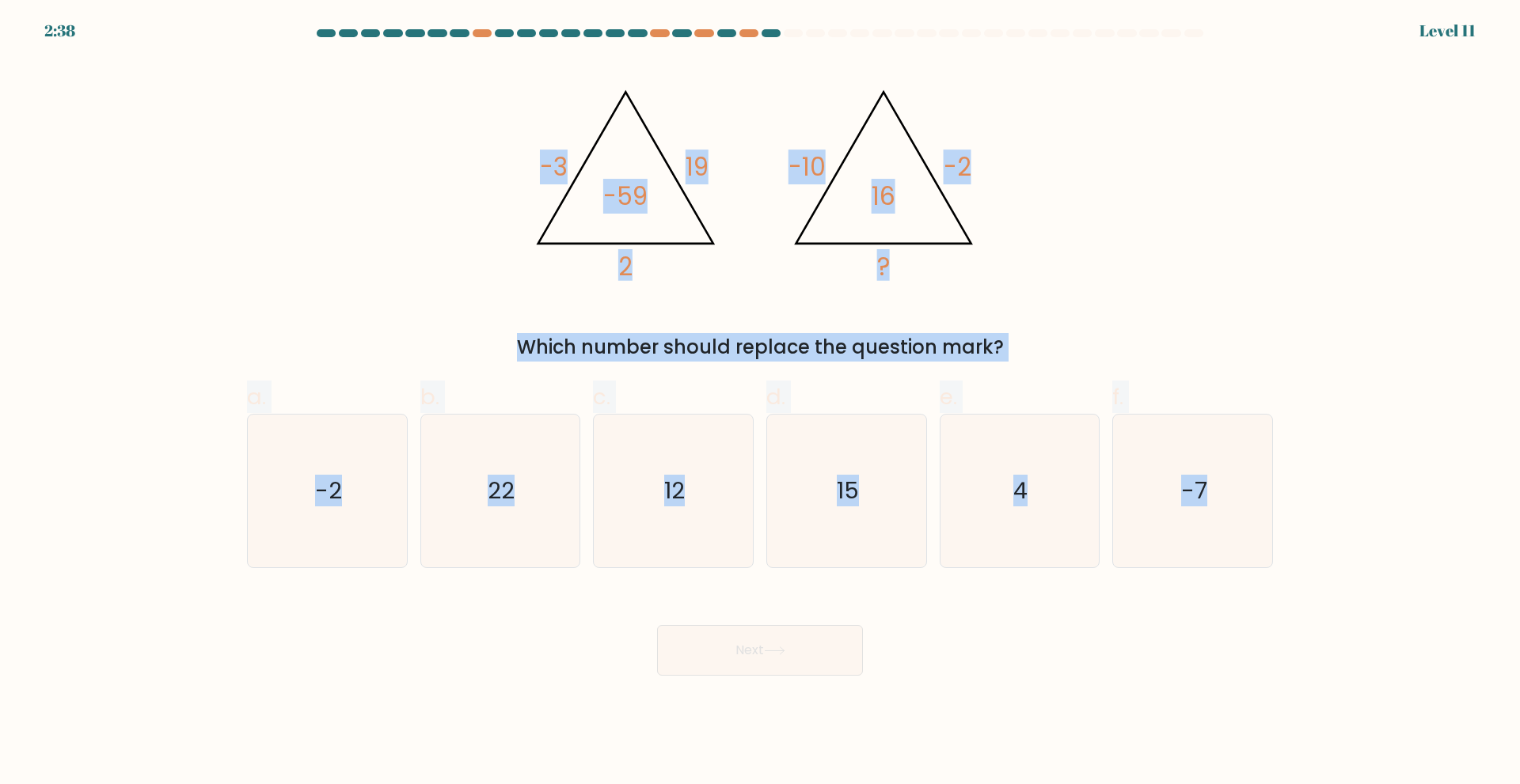
drag, startPoint x: 433, startPoint y: 115, endPoint x: 1342, endPoint y: 512, distance: 991.9
click at [1342, 512] on form at bounding box center [760, 352] width 1520 height 647
copy form "-3 19 2 -59 @import url('https://fonts.googleapis.com/css?family=Abril+Fatface:…"
click at [1094, 201] on div "@import url('https://fonts.googleapis.com/css?family=Abril+Fatface:400,100,100i…" at bounding box center [759, 211] width 1045 height 302
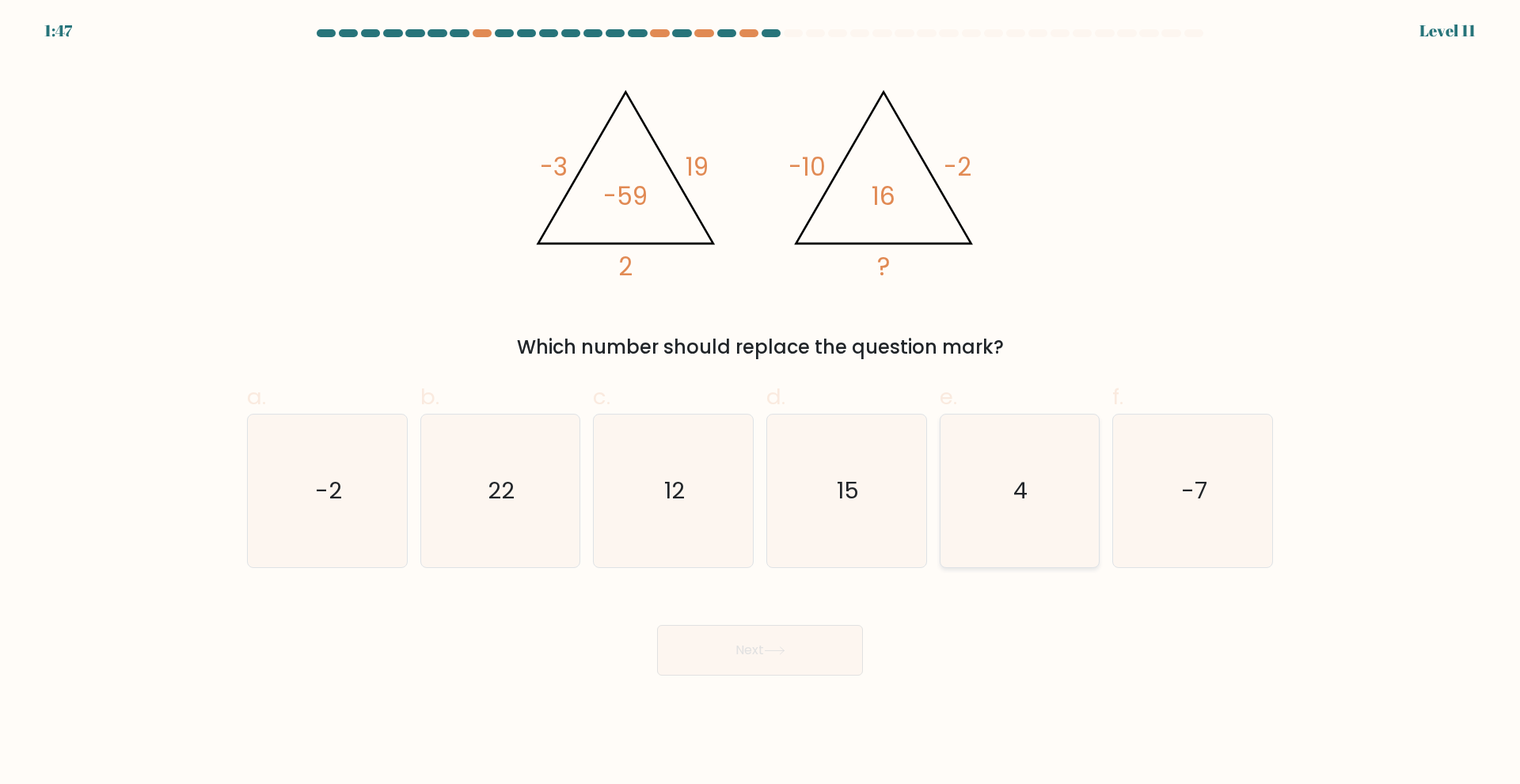
drag, startPoint x: 983, startPoint y: 475, endPoint x: 967, endPoint y: 505, distance: 34.0
click at [983, 475] on icon "4" at bounding box center [1018, 490] width 152 height 152
click at [761, 402] on input "e. 4" at bounding box center [760, 398] width 1 height 10
radio input "true"
click at [795, 657] on button "Next" at bounding box center [759, 650] width 206 height 51
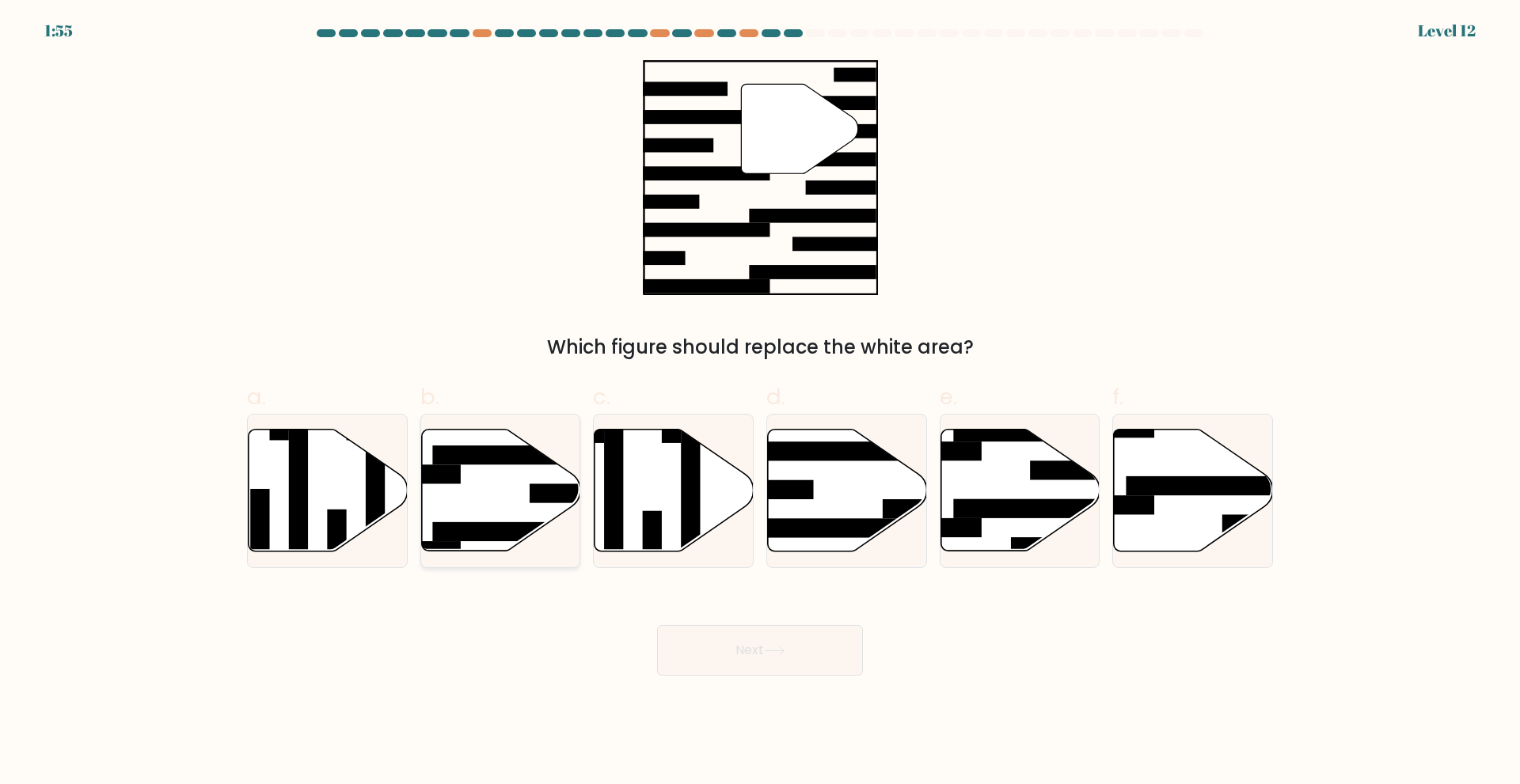
click at [482, 485] on icon at bounding box center [500, 490] width 159 height 122
click at [760, 402] on input "b." at bounding box center [760, 398] width 1 height 10
radio input "true"
click at [676, 648] on button "Next" at bounding box center [759, 650] width 206 height 51
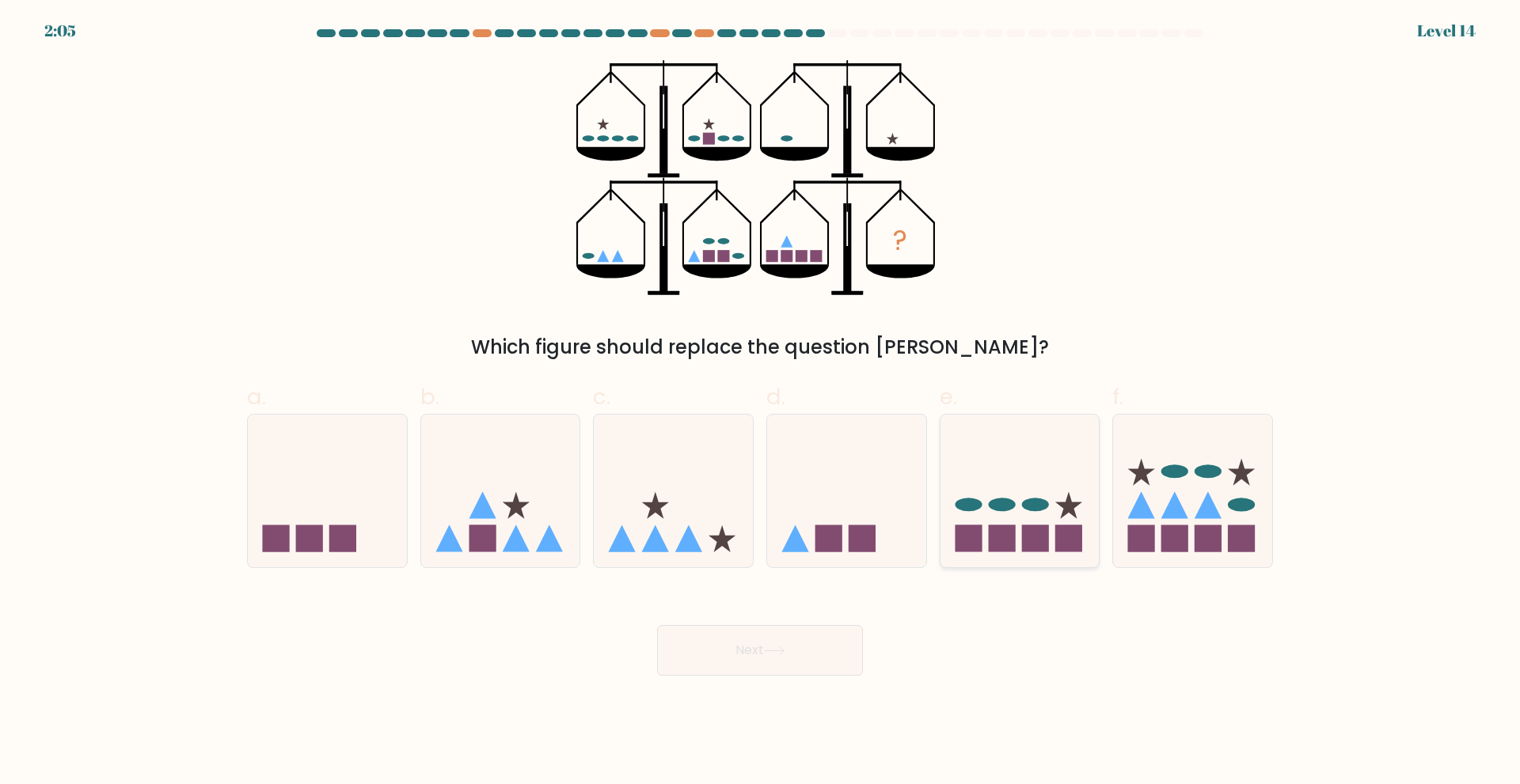
click at [992, 497] on icon at bounding box center [1020, 490] width 159 height 131
click at [761, 402] on input "e." at bounding box center [760, 398] width 1 height 10
radio input "true"
click at [787, 640] on button "Next" at bounding box center [759, 650] width 206 height 51
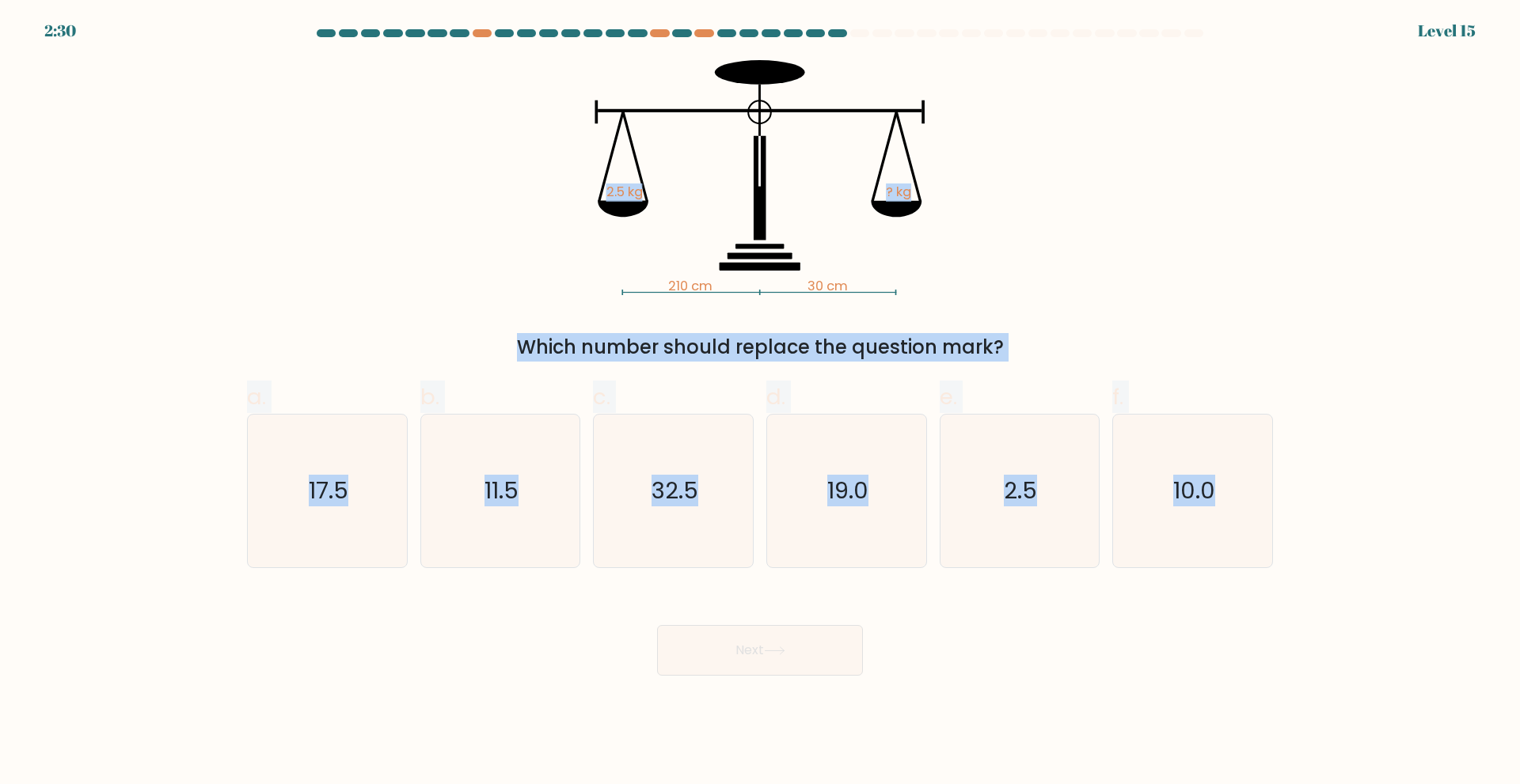
drag, startPoint x: 478, startPoint y: 65, endPoint x: 1335, endPoint y: 540, distance: 979.8
click at [1335, 540] on form at bounding box center [760, 352] width 1520 height 647
click at [566, 191] on icon "210 cm 30 cm 2.5 kg ? kg" at bounding box center [760, 177] width 475 height 235
click at [552, 190] on icon "210 cm 30 cm 2.5 kg ? kg" at bounding box center [760, 177] width 475 height 235
click at [547, 154] on icon "210 cm 30 cm 2.5 kg ? kg" at bounding box center [760, 177] width 475 height 235
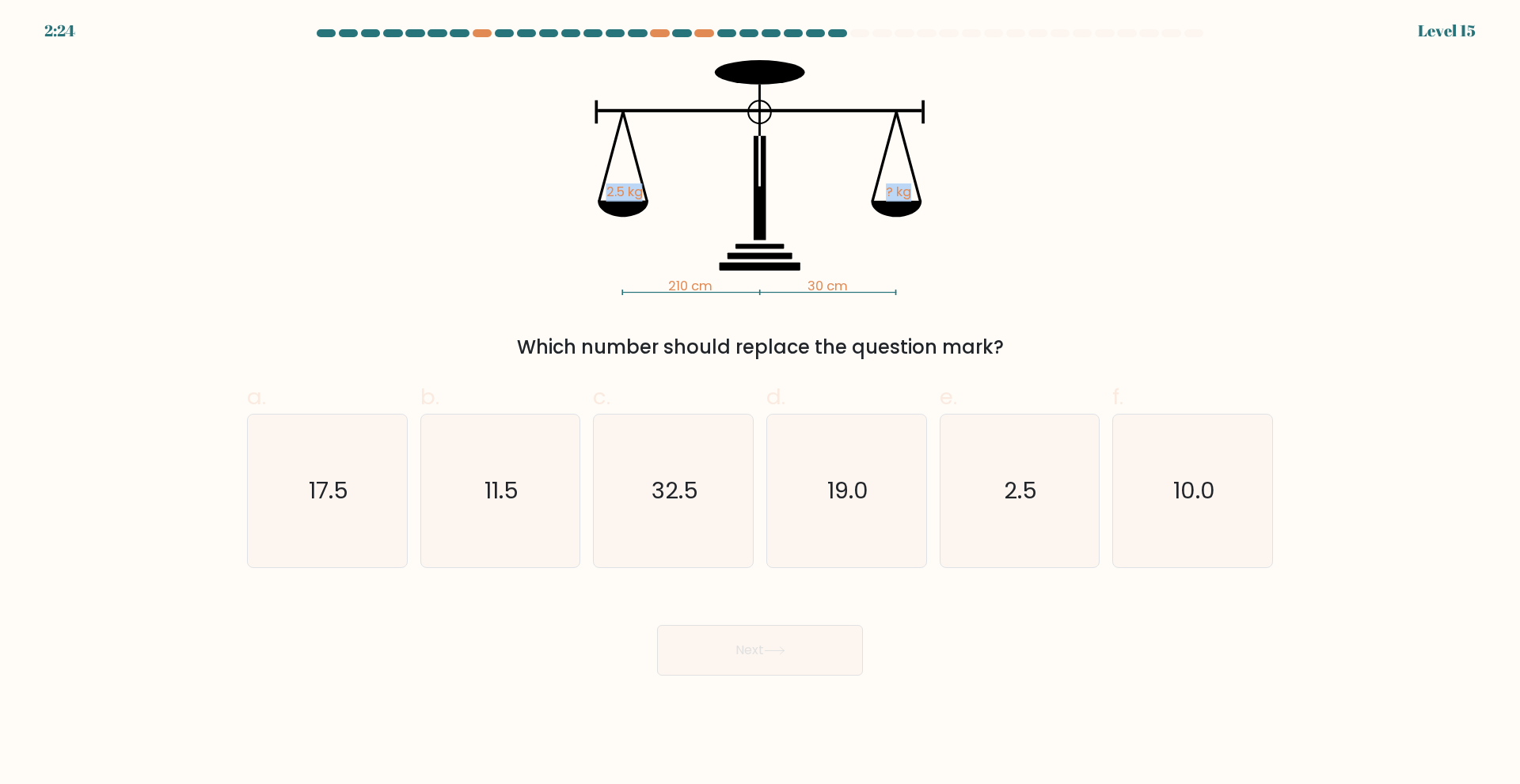
drag, startPoint x: 606, startPoint y: 188, endPoint x: 942, endPoint y: 207, distance: 336.5
click at [942, 207] on icon "210 cm 30 cm 2.5 kg ? kg" at bounding box center [760, 177] width 475 height 235
copy icon "2.5 kg ? kg"
drag, startPoint x: 841, startPoint y: 286, endPoint x: 664, endPoint y: 285, distance: 177.0
click at [664, 285] on icon "210 cm 30 cm 2.5 kg ? kg" at bounding box center [760, 177] width 475 height 235
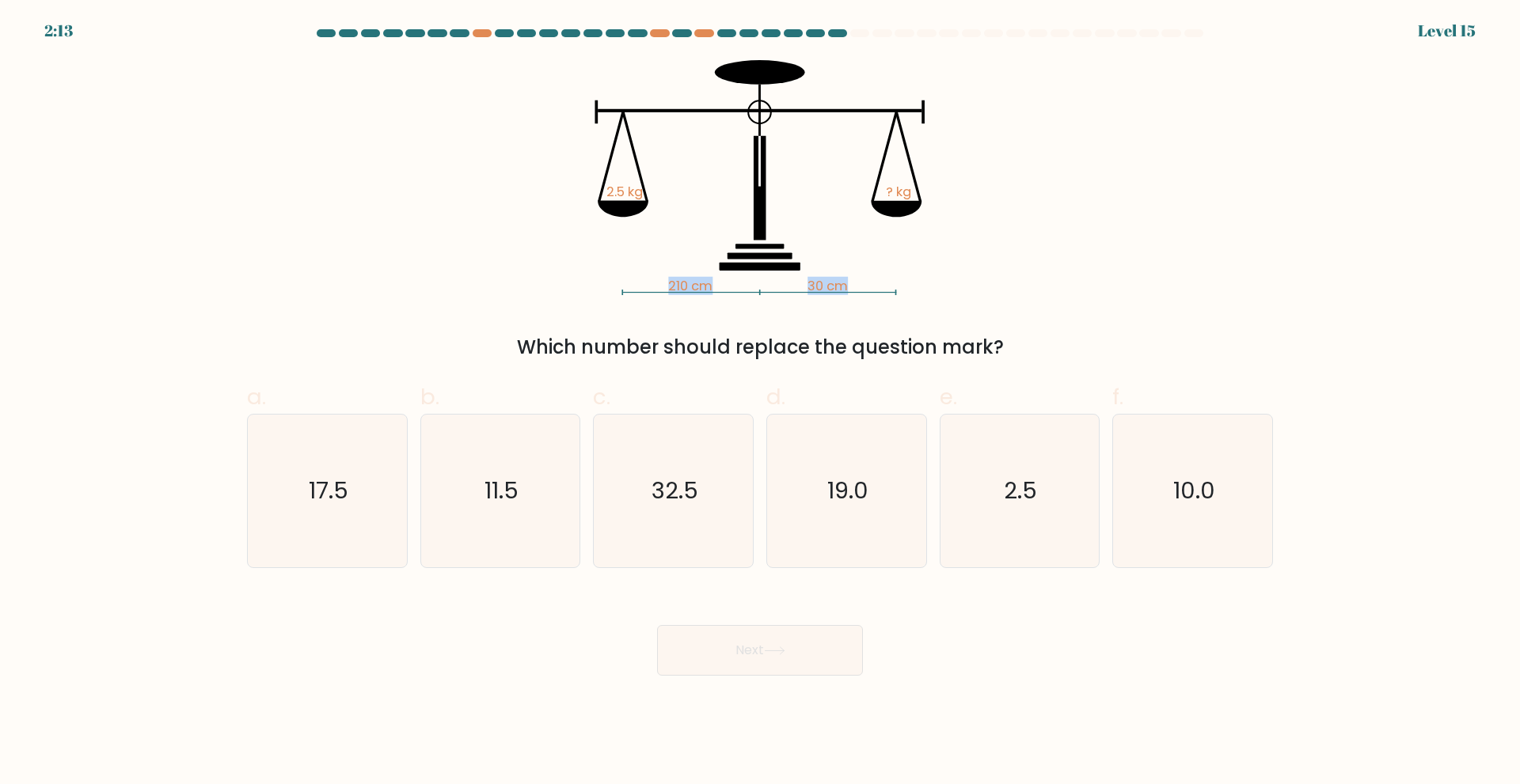
copy icon "210 cm 30 cm"
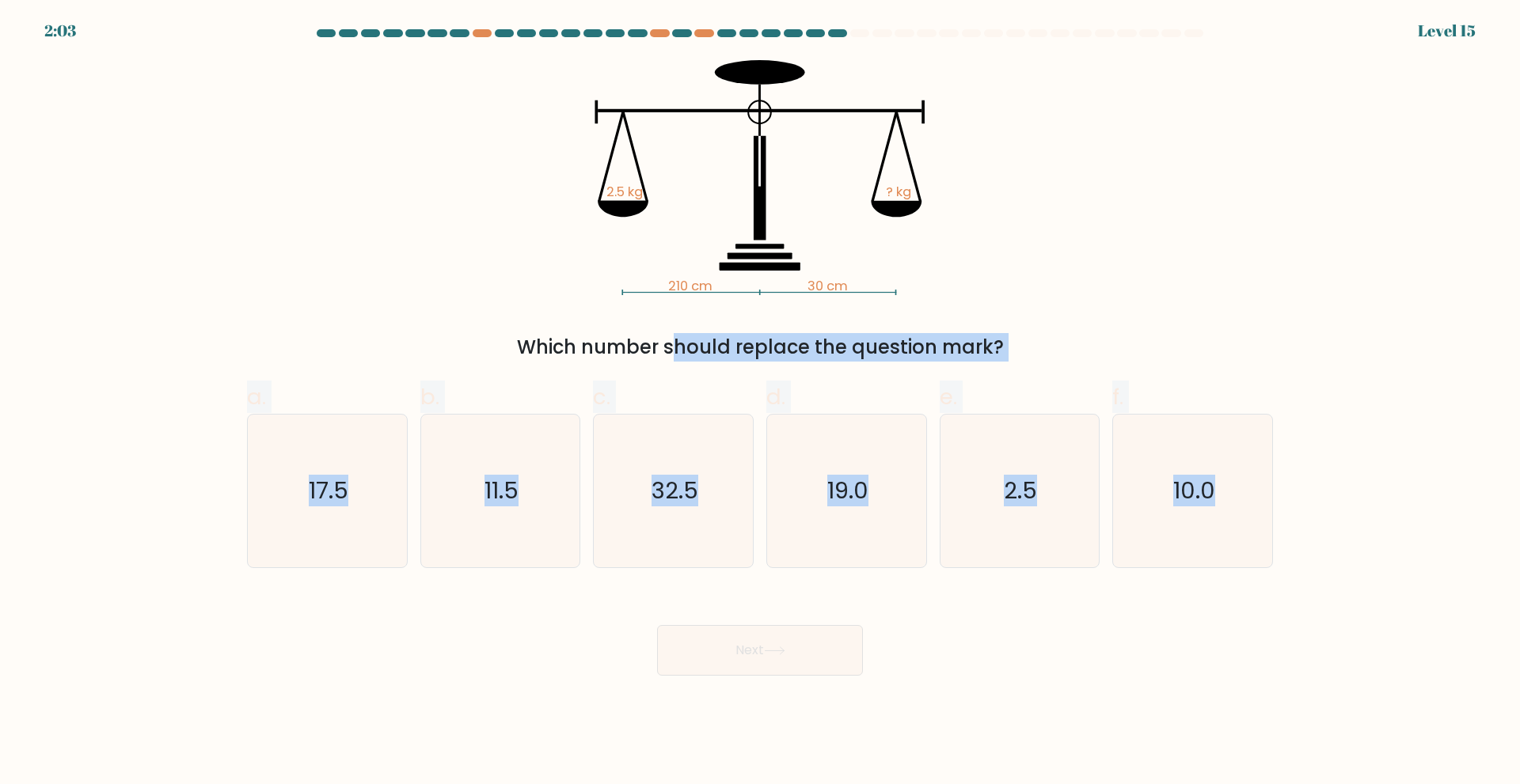
drag, startPoint x: 517, startPoint y: 339, endPoint x: 1309, endPoint y: 559, distance: 822.0
click at [1309, 559] on form at bounding box center [760, 352] width 1520 height 647
copy form "Which number should replace the question mark? a. 17.5 b. 11.5 c. 32.5 d. 19.0 …"
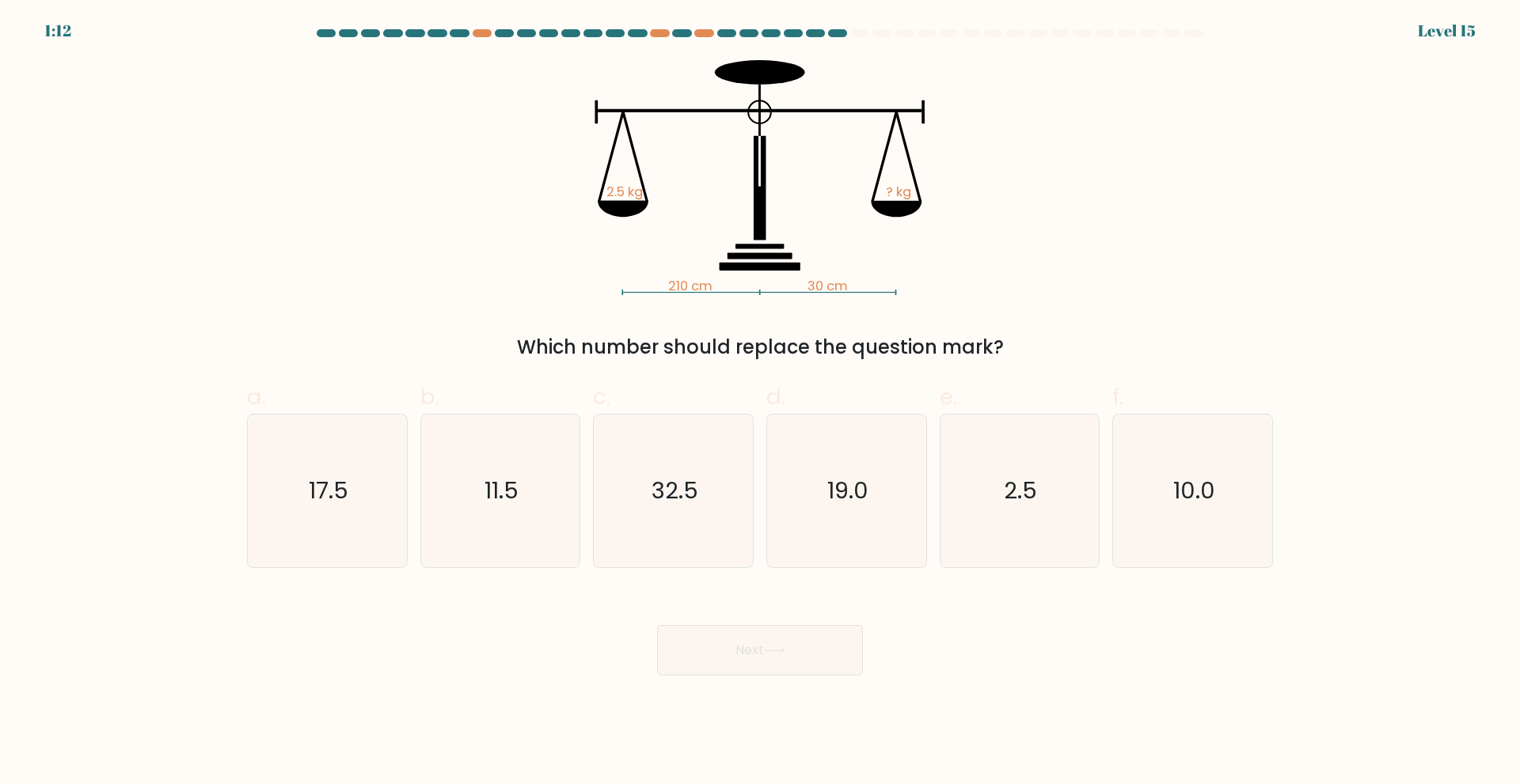
click at [1044, 624] on div "Next" at bounding box center [759, 632] width 1045 height 89
click at [346, 511] on icon "17.5" at bounding box center [327, 490] width 152 height 152
click at [760, 402] on input "a. 17.5" at bounding box center [760, 398] width 1 height 10
radio input "true"
click at [780, 643] on button "Next" at bounding box center [759, 650] width 206 height 51
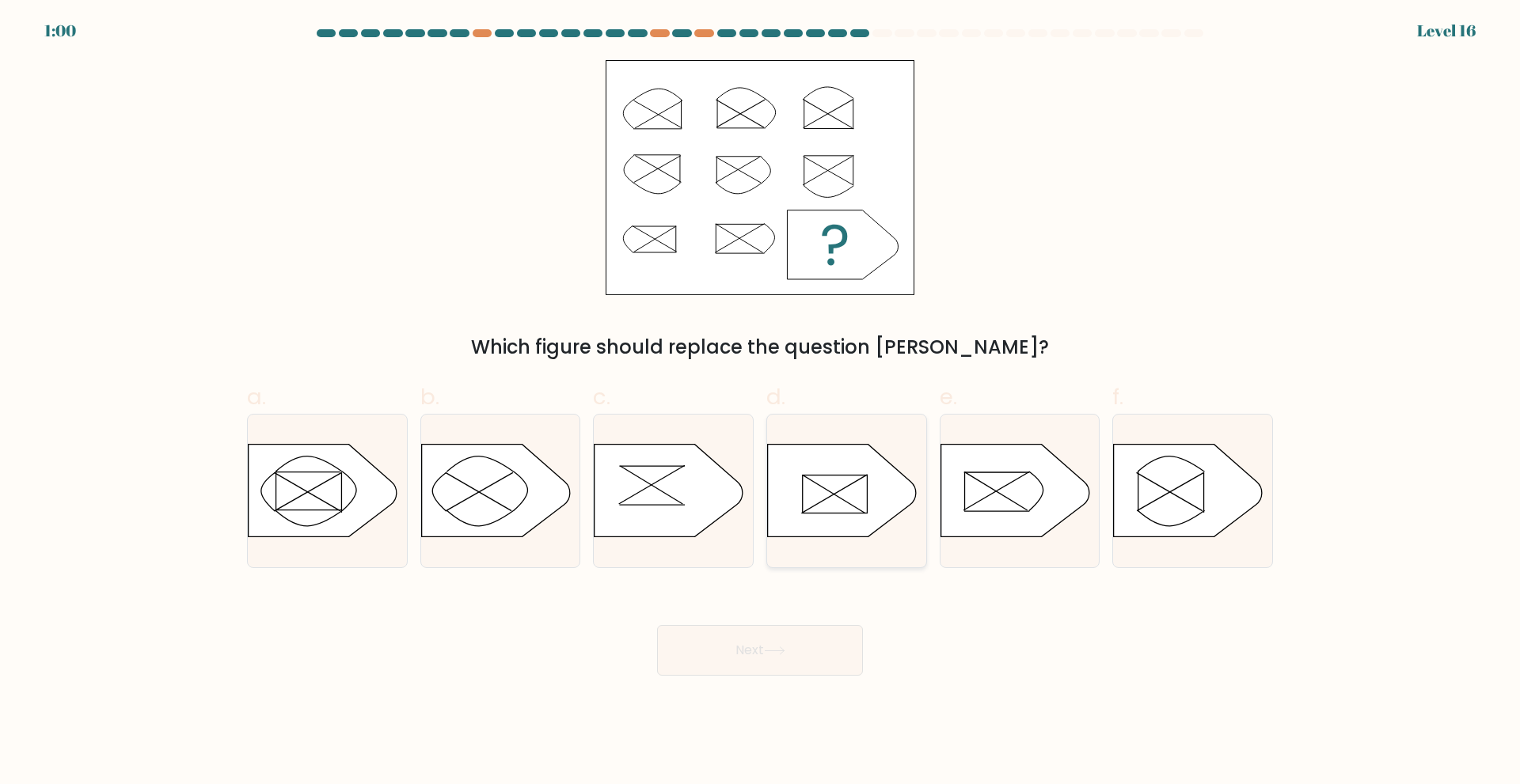
click at [812, 484] on icon at bounding box center [842, 490] width 148 height 93
click at [761, 402] on input "d." at bounding box center [760, 398] width 1 height 10
radio input "true"
click at [776, 658] on button "Next" at bounding box center [759, 650] width 206 height 51
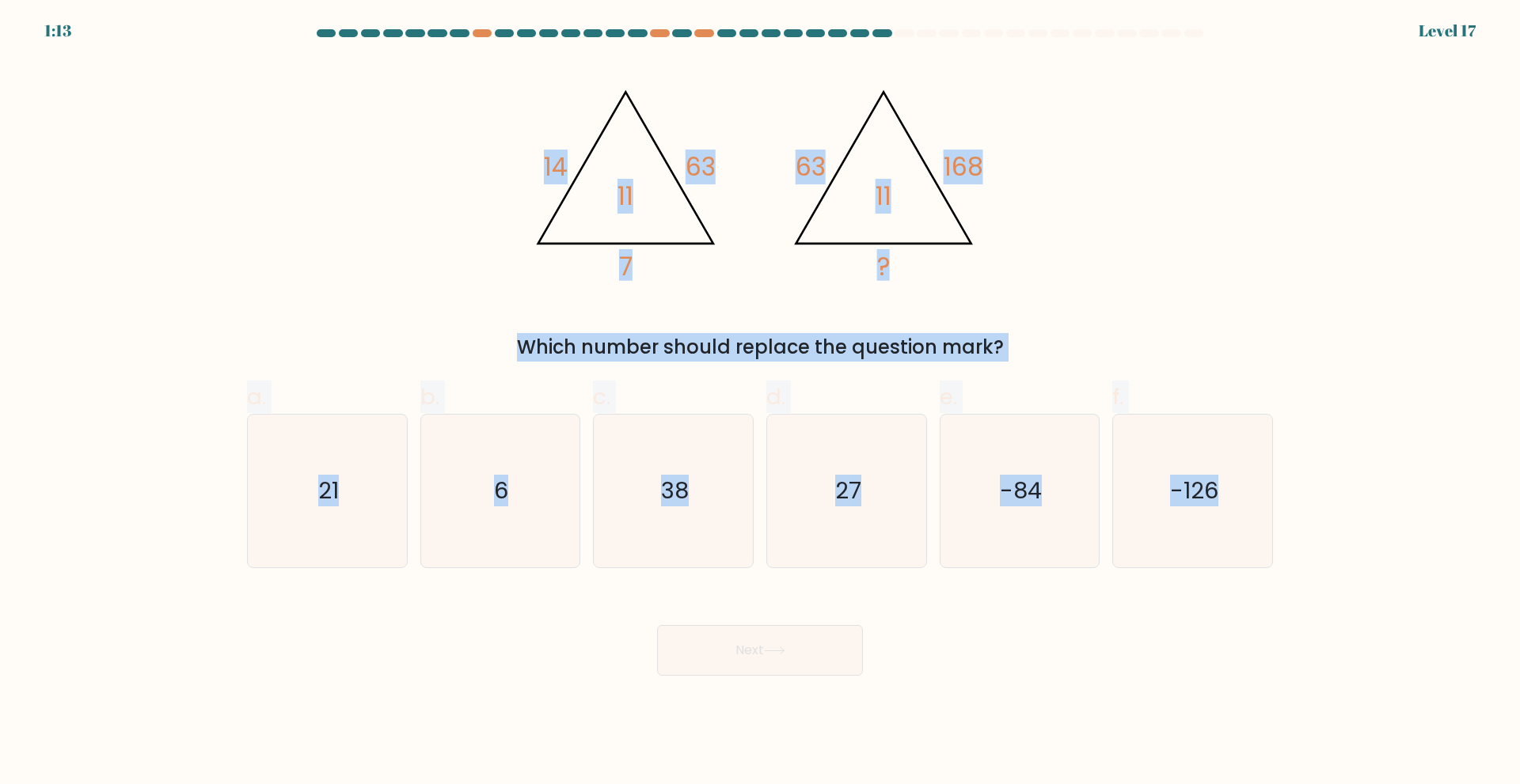
drag, startPoint x: 553, startPoint y: 170, endPoint x: 1334, endPoint y: 572, distance: 878.4
click at [1330, 572] on form at bounding box center [760, 352] width 1520 height 647
copy form "14 63 7 11 @import url('https://fonts.googleapis.com/css?family=Abril+Fatface:4…"
click at [1071, 219] on div "@import url('https://fonts.googleapis.com/css?family=Abril+Fatface:400,100,100i…" at bounding box center [759, 211] width 1045 height 302
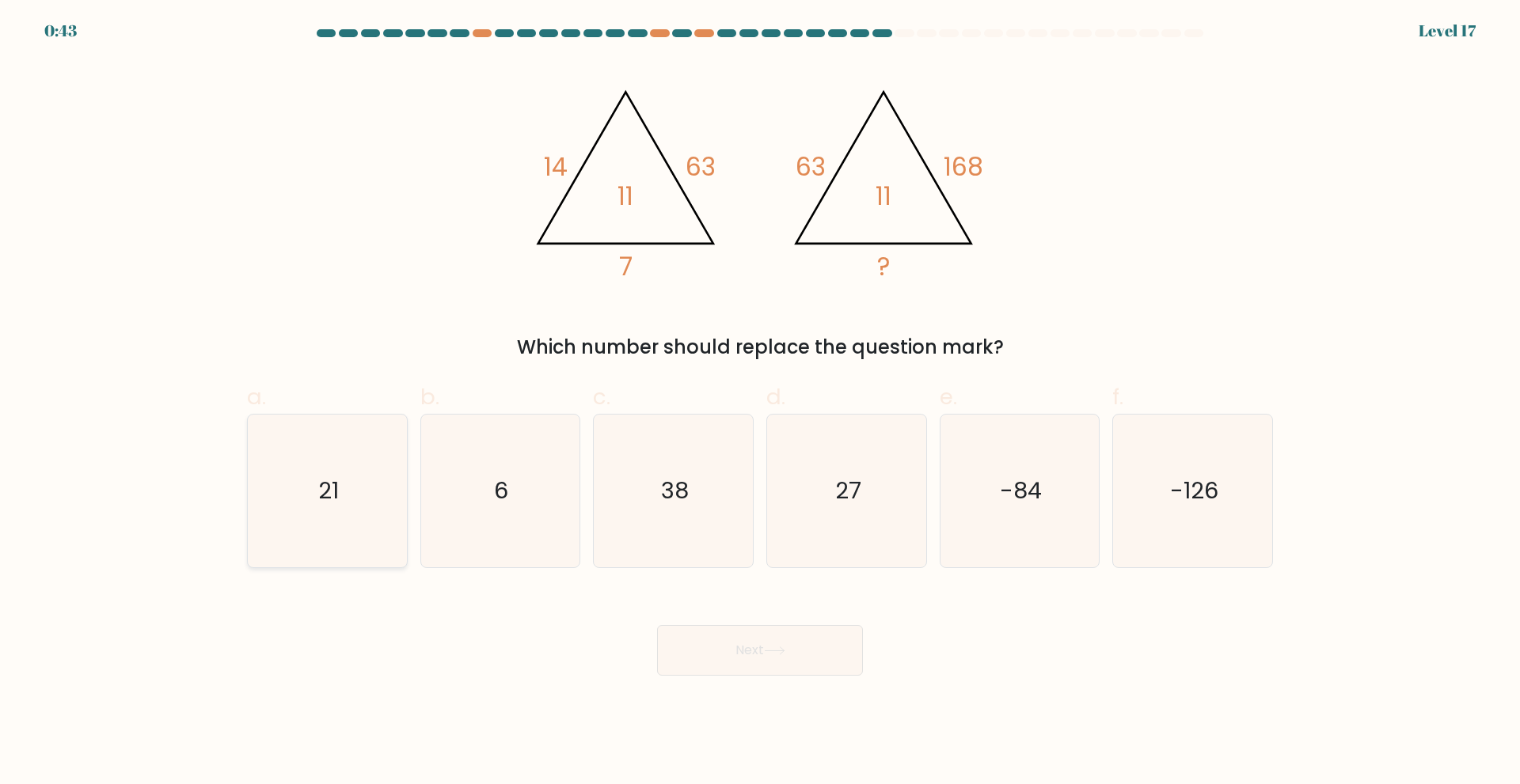
click at [357, 494] on icon "21" at bounding box center [327, 490] width 152 height 152
click at [760, 402] on input "a. 21" at bounding box center [760, 398] width 1 height 10
radio input "true"
click at [754, 648] on button "Next" at bounding box center [759, 650] width 206 height 51
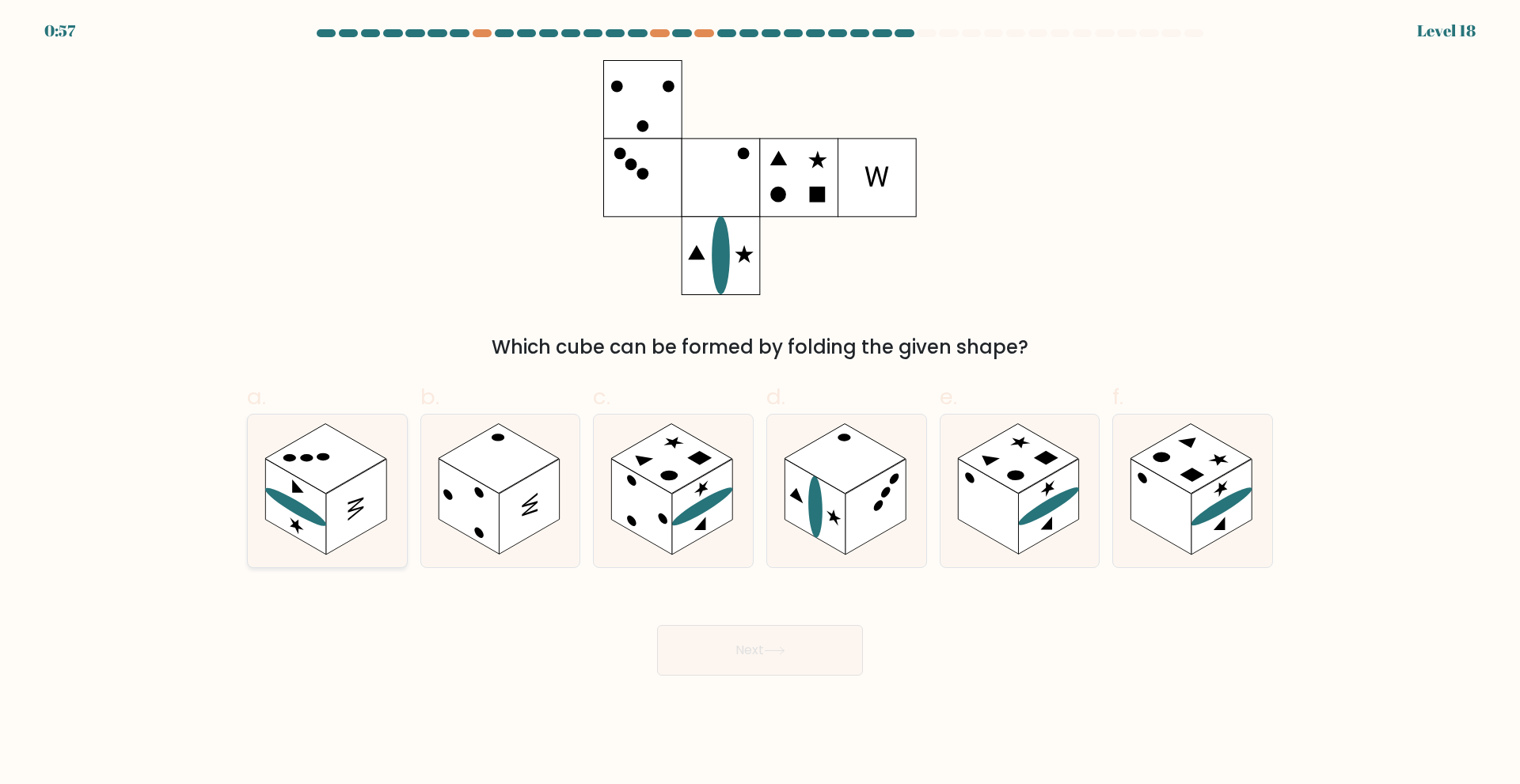
click at [331, 486] on rect at bounding box center [326, 458] width 121 height 69
click at [760, 402] on input "a." at bounding box center [760, 398] width 1 height 10
radio input "true"
click at [809, 650] on button "Next" at bounding box center [759, 650] width 206 height 51
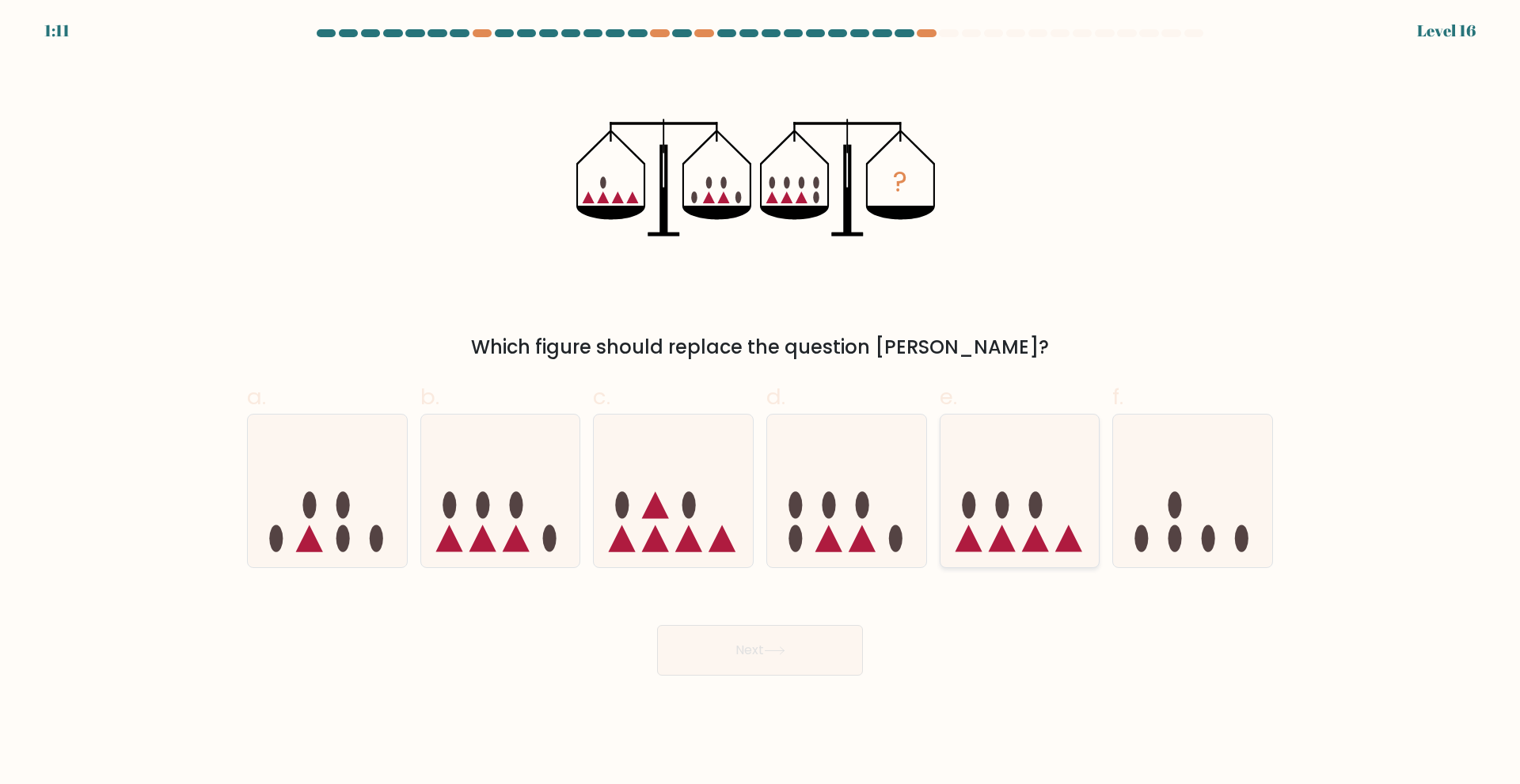
click at [1008, 457] on icon at bounding box center [1020, 490] width 159 height 131
click at [761, 402] on input "e." at bounding box center [760, 398] width 1 height 10
radio input "true"
click at [801, 650] on button "Next" at bounding box center [759, 650] width 206 height 51
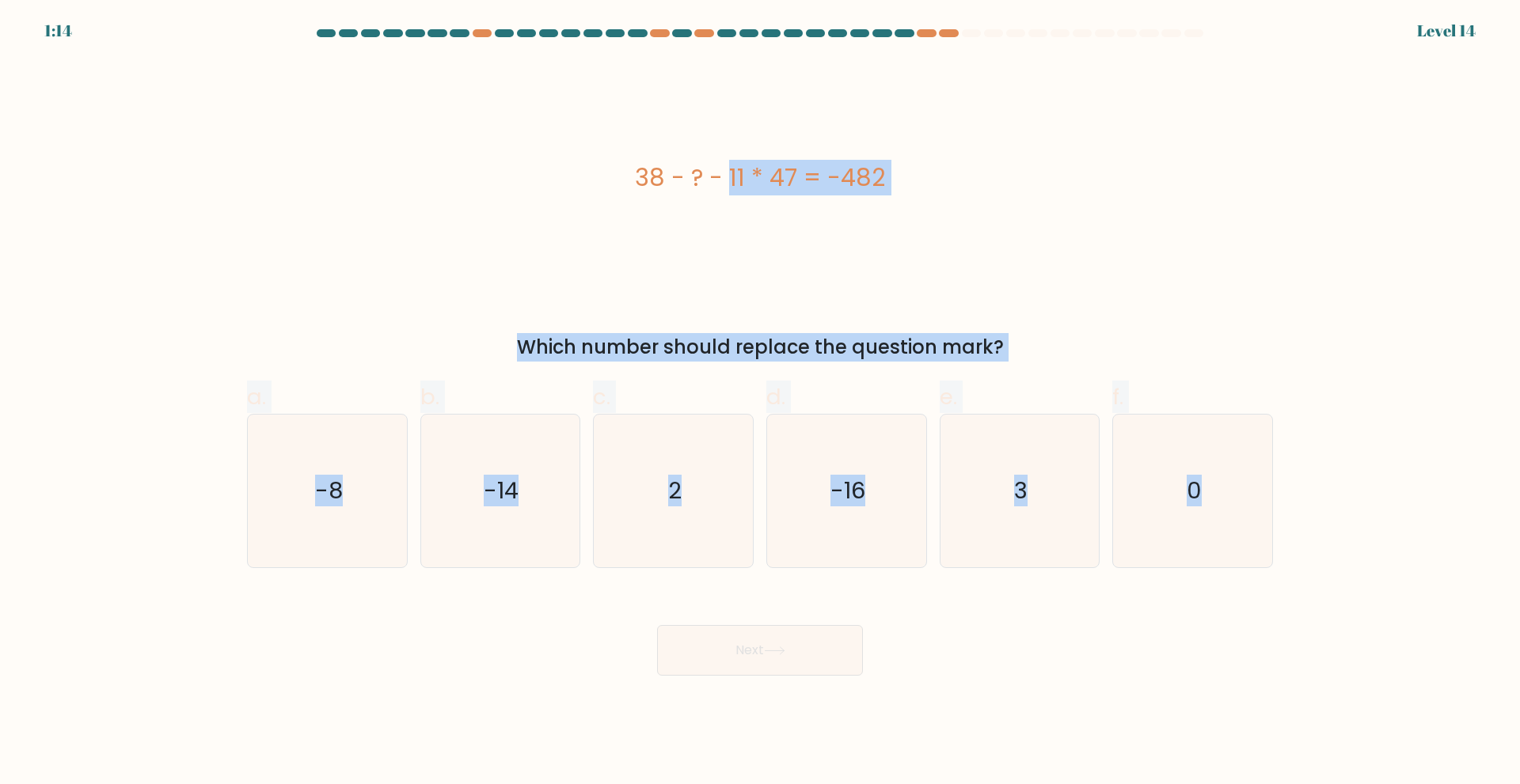
drag, startPoint x: 635, startPoint y: 169, endPoint x: 1519, endPoint y: 553, distance: 963.8
click at [1519, 553] on form "a. 2" at bounding box center [760, 352] width 1520 height 647
click at [1067, 293] on div "38 - ? - 11 * 47 = -482" at bounding box center [759, 177] width 1025 height 235
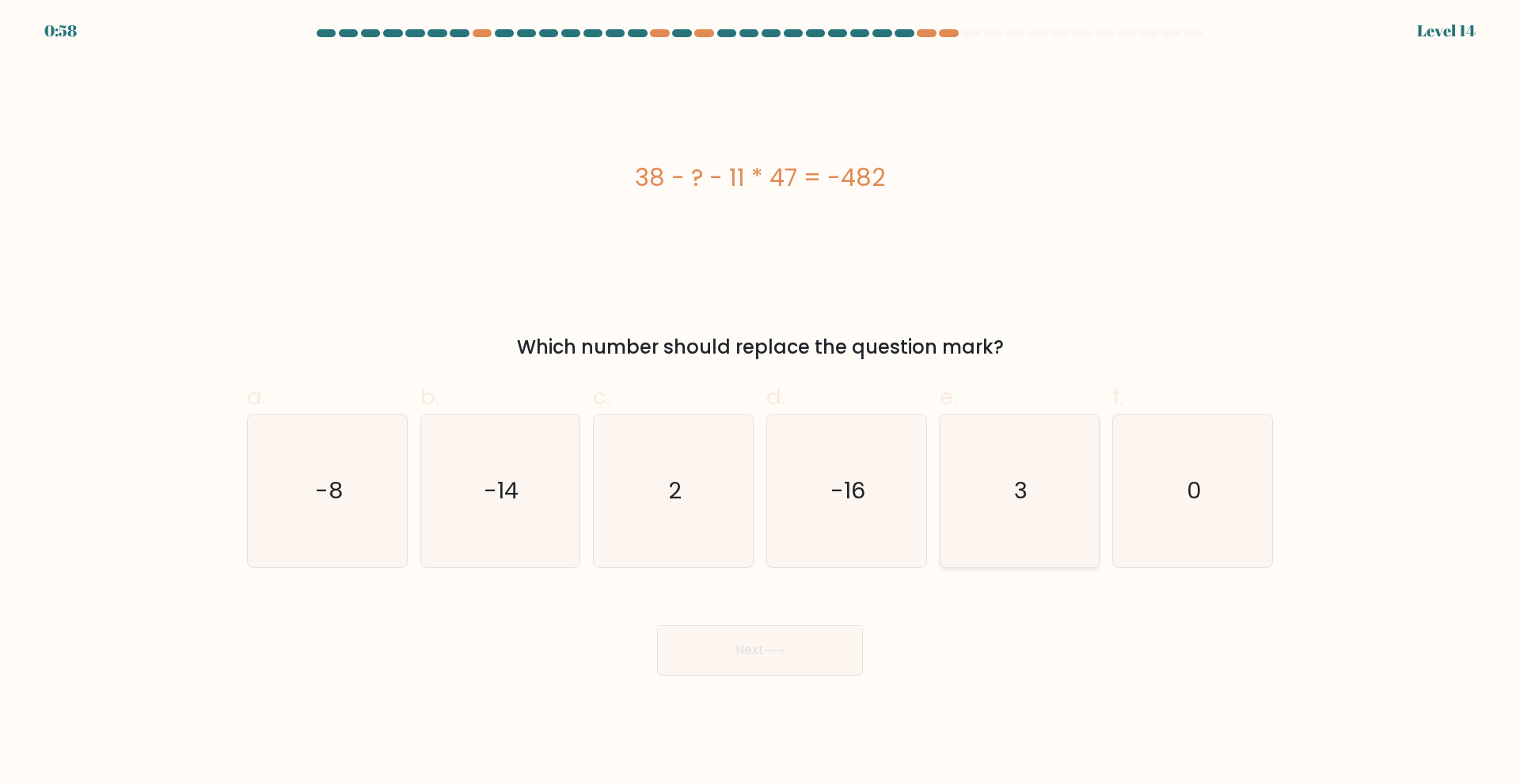
click at [1042, 483] on icon "3" at bounding box center [1018, 490] width 152 height 152
click at [761, 402] on input "e. 3" at bounding box center [760, 398] width 1 height 10
radio input "true"
click at [807, 661] on button "Next" at bounding box center [759, 650] width 206 height 51
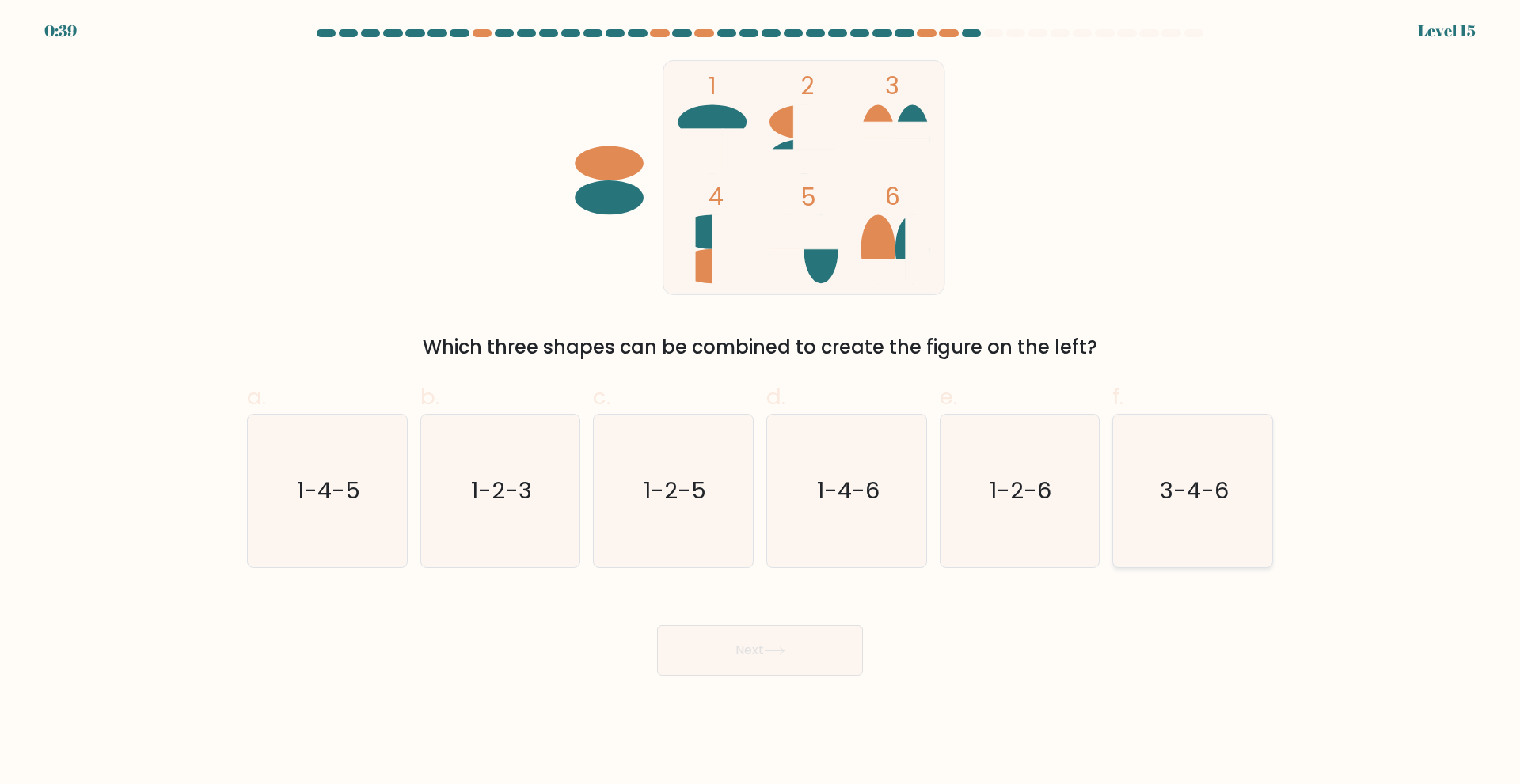
click at [1125, 506] on icon "3-4-6" at bounding box center [1192, 490] width 152 height 152
click at [761, 402] on input "f. 3-4-6" at bounding box center [760, 398] width 1 height 10
radio input "true"
click at [729, 658] on button "Next" at bounding box center [759, 650] width 206 height 51
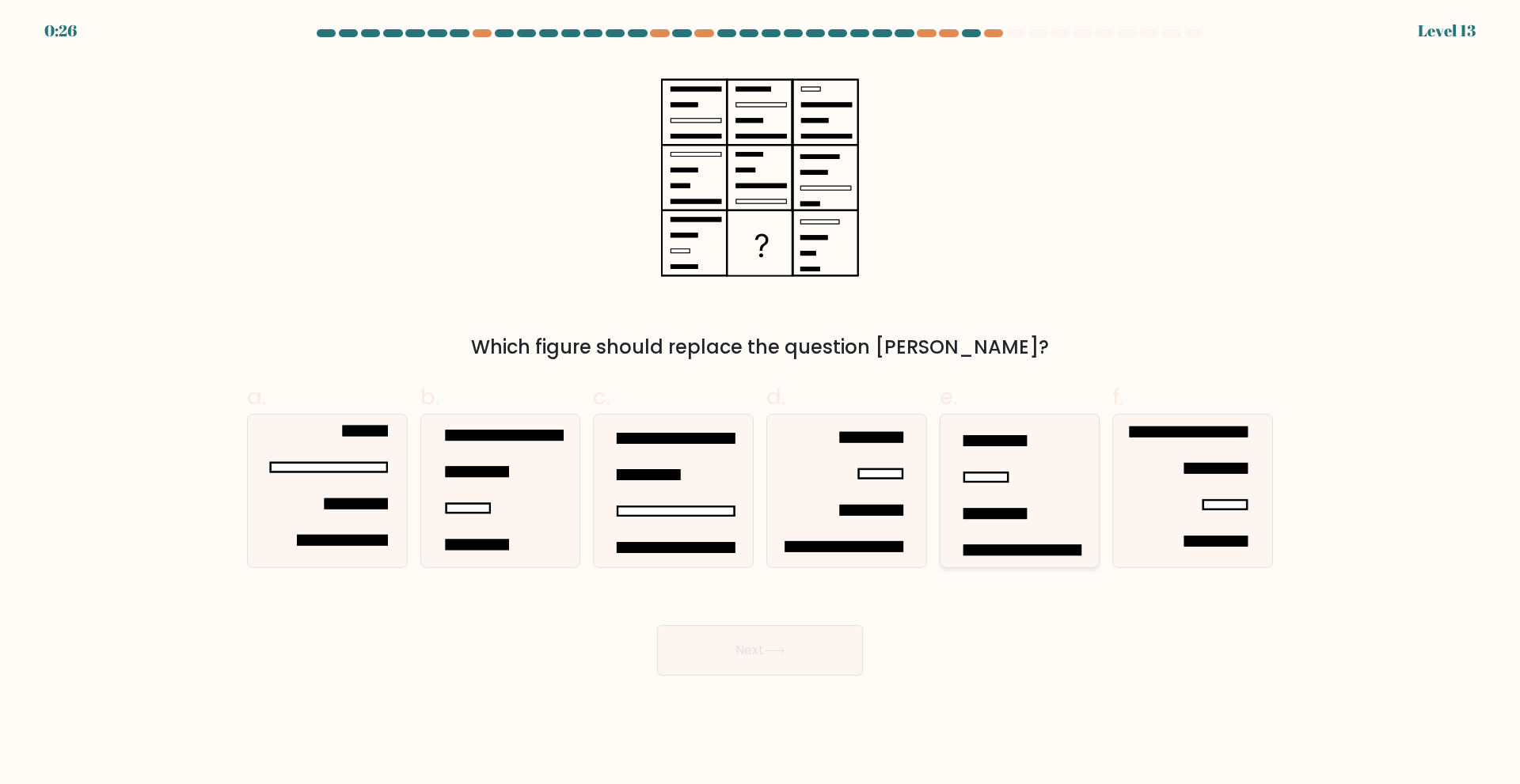
click at [1007, 498] on icon at bounding box center [1018, 490] width 152 height 152
click at [761, 402] on input "e." at bounding box center [760, 398] width 1 height 10
radio input "true"
click at [779, 639] on button "Next" at bounding box center [759, 650] width 206 height 51
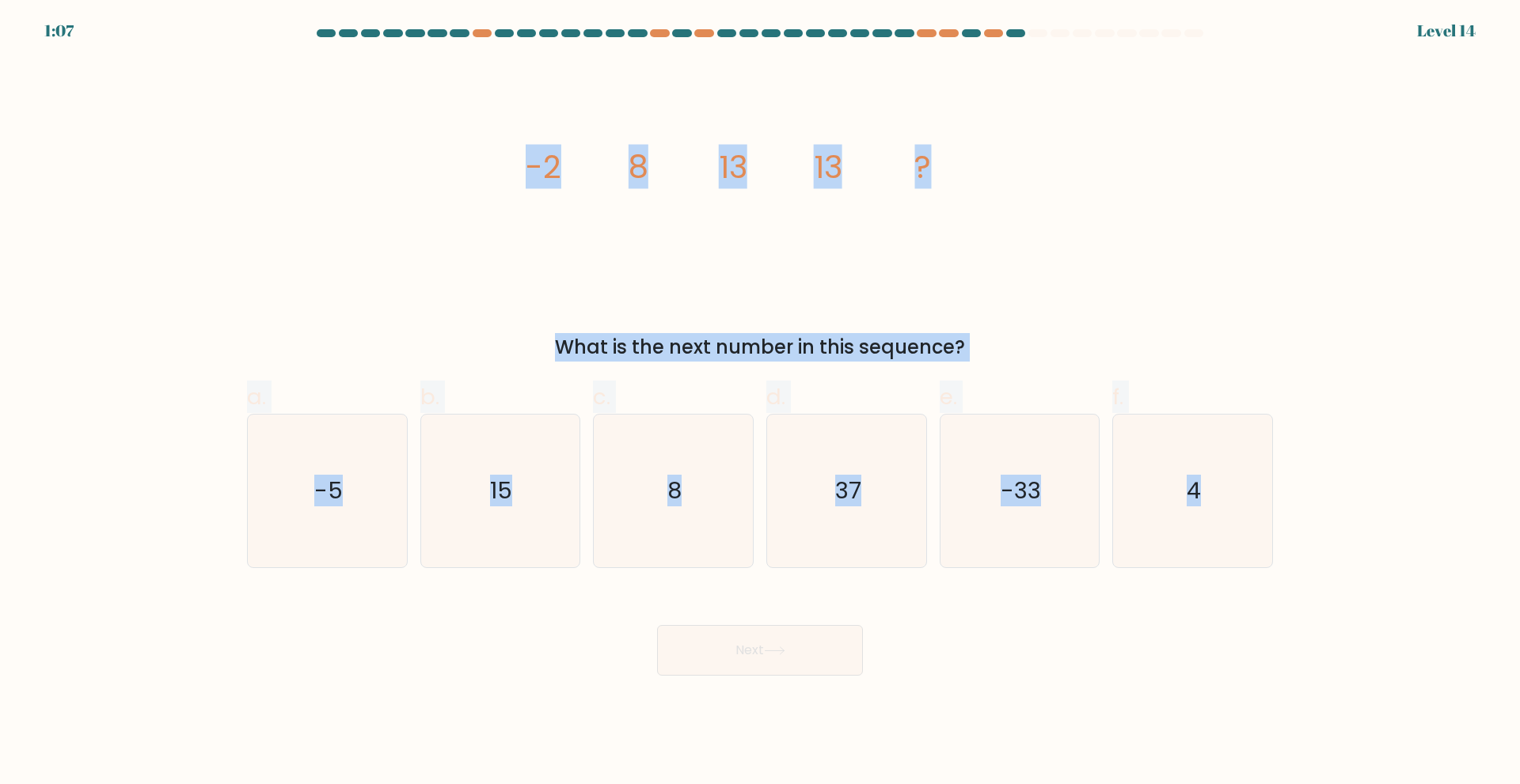
drag, startPoint x: 546, startPoint y: 166, endPoint x: 1409, endPoint y: 523, distance: 933.9
click at [1409, 523] on form at bounding box center [760, 352] width 1520 height 647
click at [1051, 282] on div "image/svg+xml -2 8 13 13 ? What is the next number in this sequence?" at bounding box center [759, 211] width 1045 height 302
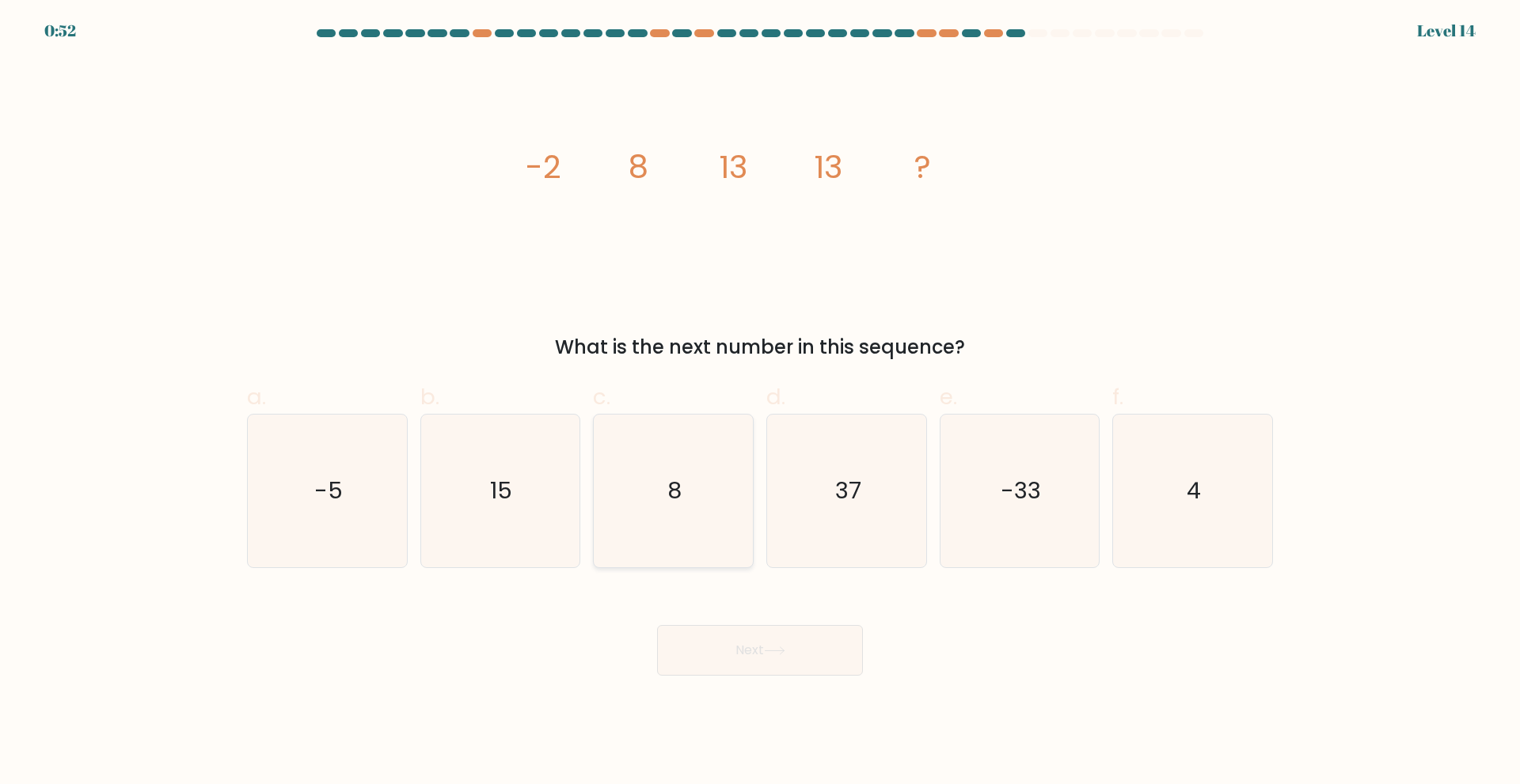
click at [666, 540] on icon "8" at bounding box center [673, 490] width 152 height 152
click at [760, 402] on input "c. 8" at bounding box center [760, 398] width 1 height 10
radio input "true"
click at [761, 640] on button "Next" at bounding box center [759, 650] width 206 height 51
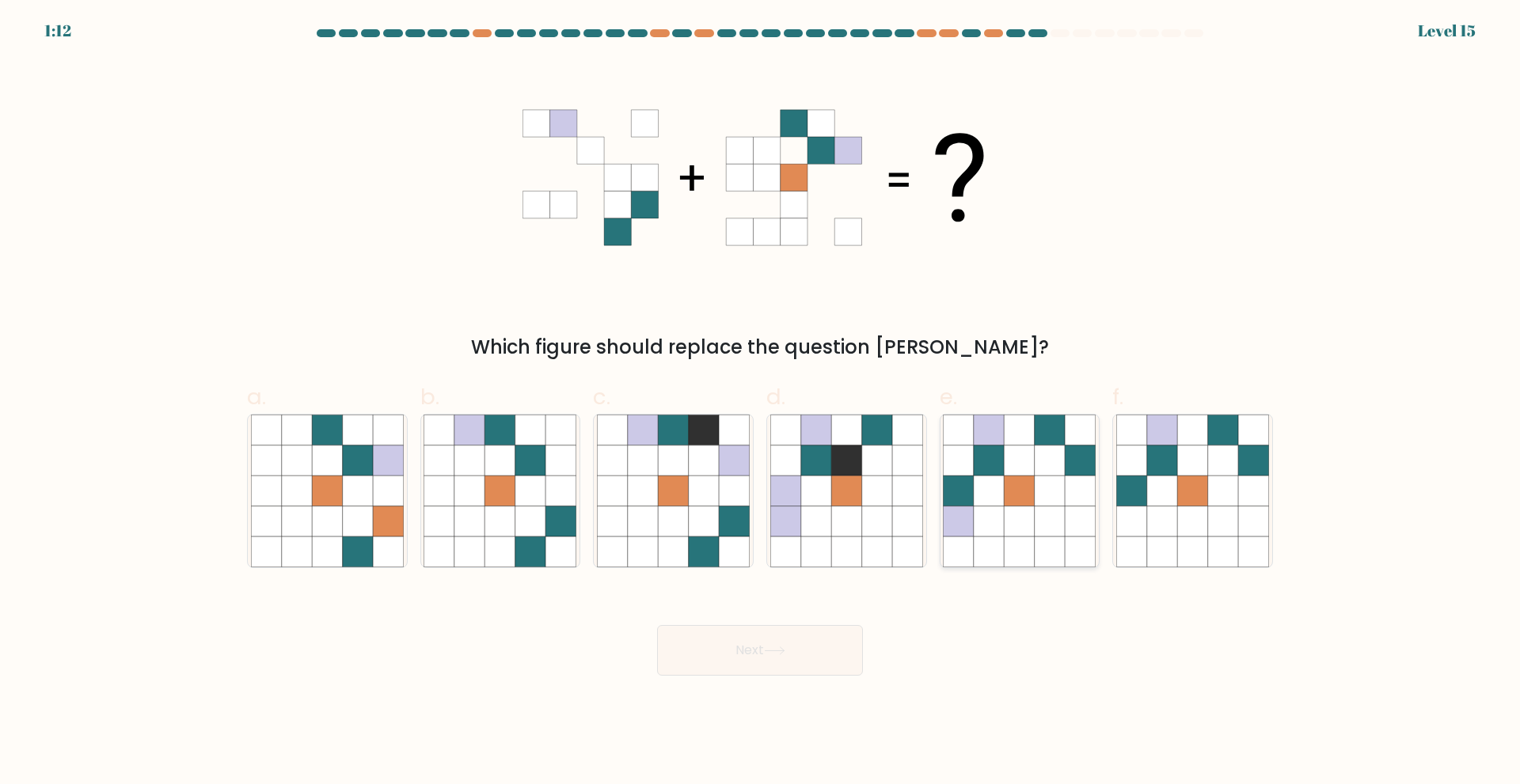
click at [959, 512] on icon at bounding box center [958, 520] width 30 height 30
click at [761, 402] on input "e." at bounding box center [760, 398] width 1 height 10
radio input "true"
click at [798, 638] on button "Next" at bounding box center [759, 650] width 206 height 51
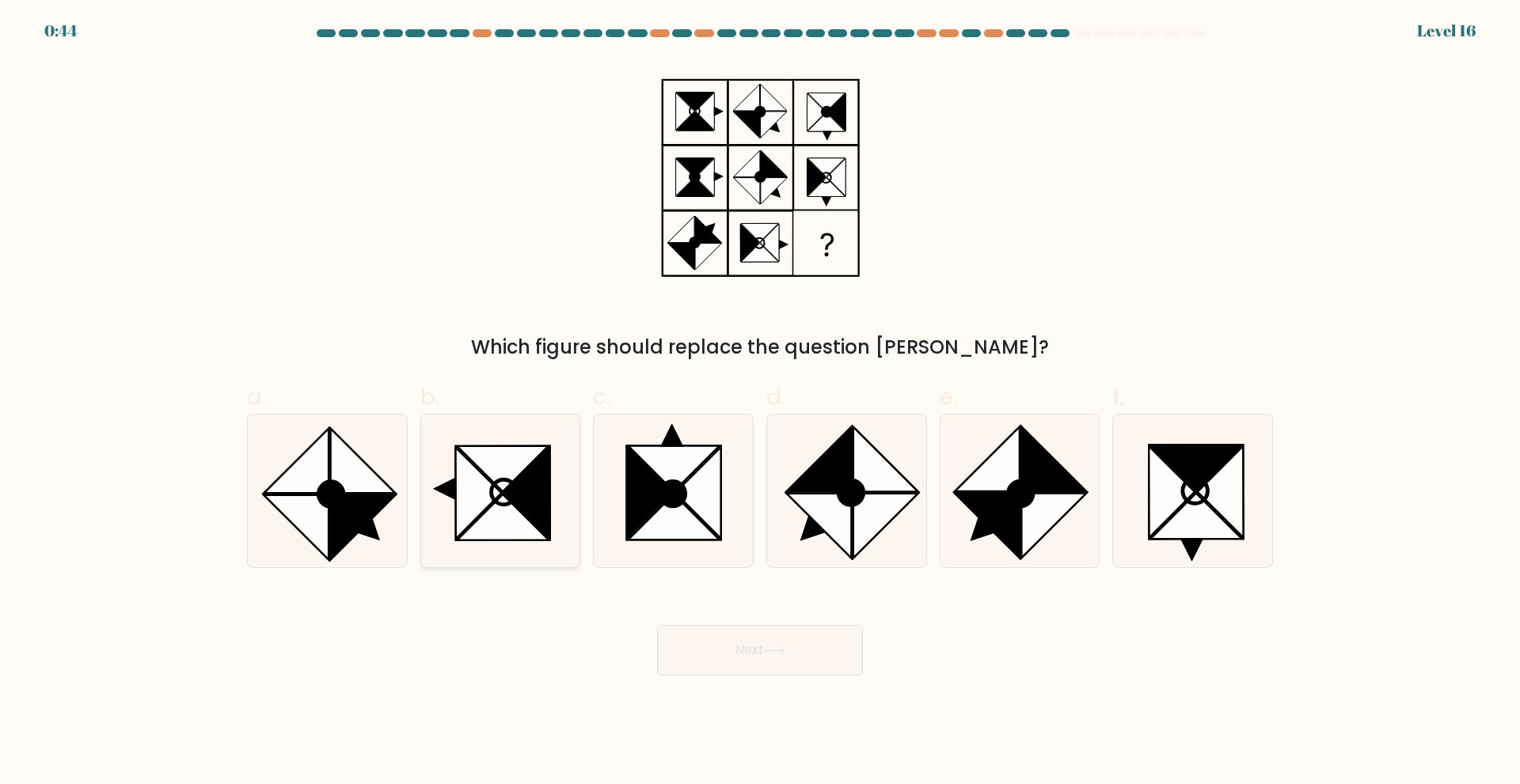
click at [469, 474] on icon at bounding box center [478, 492] width 46 height 91
click at [760, 402] on input "b." at bounding box center [760, 398] width 1 height 10
radio input "true"
click at [730, 660] on button "Next" at bounding box center [759, 650] width 206 height 51
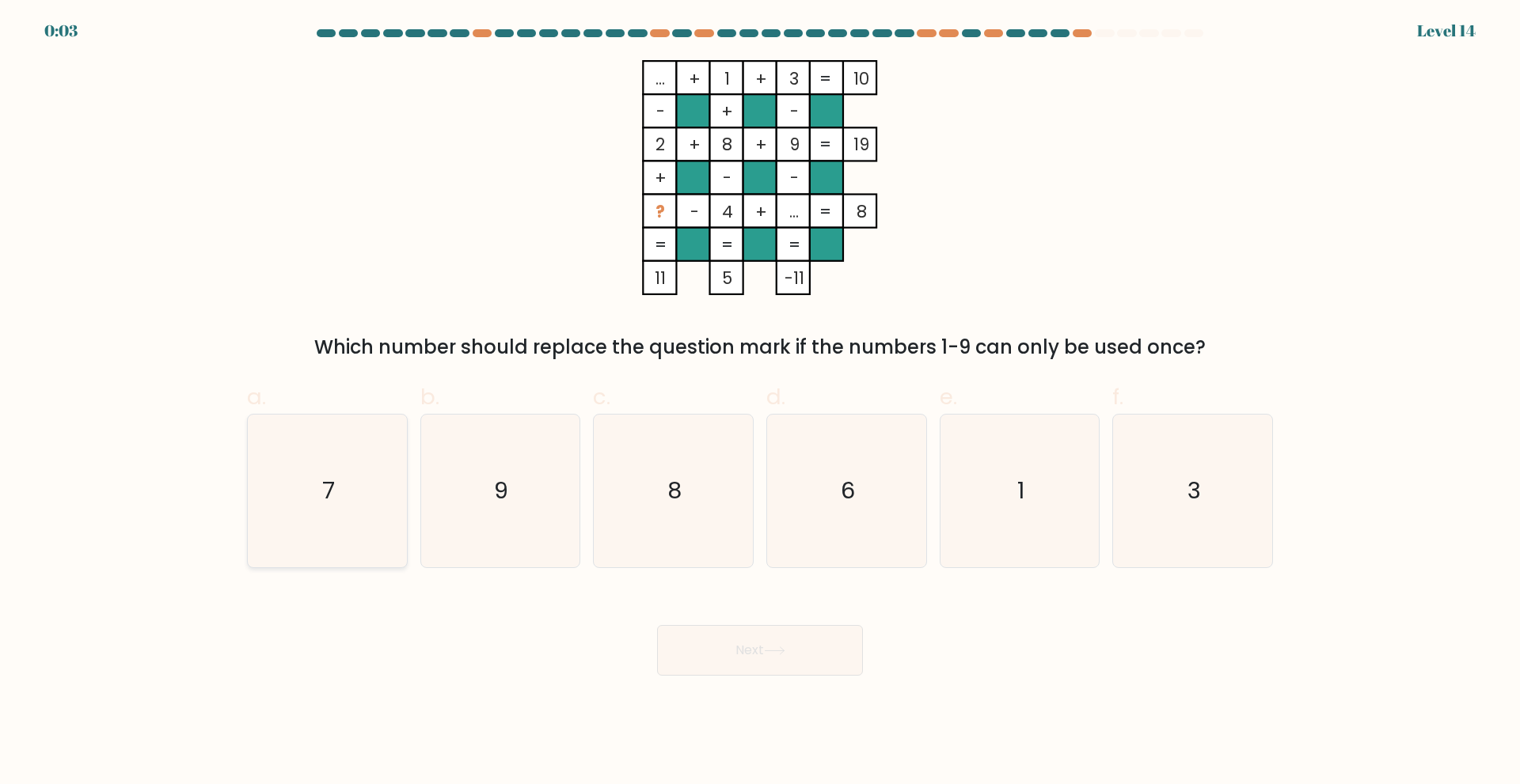
click at [347, 498] on icon "7" at bounding box center [327, 490] width 152 height 152
click at [760, 402] on input "a. 7" at bounding box center [760, 398] width 1 height 10
radio input "true"
click at [743, 653] on button "Next" at bounding box center [759, 650] width 206 height 51
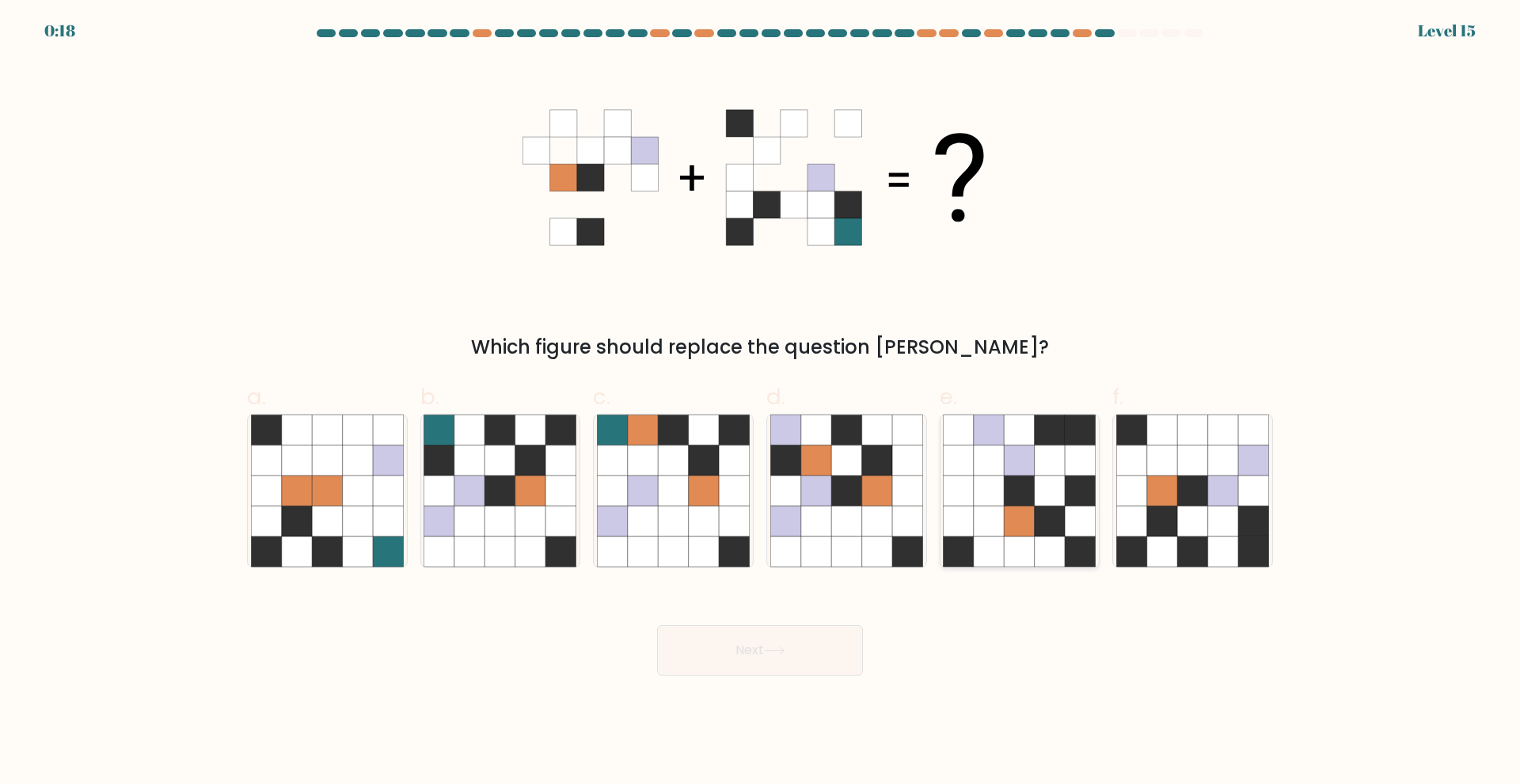
click at [1016, 518] on icon at bounding box center [1019, 520] width 30 height 30
click at [761, 402] on input "e." at bounding box center [760, 398] width 1 height 10
radio input "true"
click at [744, 661] on button "Next" at bounding box center [759, 650] width 206 height 51
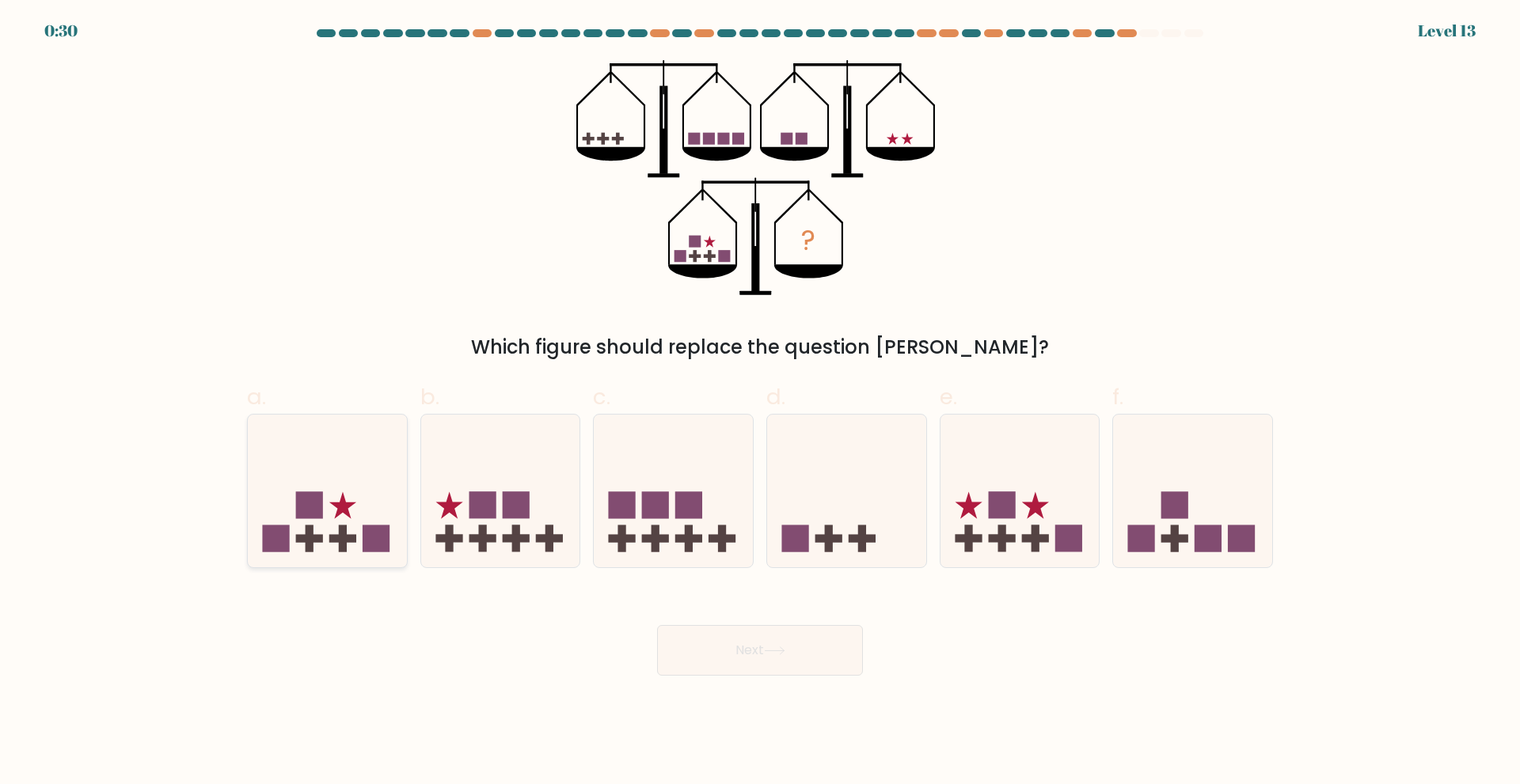
click at [361, 500] on icon at bounding box center [327, 490] width 159 height 131
click at [760, 402] on input "a." at bounding box center [760, 398] width 1 height 10
radio input "true"
click at [696, 646] on button "Next" at bounding box center [759, 650] width 206 height 51
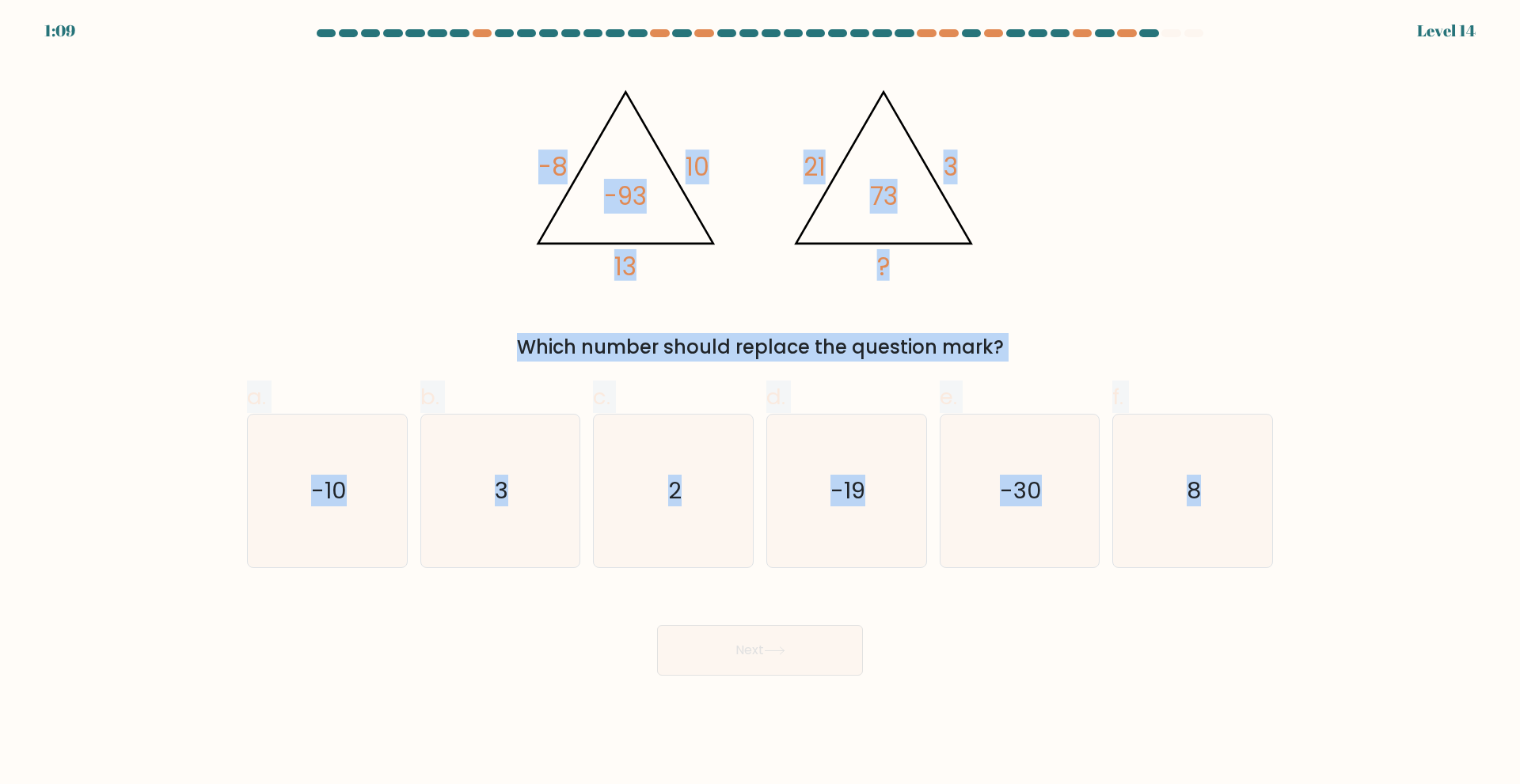
drag, startPoint x: 509, startPoint y: 139, endPoint x: 1320, endPoint y: 541, distance: 905.2
click at [1320, 541] on form at bounding box center [760, 352] width 1520 height 647
click at [1150, 173] on div "@import url('https://fonts.googleapis.com/css?family=Abril+Fatface:400,100,100i…" at bounding box center [759, 211] width 1045 height 302
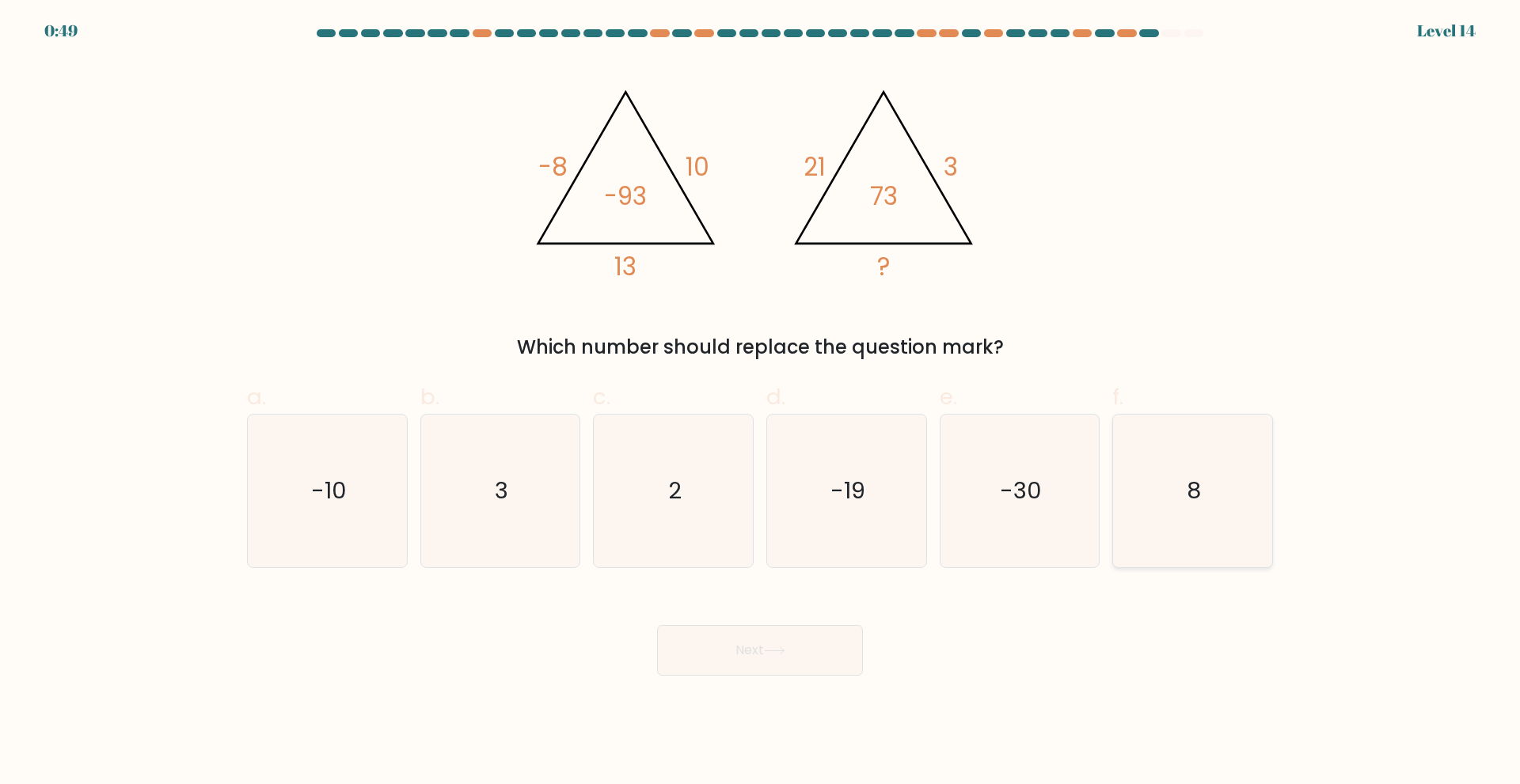
click at [1151, 450] on icon "8" at bounding box center [1192, 490] width 152 height 152
click at [761, 402] on input "f. 8" at bounding box center [760, 398] width 1 height 10
radio input "true"
click at [805, 645] on button "Next" at bounding box center [759, 650] width 206 height 51
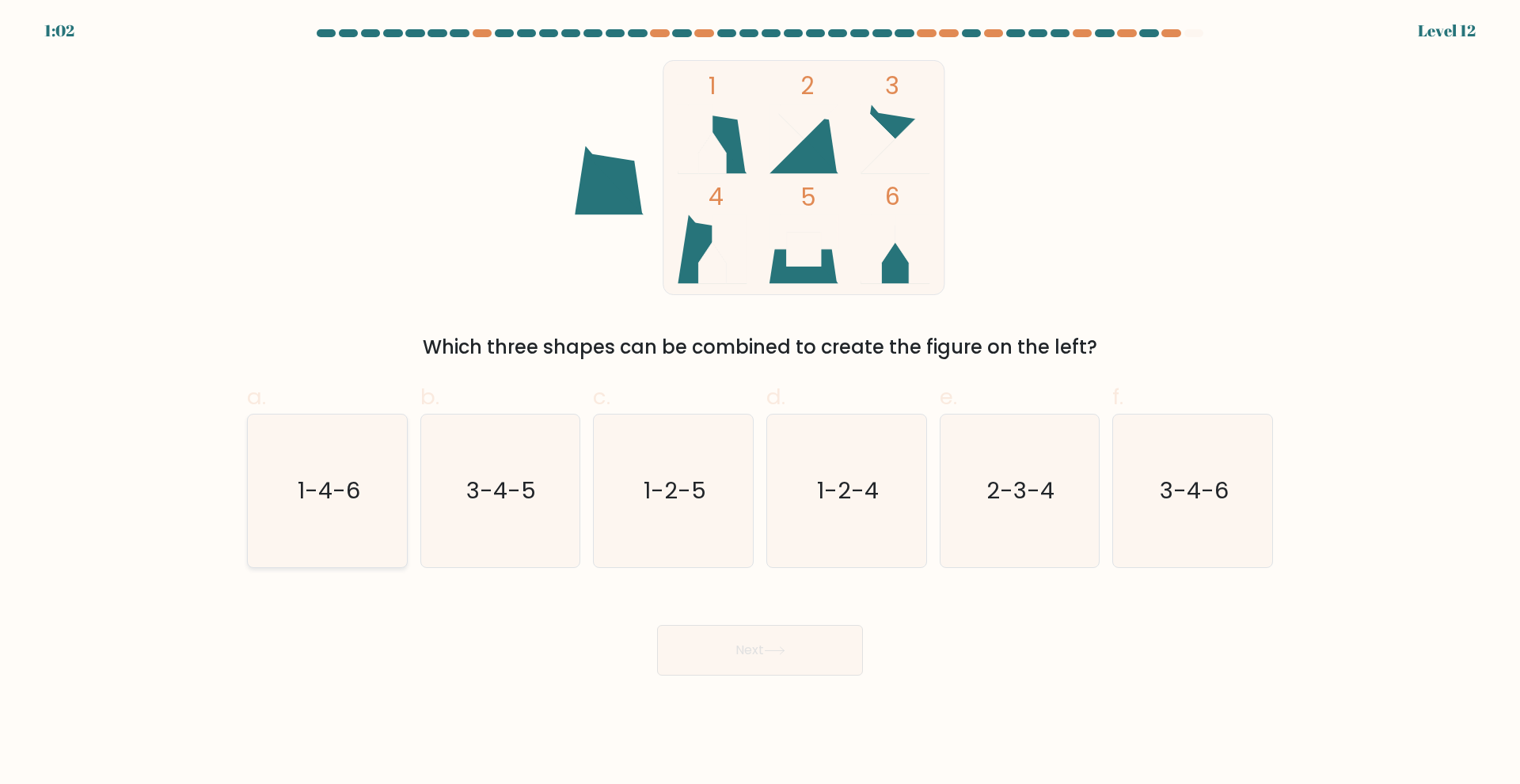
click at [288, 536] on icon "1-4-6" at bounding box center [327, 490] width 152 height 152
click at [760, 402] on input "a. 1-4-6" at bounding box center [760, 398] width 1 height 10
radio input "true"
click at [750, 640] on button "Next" at bounding box center [759, 650] width 206 height 51
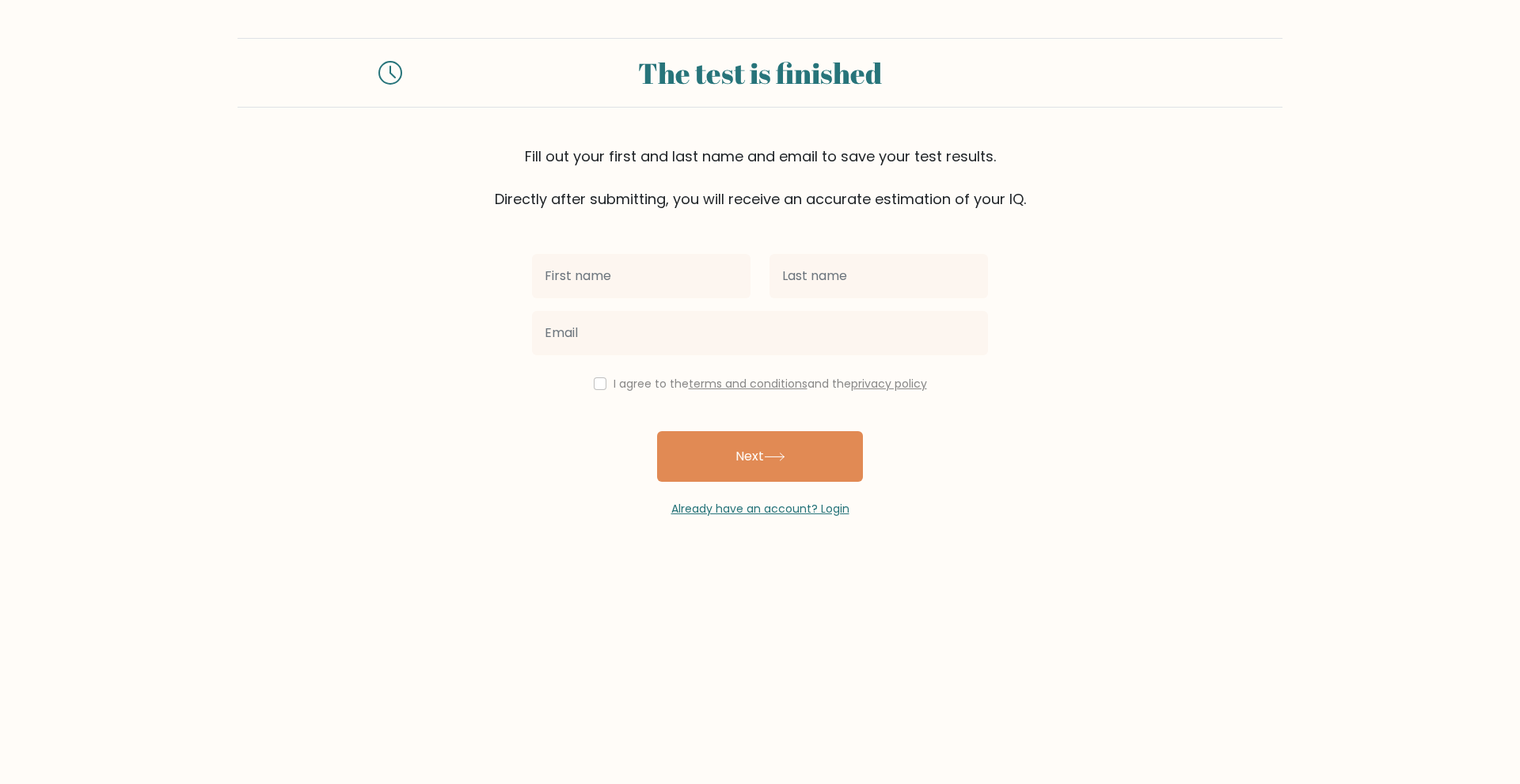
click at [622, 286] on input "text" at bounding box center [641, 276] width 219 height 44
type input "[PERSON_NAME] Dream"
click at [807, 289] on input "text" at bounding box center [879, 276] width 219 height 44
type input "Gentiles"
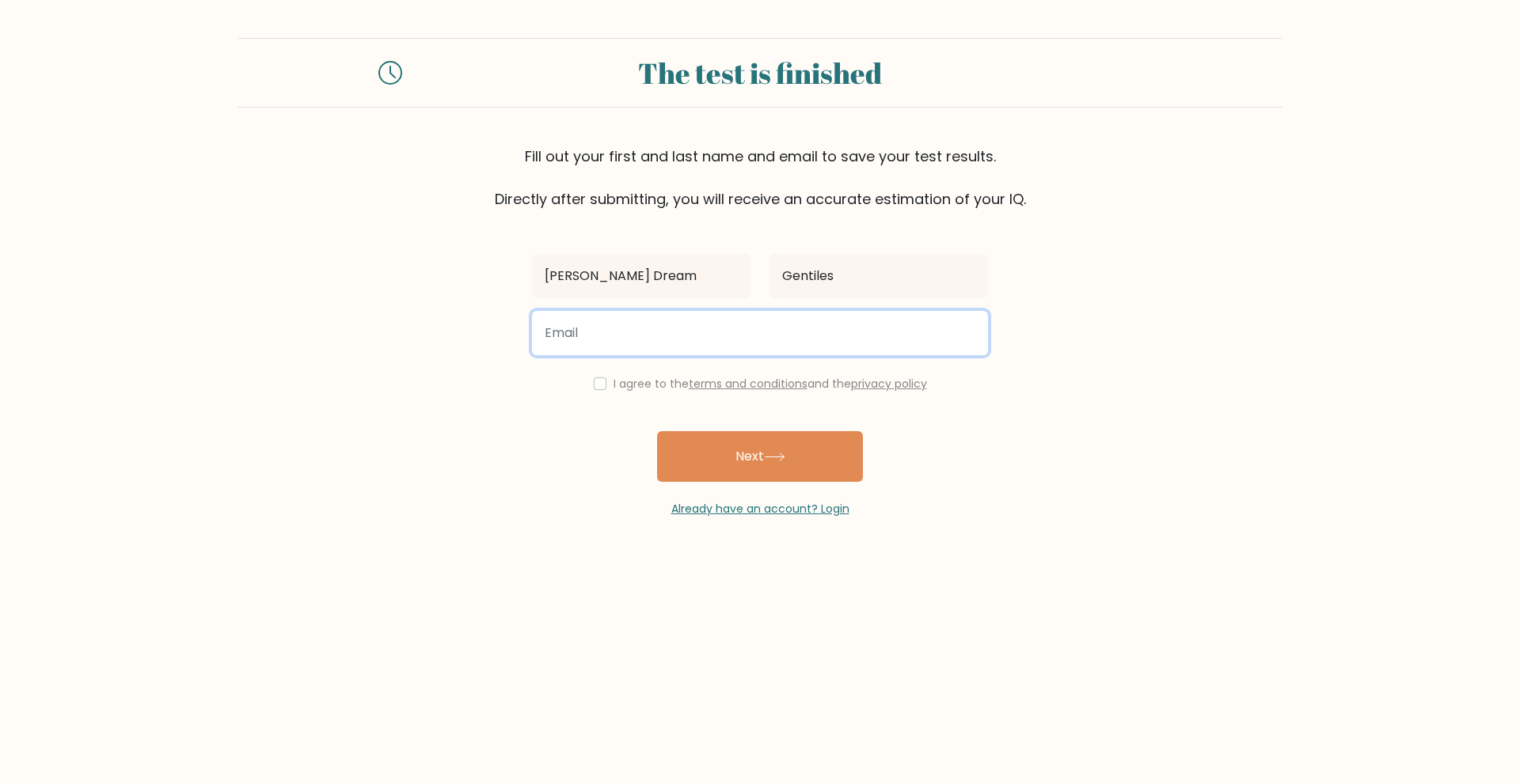
click at [696, 338] on input "email" at bounding box center [759, 333] width 456 height 44
type input "kirkgentiles02@gmail.com"
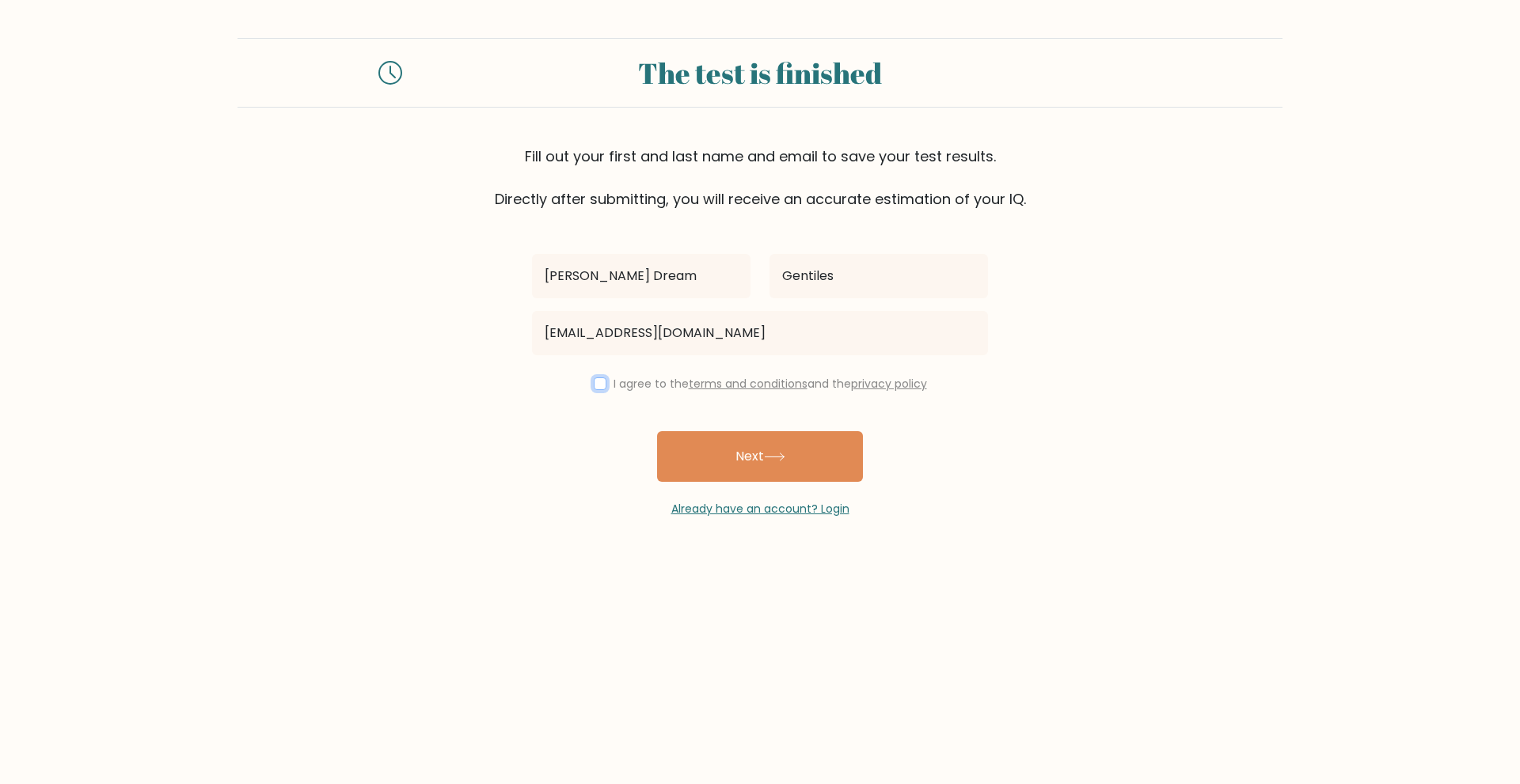
click at [594, 385] on input "checkbox" at bounding box center [600, 384] width 13 height 13
checkbox input "true"
click at [800, 457] on button "Next" at bounding box center [759, 457] width 206 height 51
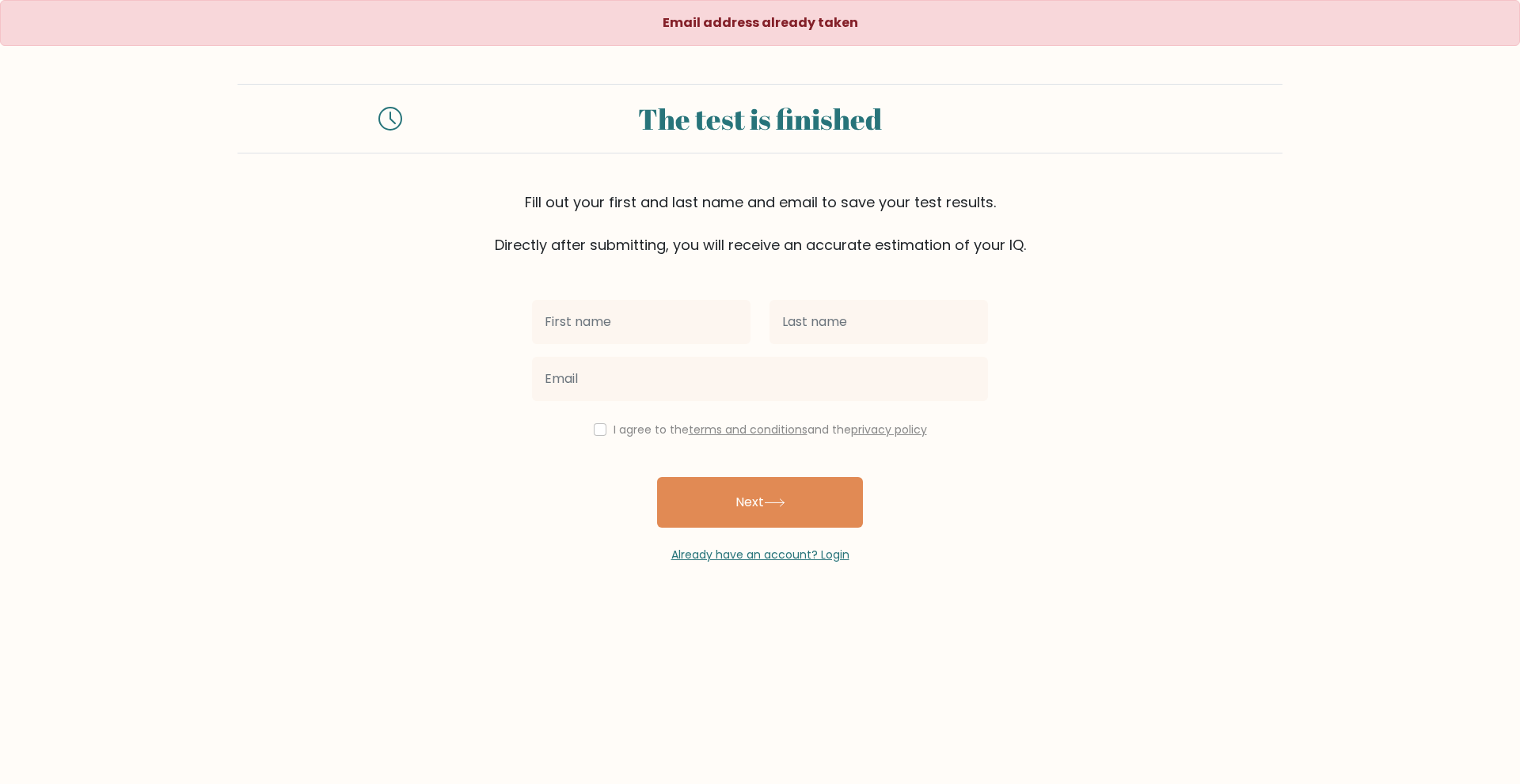
click at [661, 323] on input "text" at bounding box center [641, 322] width 219 height 44
type input "[PERSON_NAME] Dream"
click at [809, 327] on input "text" at bounding box center [879, 322] width 219 height 44
type input "Gentiles"
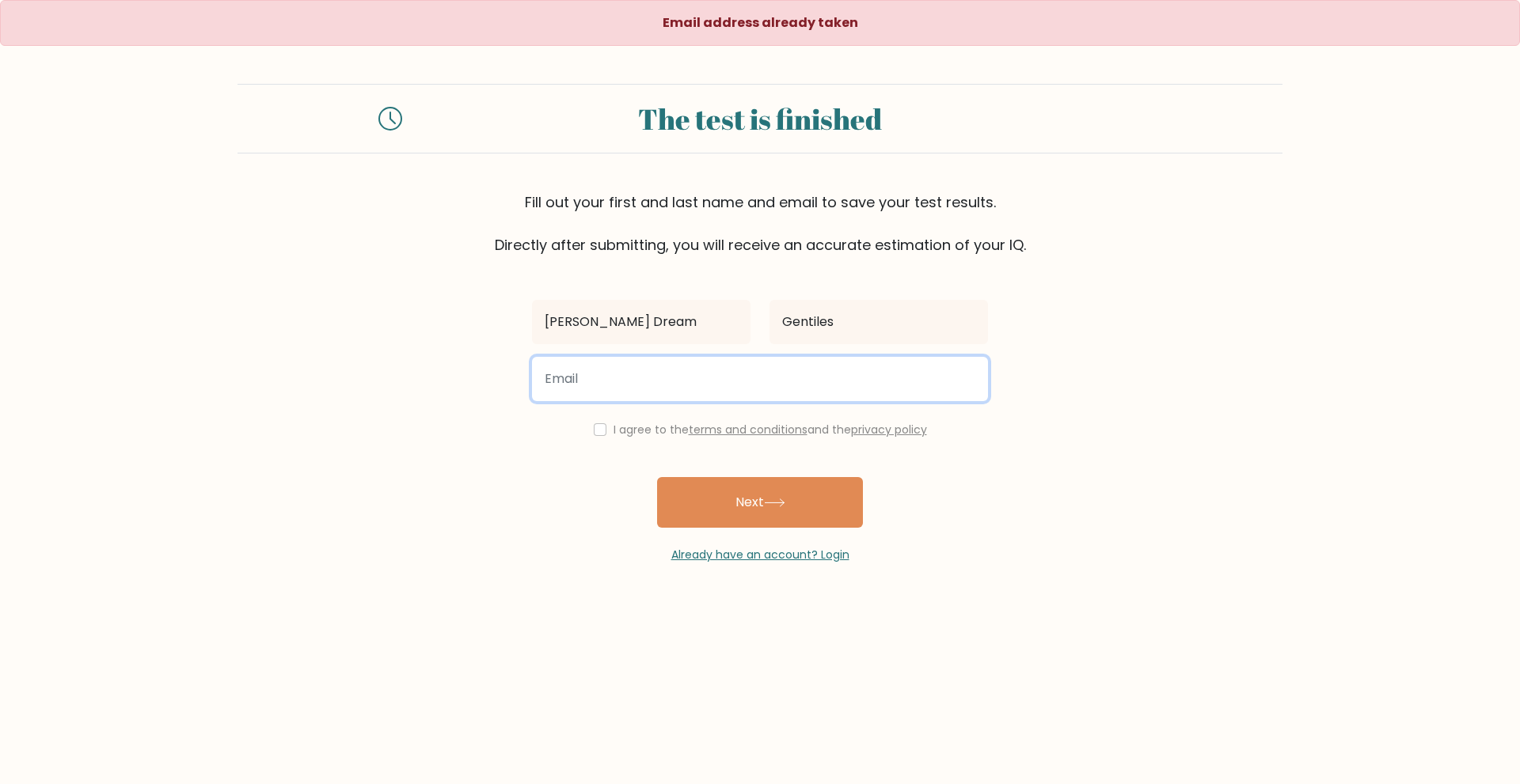
drag, startPoint x: 582, startPoint y: 390, endPoint x: 590, endPoint y: 401, distance: 13.6
click at [582, 390] on input "email" at bounding box center [759, 378] width 456 height 44
paste input "gentileskirkzyke@gmail.com"
type input "gentileskirkzyke@gmail.com"
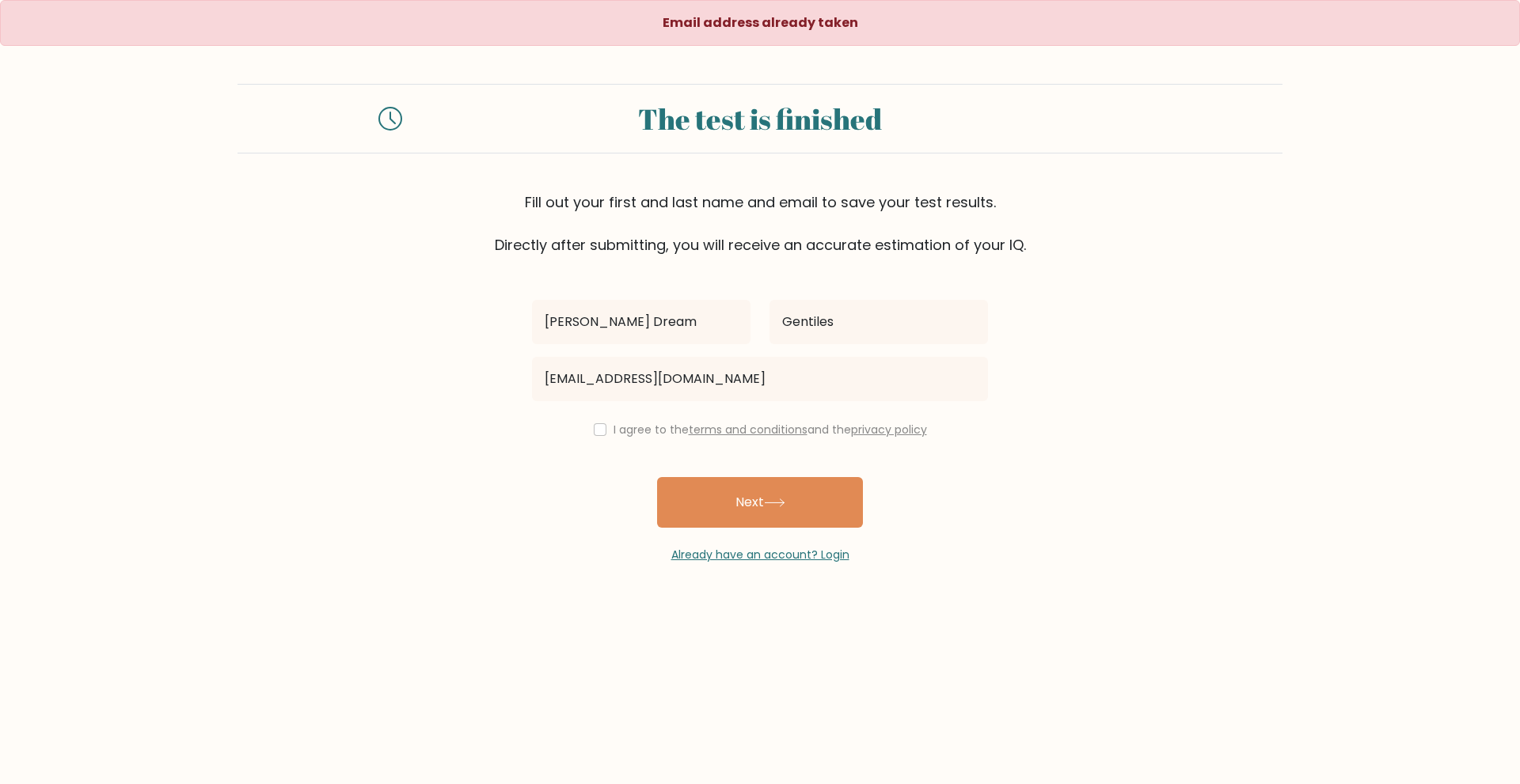
click at [587, 430] on div "I agree to the terms and conditions and the privacy policy" at bounding box center [760, 430] width 475 height 19
click at [599, 436] on input "checkbox" at bounding box center [600, 430] width 13 height 13
checkbox input "true"
click at [683, 498] on button "Next" at bounding box center [759, 503] width 206 height 51
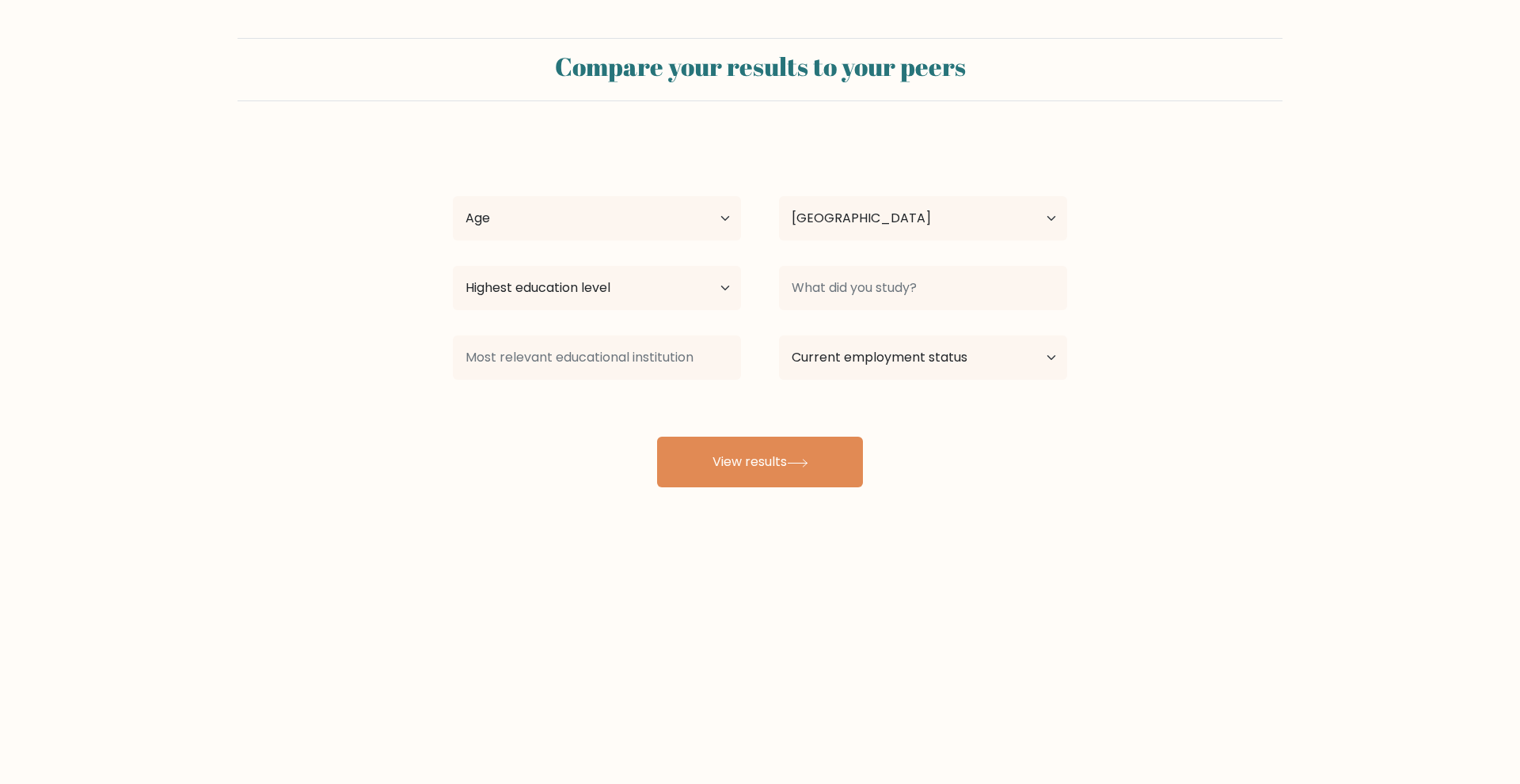
select select "PH"
click at [699, 204] on select "Age Under 18 years old 18-24 years old 25-34 years old 35-44 years old 45-54 ye…" at bounding box center [596, 218] width 288 height 44
select select "18_24"
click at [453, 196] on select "Age Under 18 years old 18-24 years old 25-34 years old 35-44 years old 45-54 ye…" at bounding box center [596, 218] width 288 height 44
click at [682, 301] on select "Highest education level No schooling Primary Lower Secondary Upper Secondary Oc…" at bounding box center [596, 288] width 288 height 44
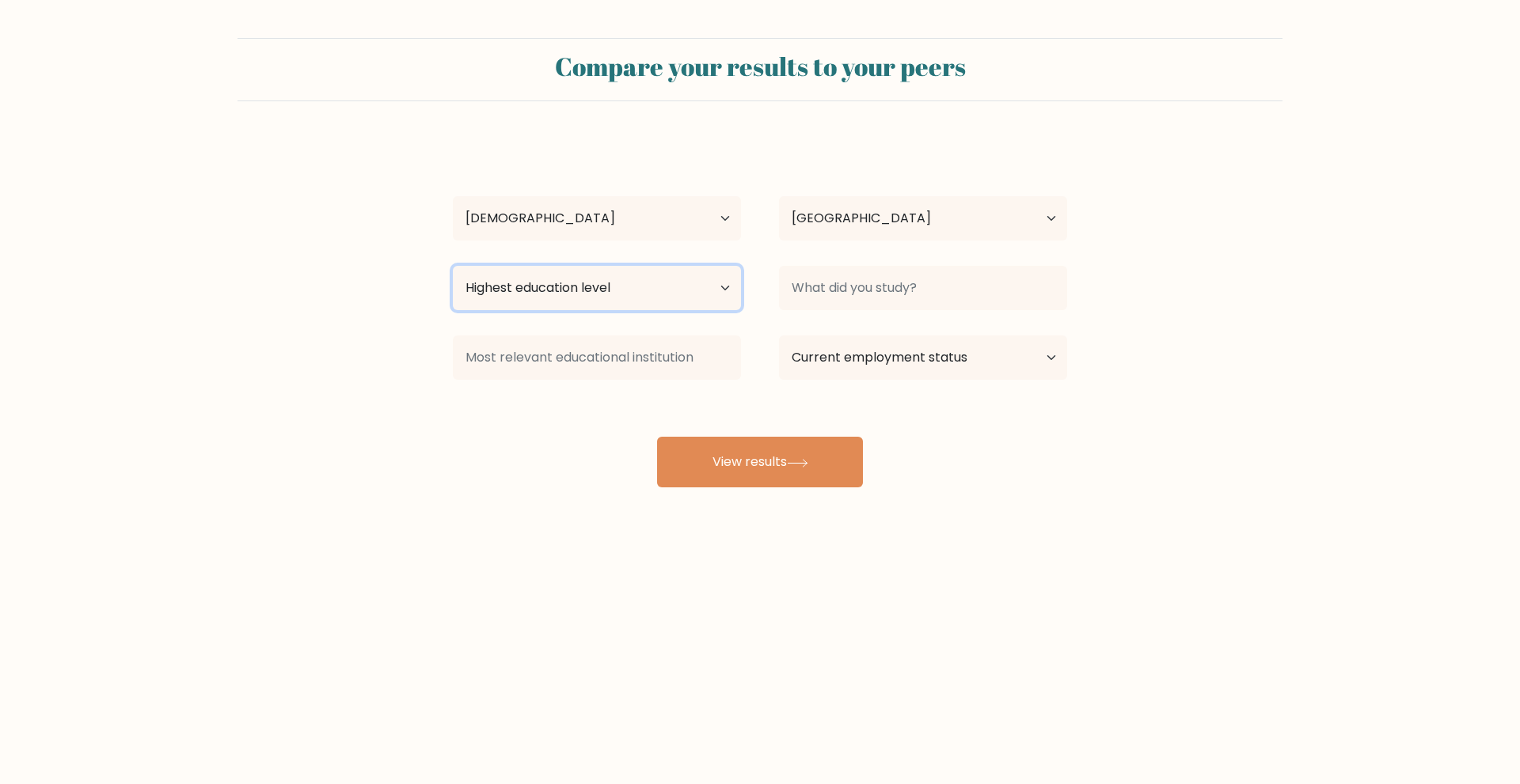
select select "bachelors_degree"
click at [453, 266] on select "Highest education level No schooling Primary Lower Secondary Upper Secondary Oc…" at bounding box center [596, 288] width 288 height 44
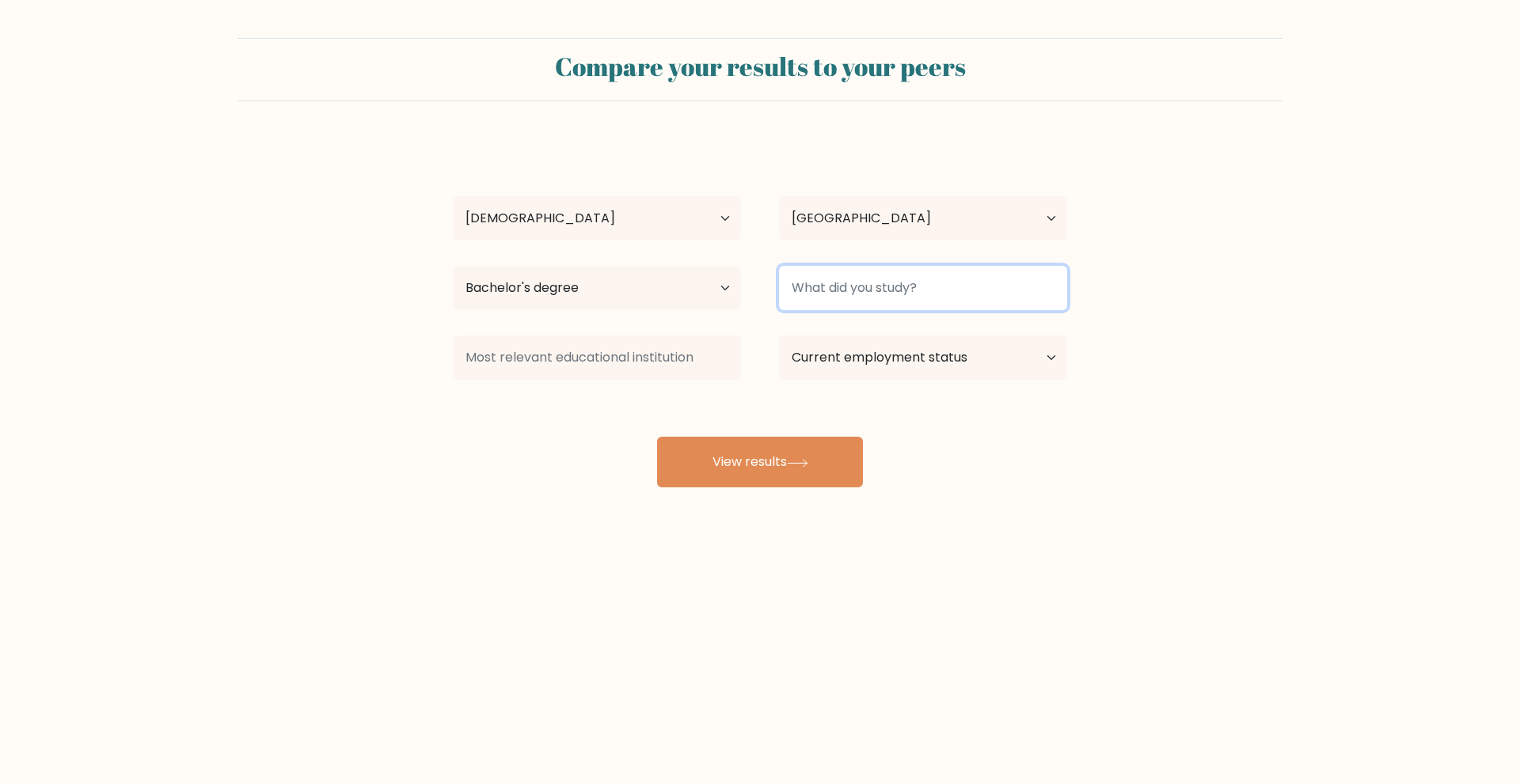
click at [884, 294] on input at bounding box center [922, 288] width 288 height 44
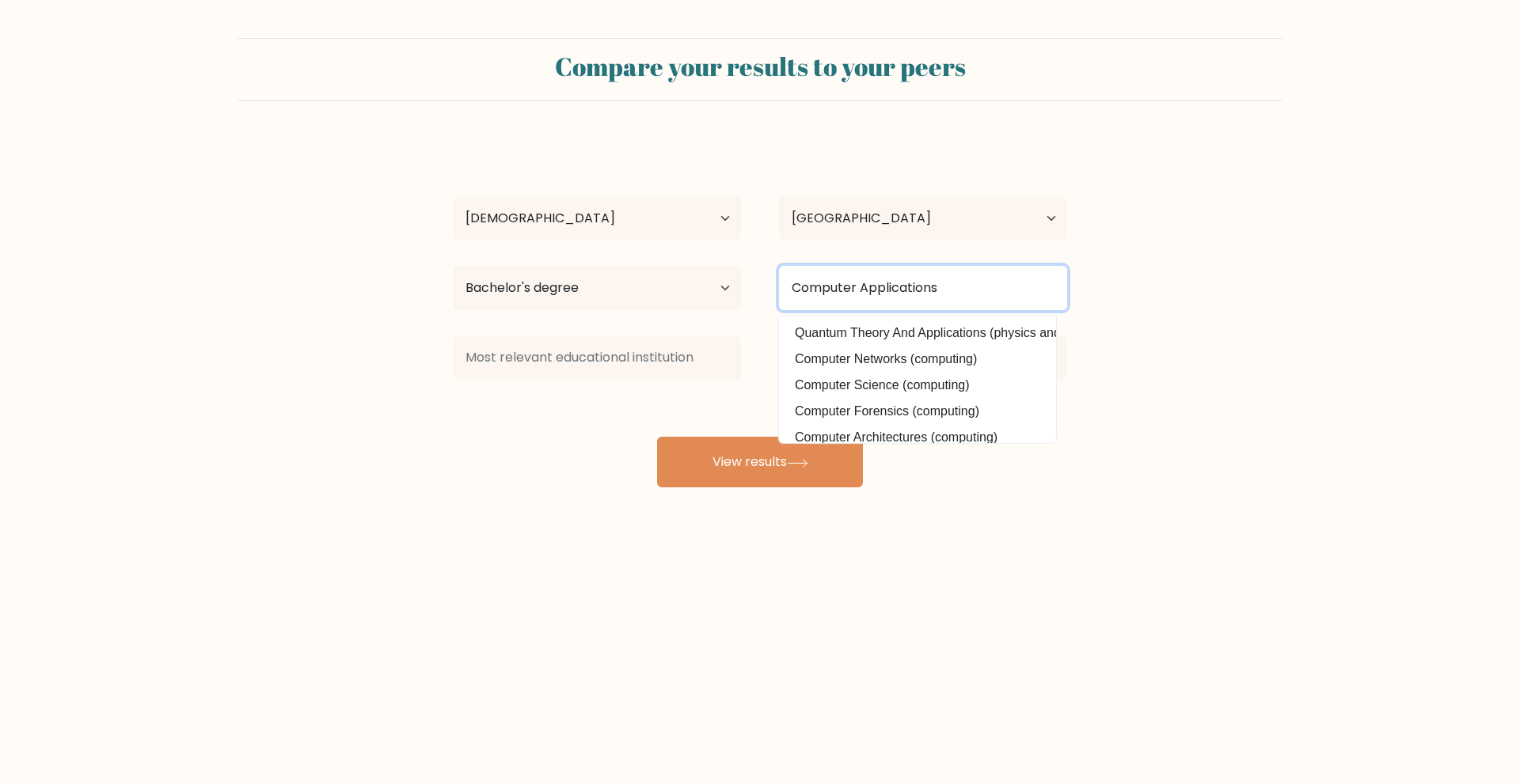
click at [955, 300] on input "Computer Applications" at bounding box center [922, 288] width 288 height 44
type input "i"
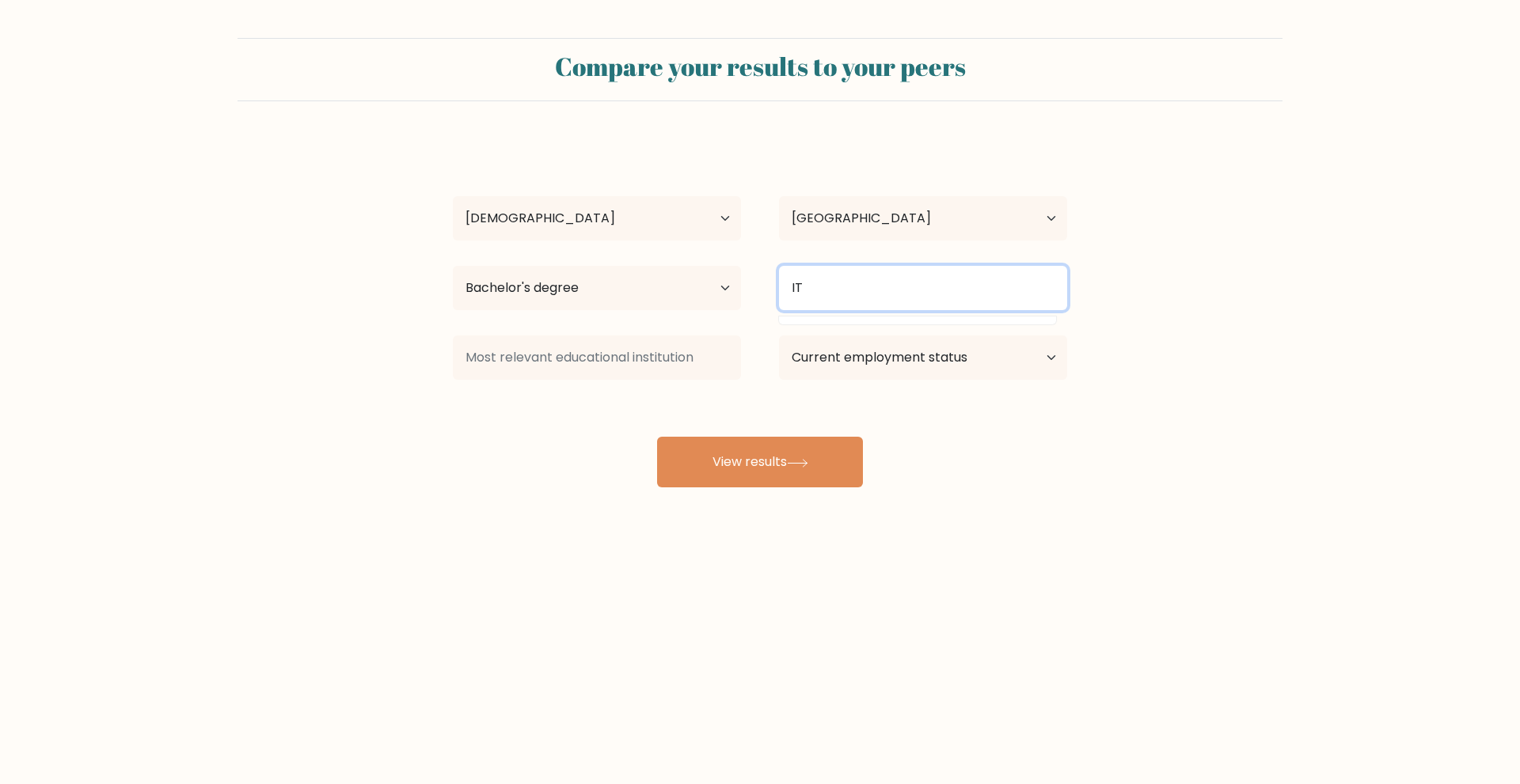
type input "IT"
click at [1230, 255] on form "Compare your results to your peers Kirk Zyke Dream Gentiles Age Under 18 years …" at bounding box center [760, 262] width 1520 height 449
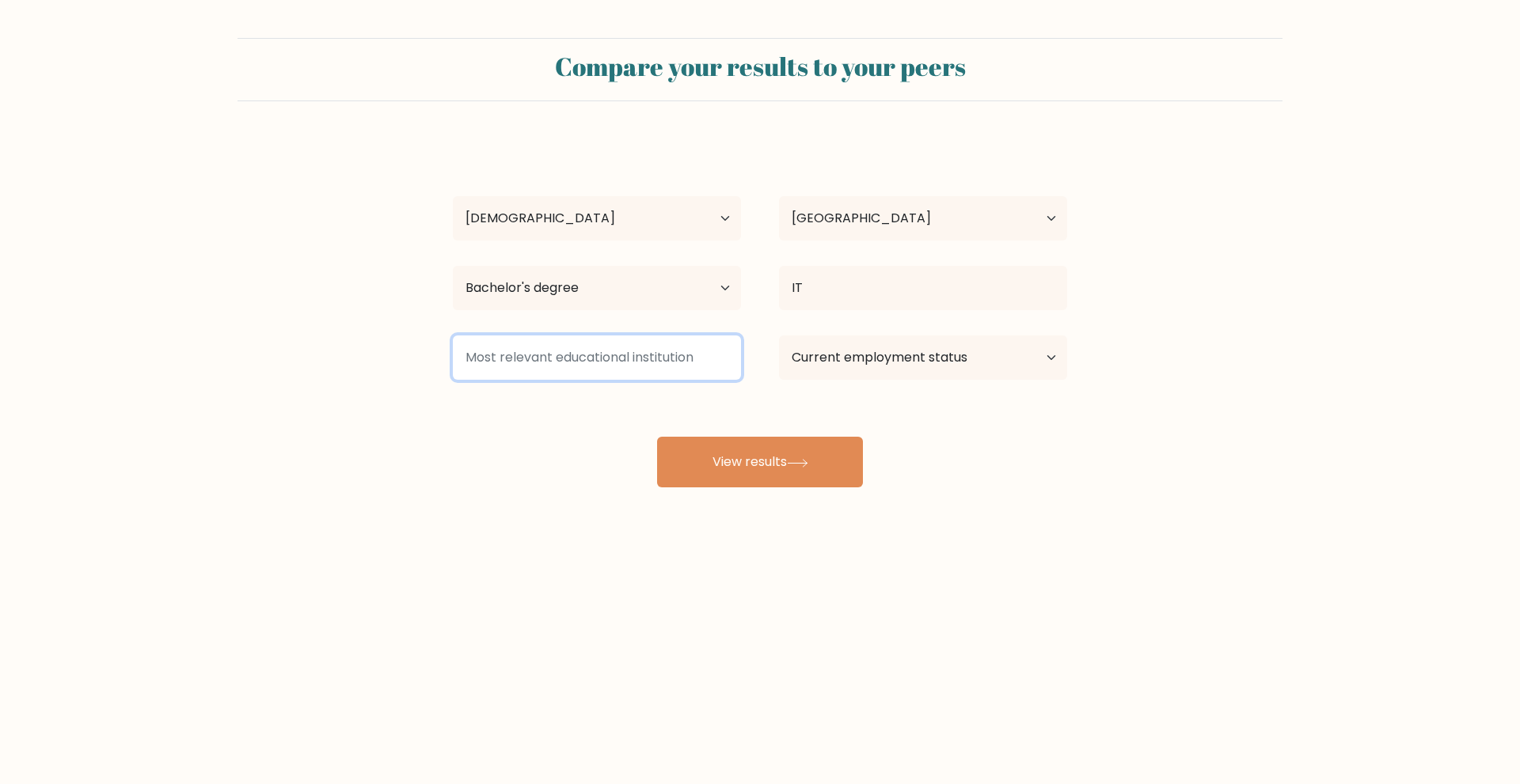
click at [609, 361] on input at bounding box center [596, 357] width 288 height 44
click at [563, 365] on input at bounding box center [596, 357] width 288 height 44
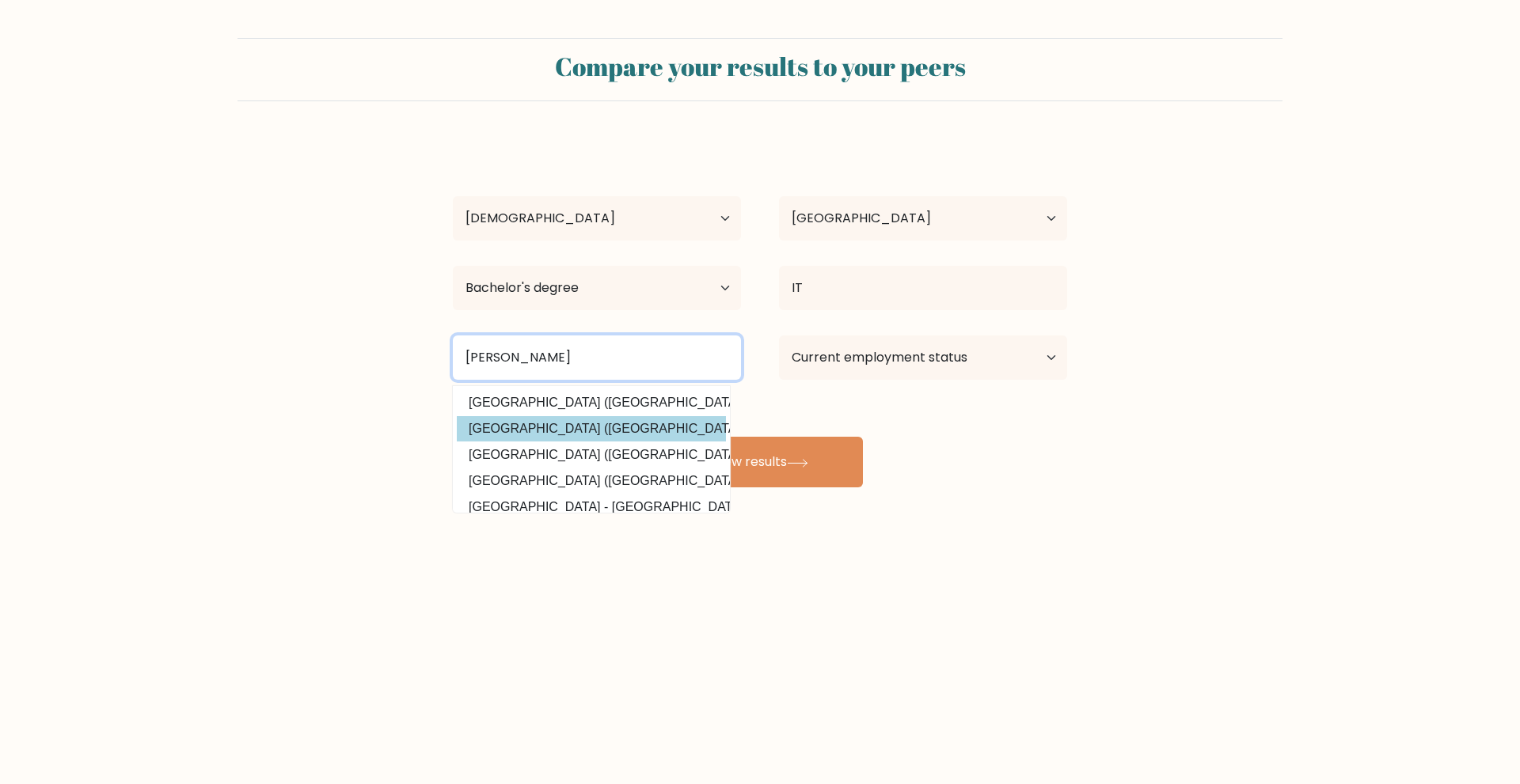
scroll to position [76, 0]
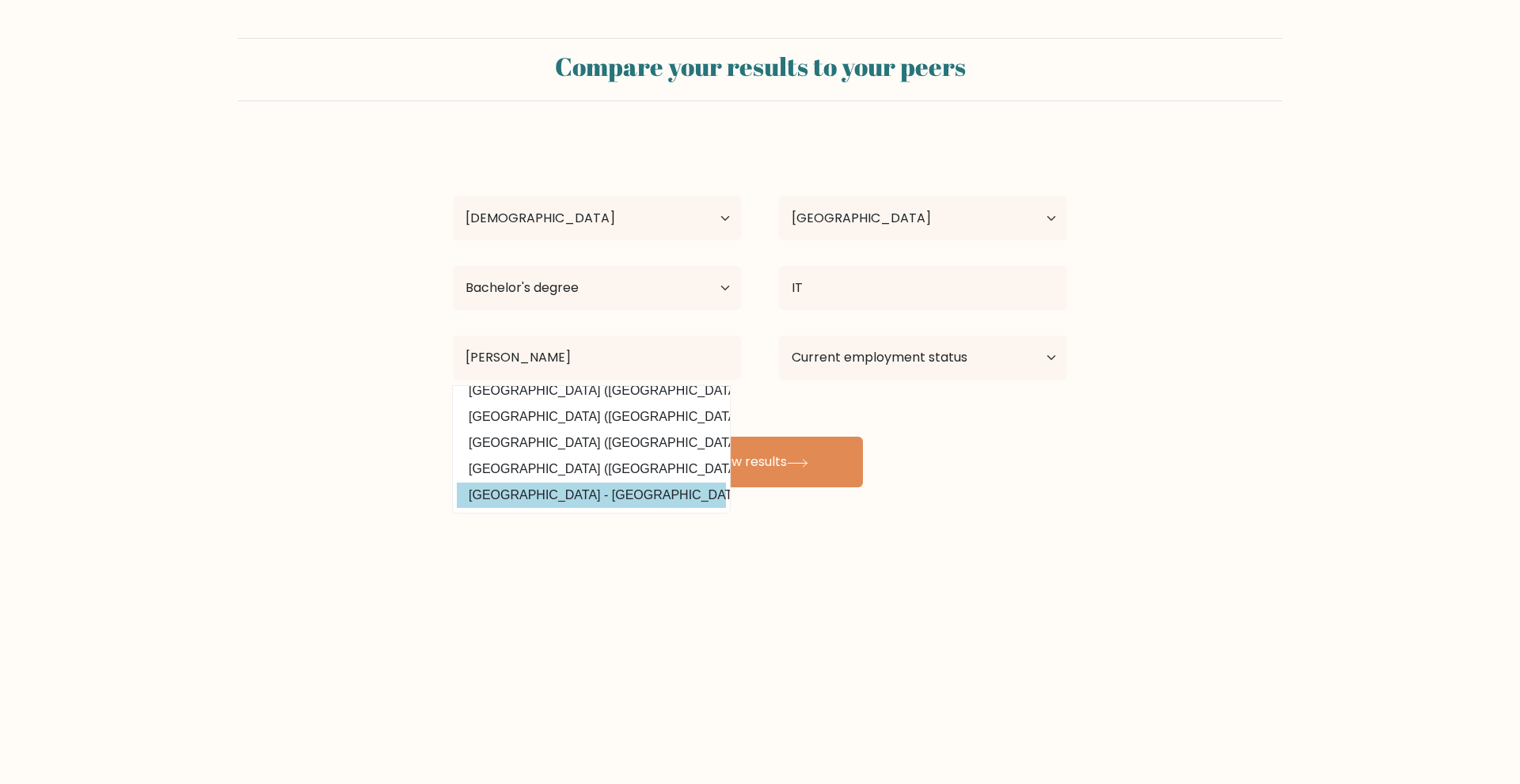
click at [638, 486] on option "Mindanao State University - Iligan Institute of Technology (Philippines)" at bounding box center [591, 494] width 269 height 25
type input "Mindanao State University - Iligan Institute of Technology"
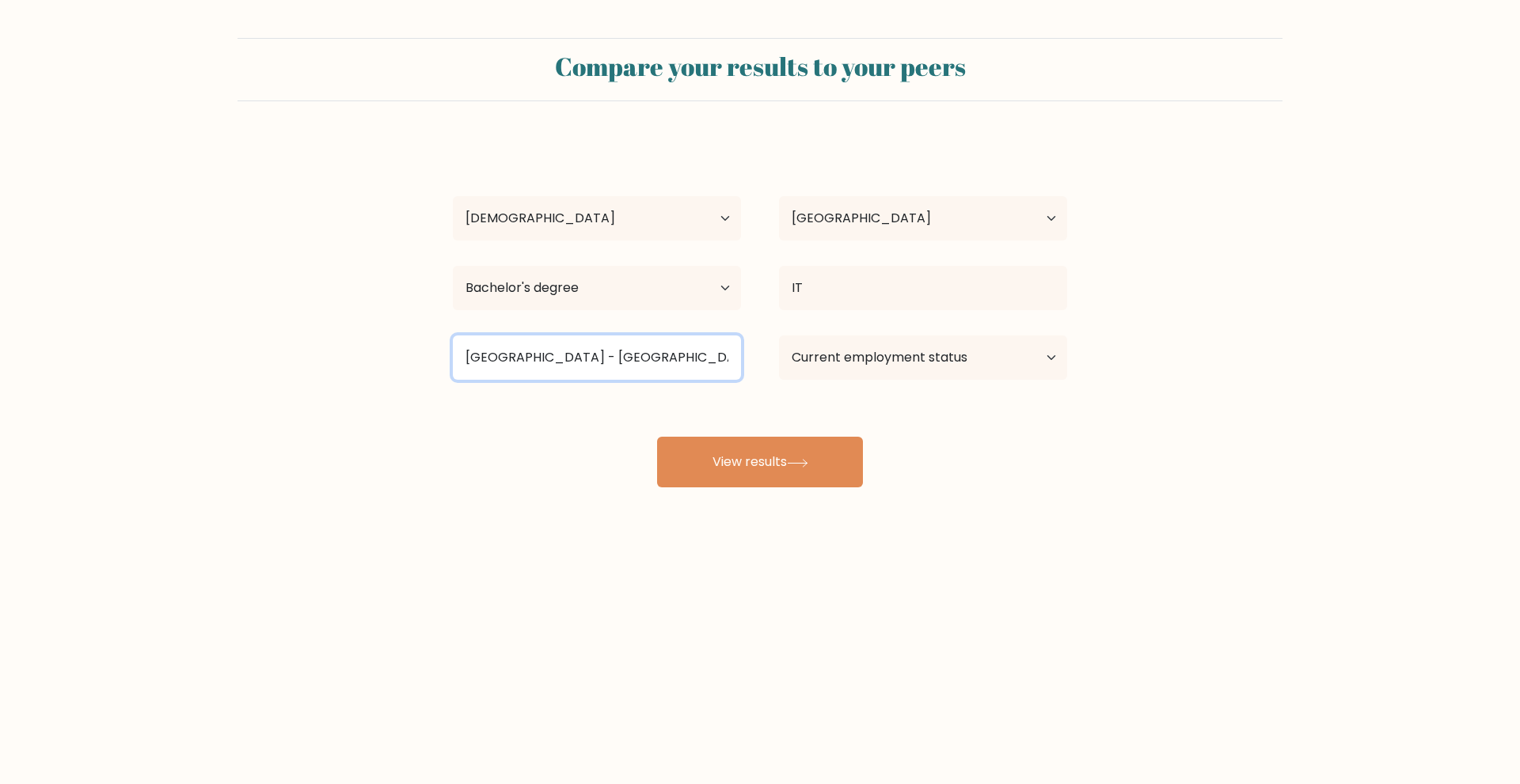
click at [645, 361] on input "Mindanao State University - Iligan Institute of Technology" at bounding box center [596, 357] width 288 height 44
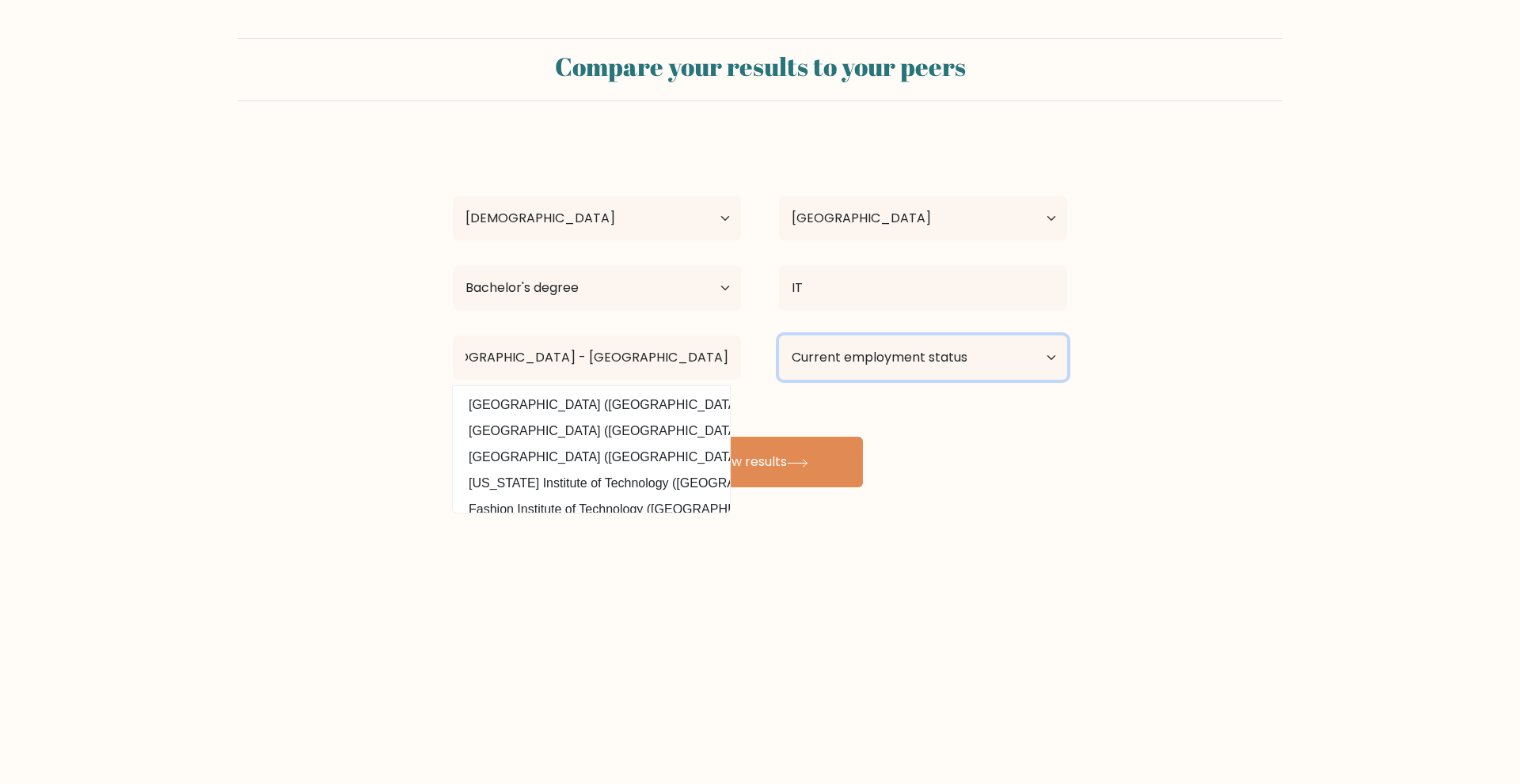
click at [946, 352] on select "Current employment status Employed Student Retired Other / prefer not to answer" at bounding box center [922, 357] width 288 height 44
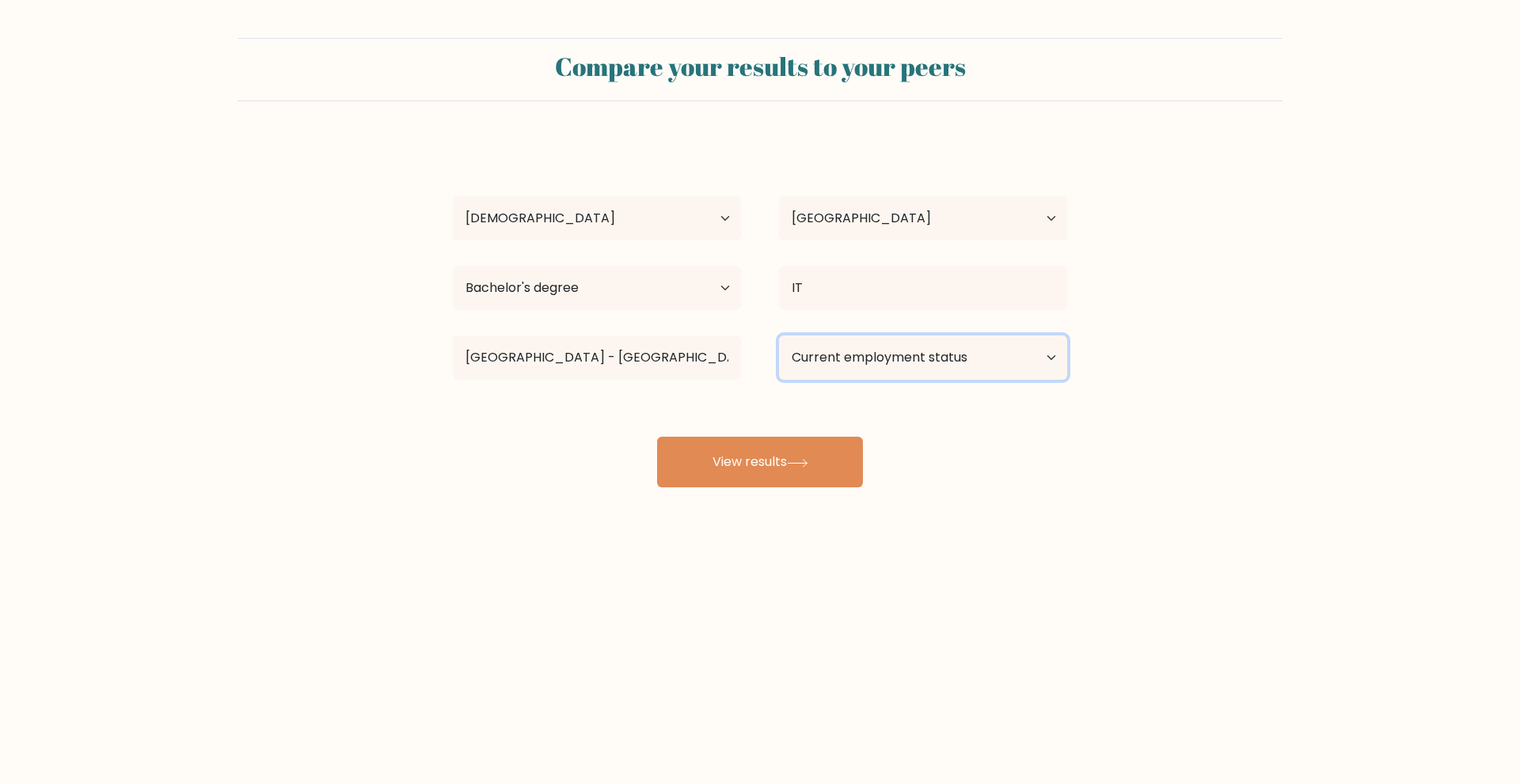
select select "other"
click at [779, 336] on select "Current employment status Employed Student Retired Other / prefer not to answer" at bounding box center [922, 357] width 288 height 44
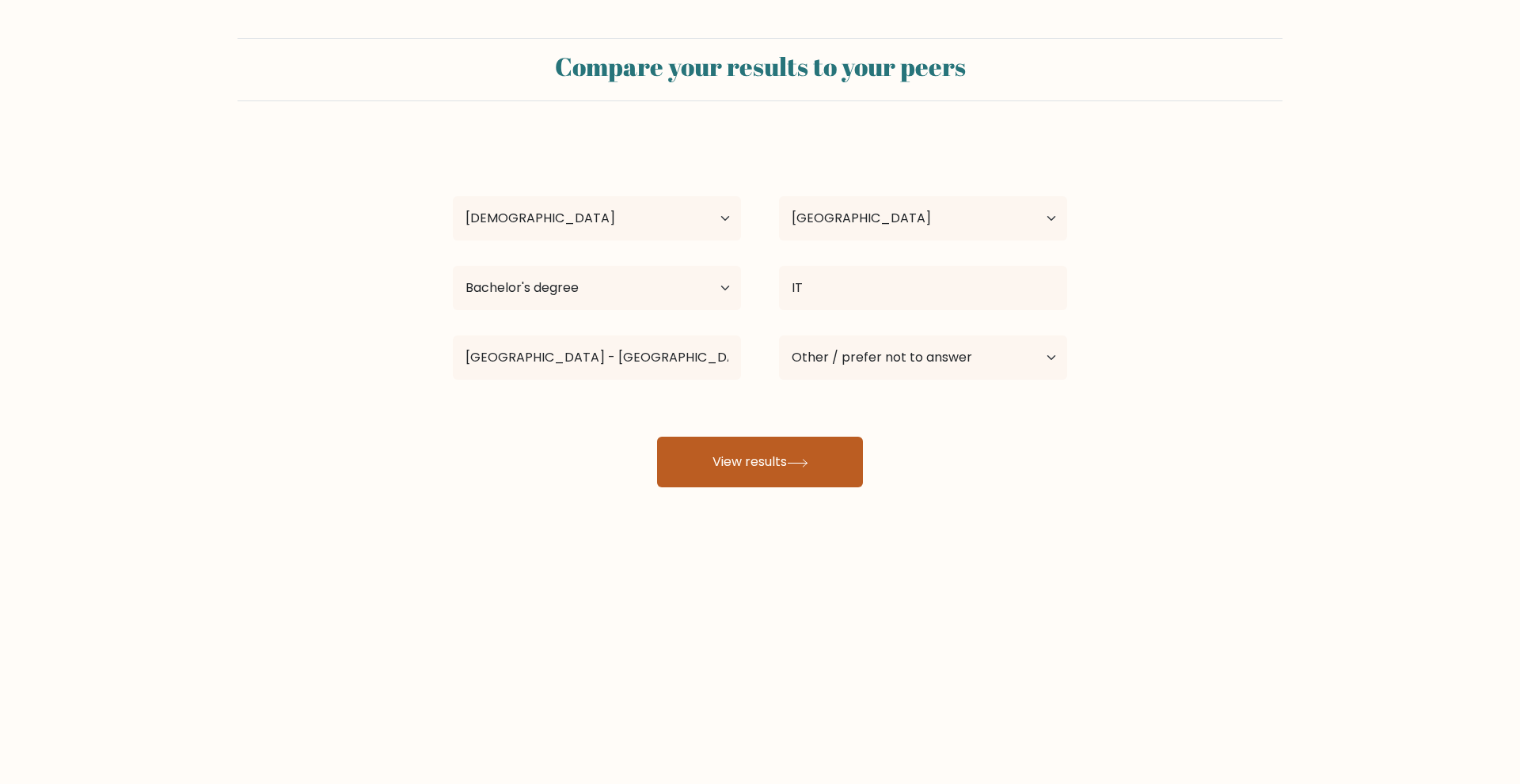
click at [817, 465] on button "View results" at bounding box center [759, 462] width 206 height 51
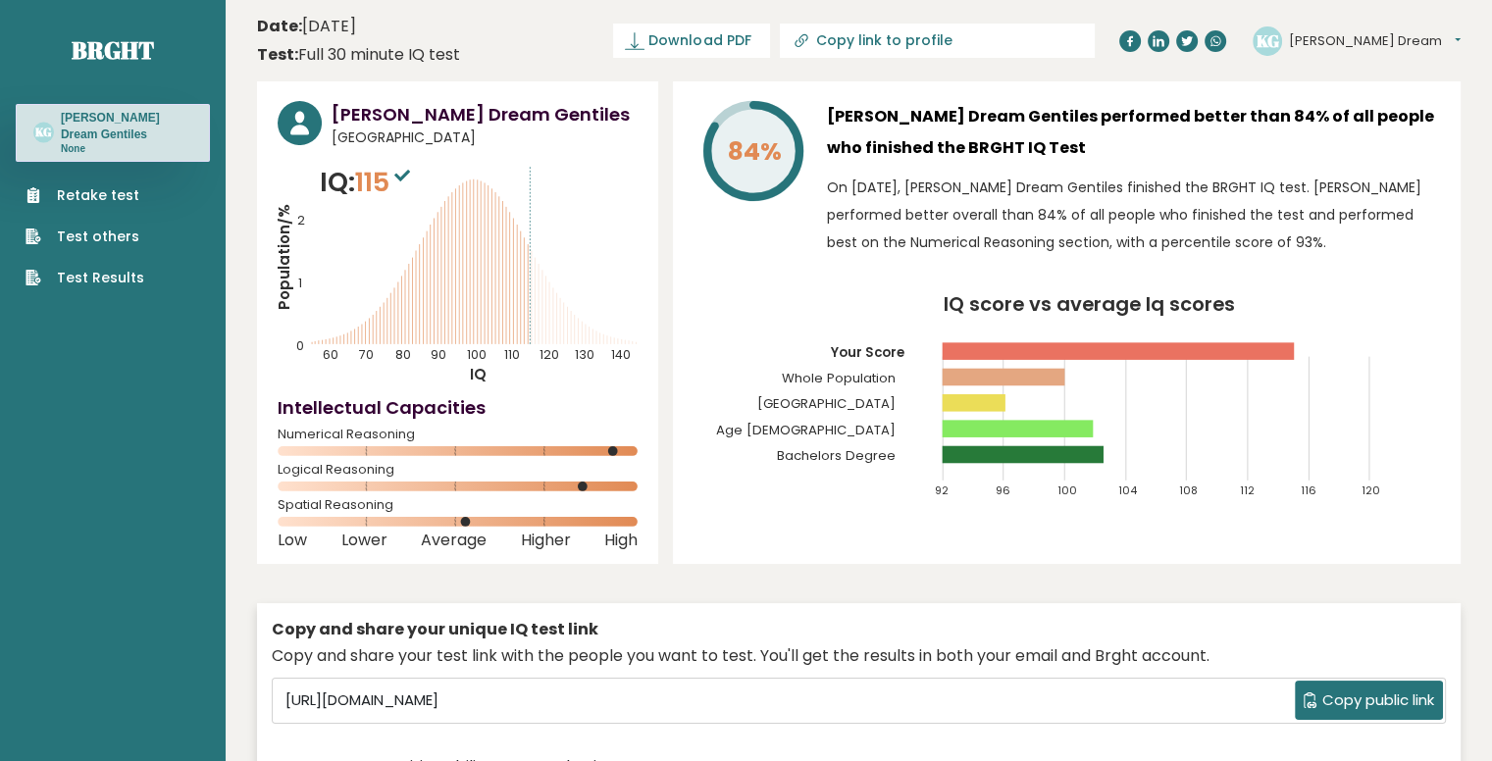
click at [697, 33] on header "Date: [DATE] Test: Full 30 minute IQ test Download PDF Downloading... Downloadi…" at bounding box center [859, 41] width 1204 height 62
click at [1345, 36] on button "[PERSON_NAME] Dream" at bounding box center [1375, 41] width 172 height 20
click at [1358, 101] on link "Profile" at bounding box center [1340, 98] width 100 height 27
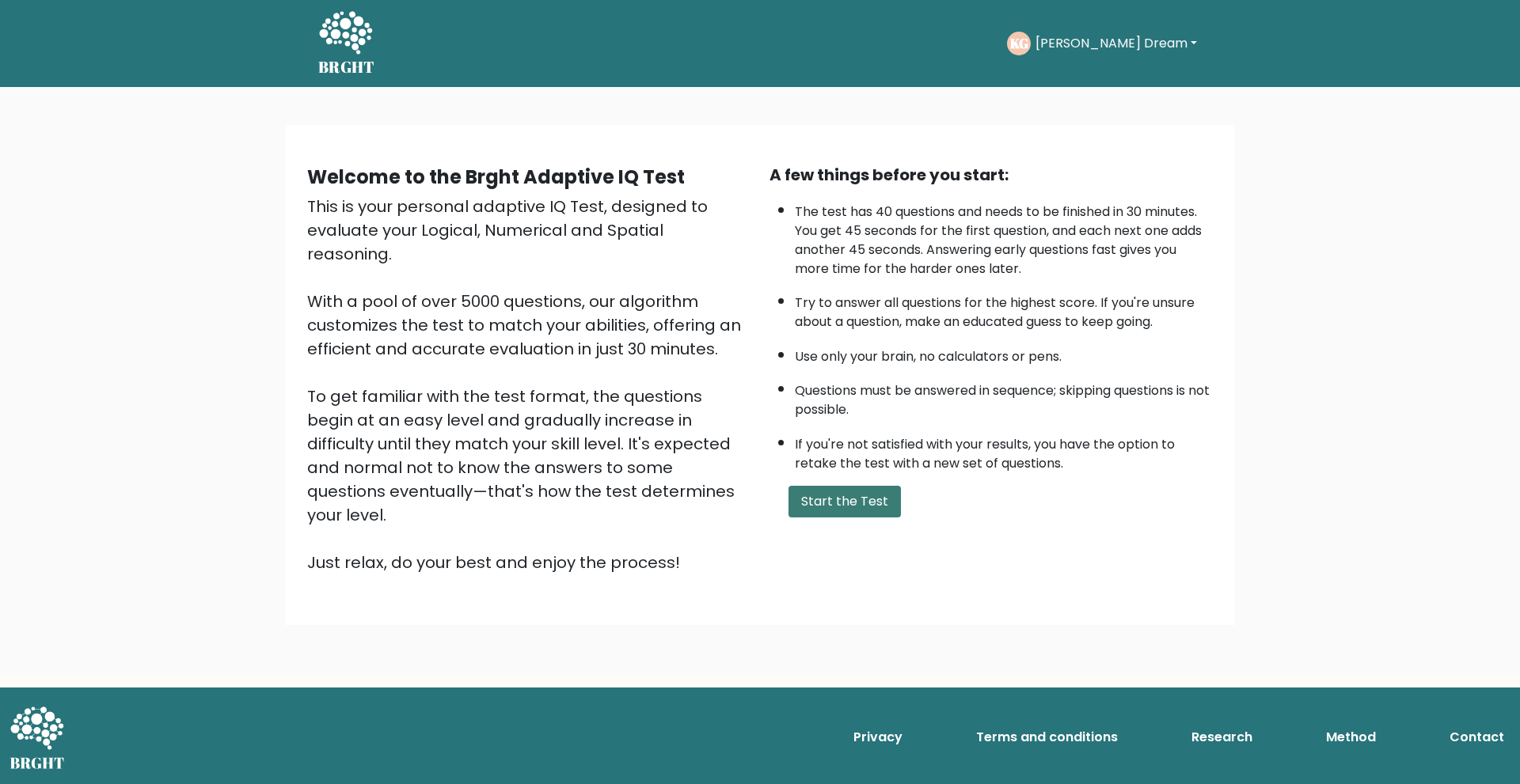
click at [860, 506] on button "Start the Test" at bounding box center [844, 501] width 112 height 31
